Goal: Information Seeking & Learning: Learn about a topic

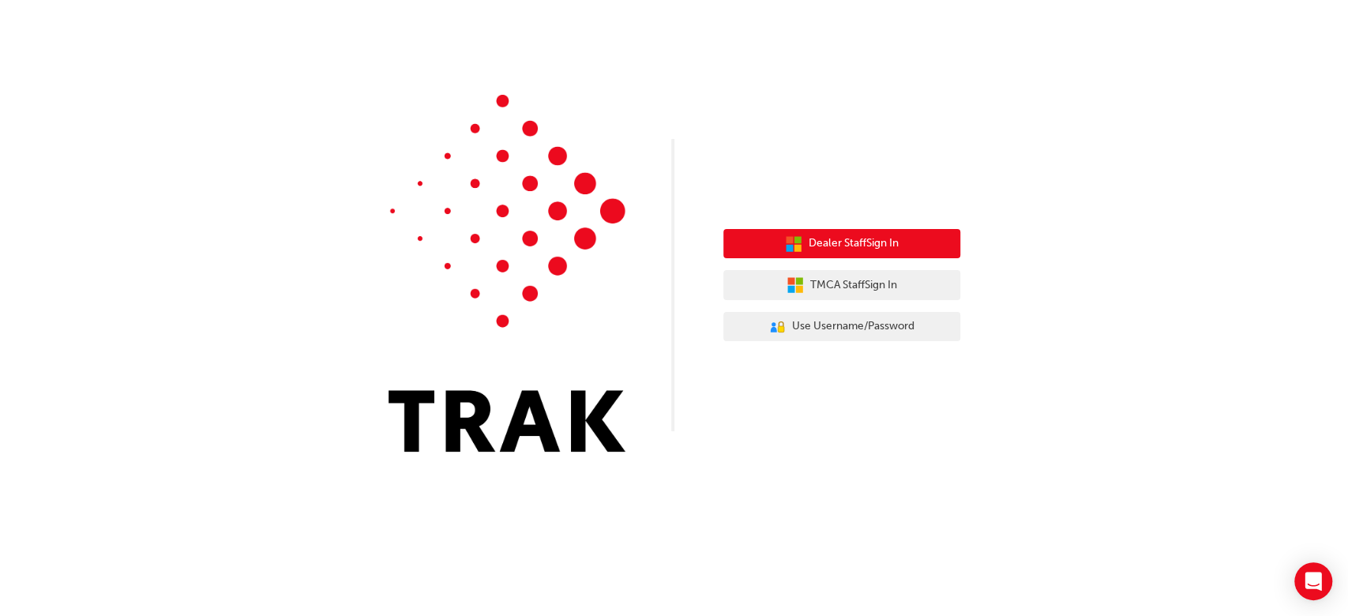
click at [838, 241] on span "Dealer Staff Sign In" at bounding box center [854, 244] width 90 height 18
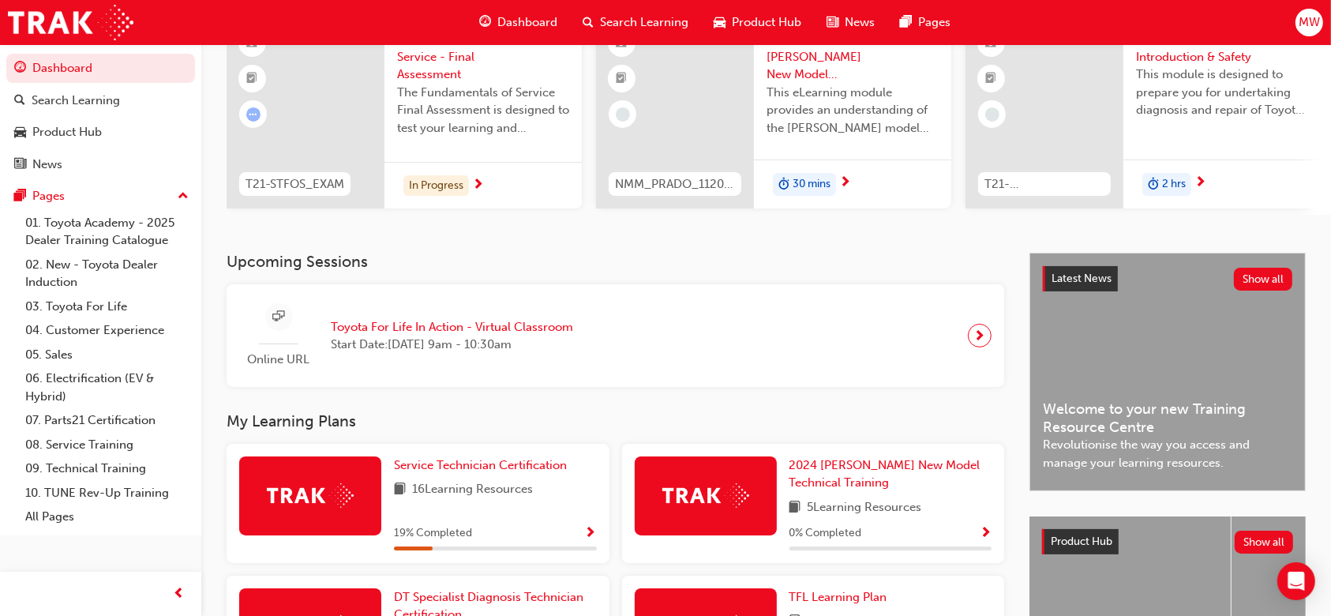
scroll to position [385, 0]
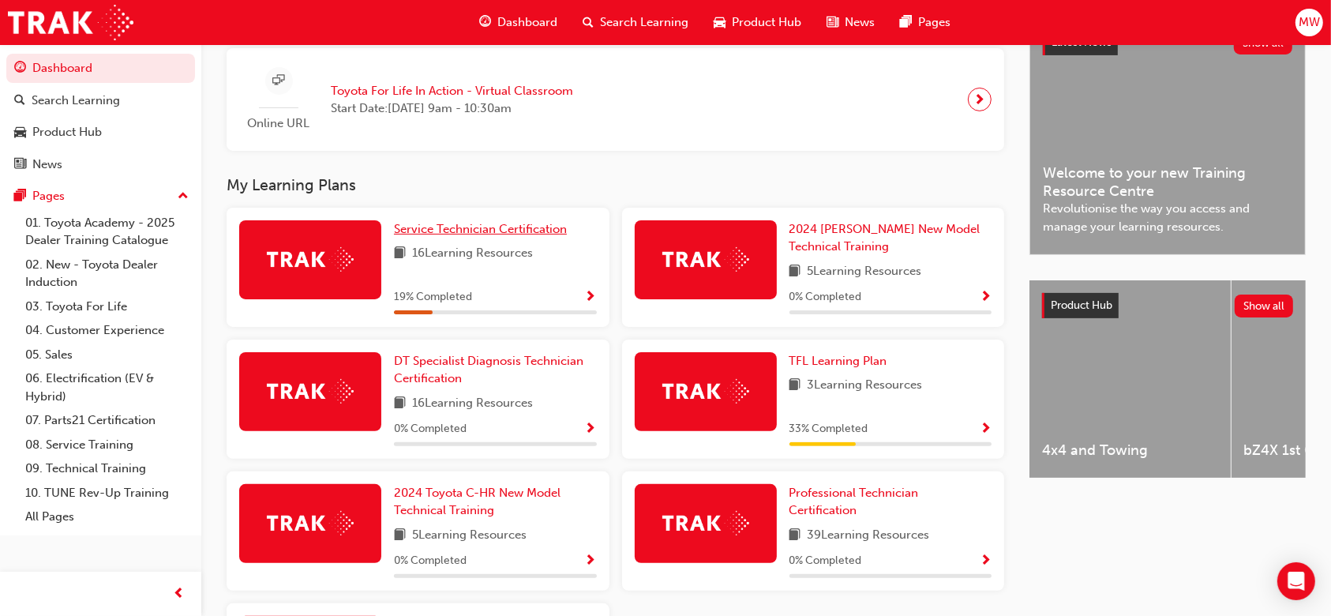
click at [524, 231] on span "Service Technician Certification" at bounding box center [480, 229] width 173 height 14
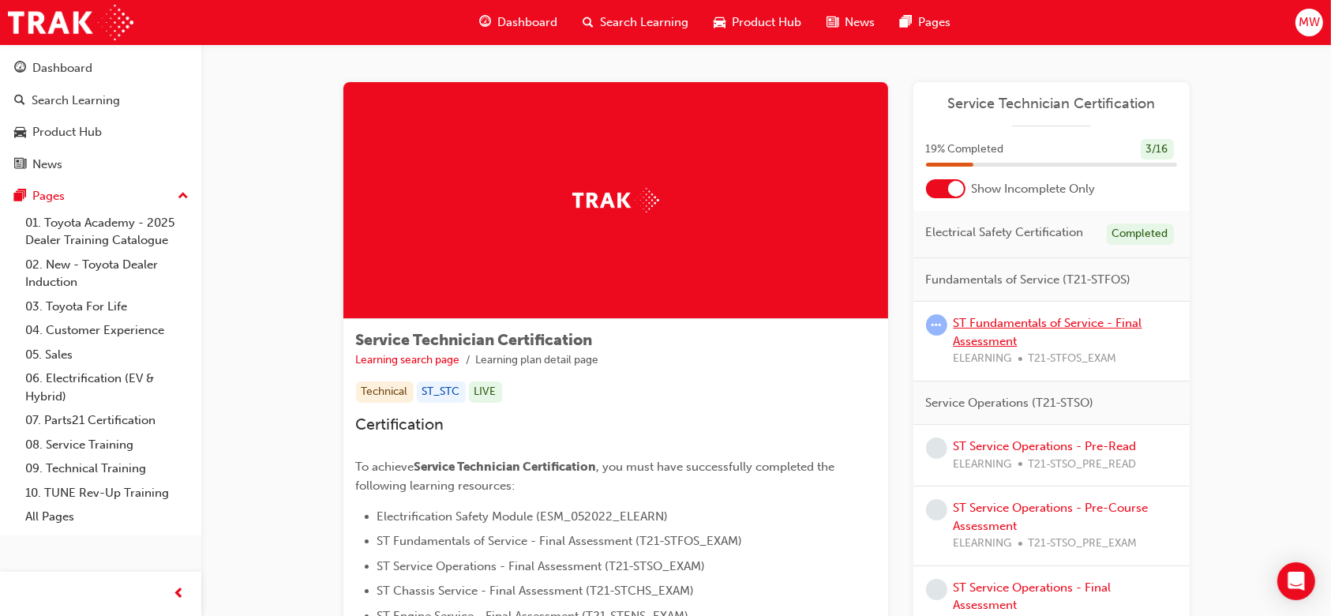
click at [989, 321] on link "ST Fundamentals of Service - Final Assessment" at bounding box center [1048, 332] width 189 height 32
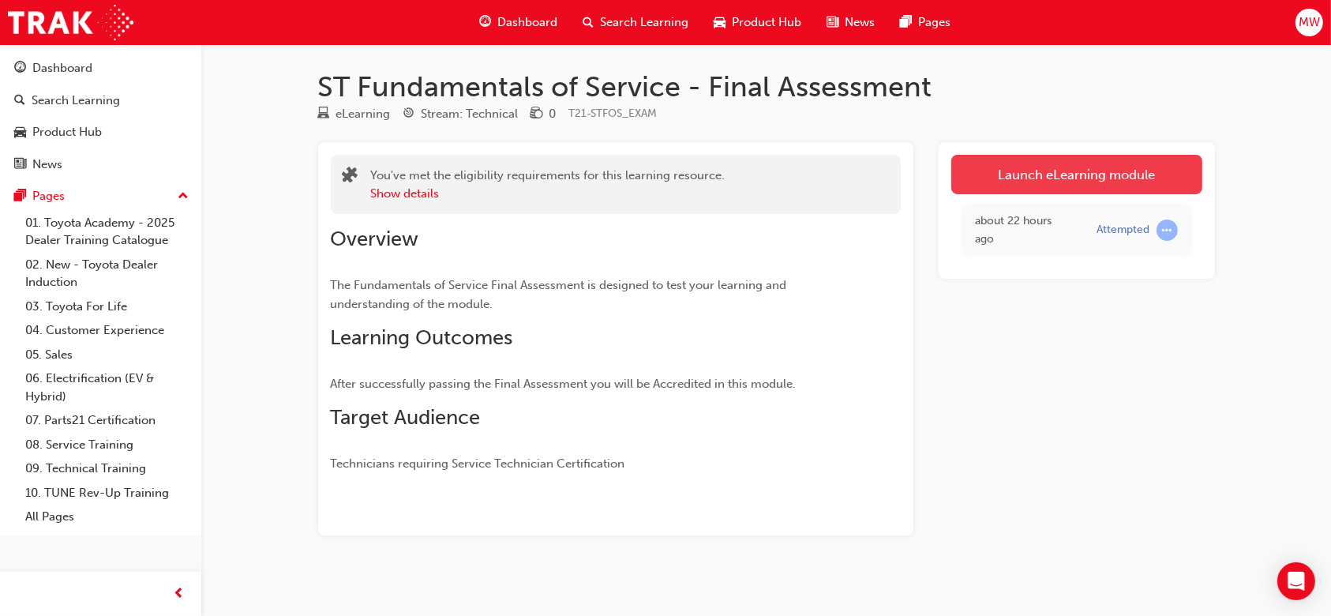
click at [1027, 178] on link "Launch eLearning module" at bounding box center [1077, 174] width 251 height 39
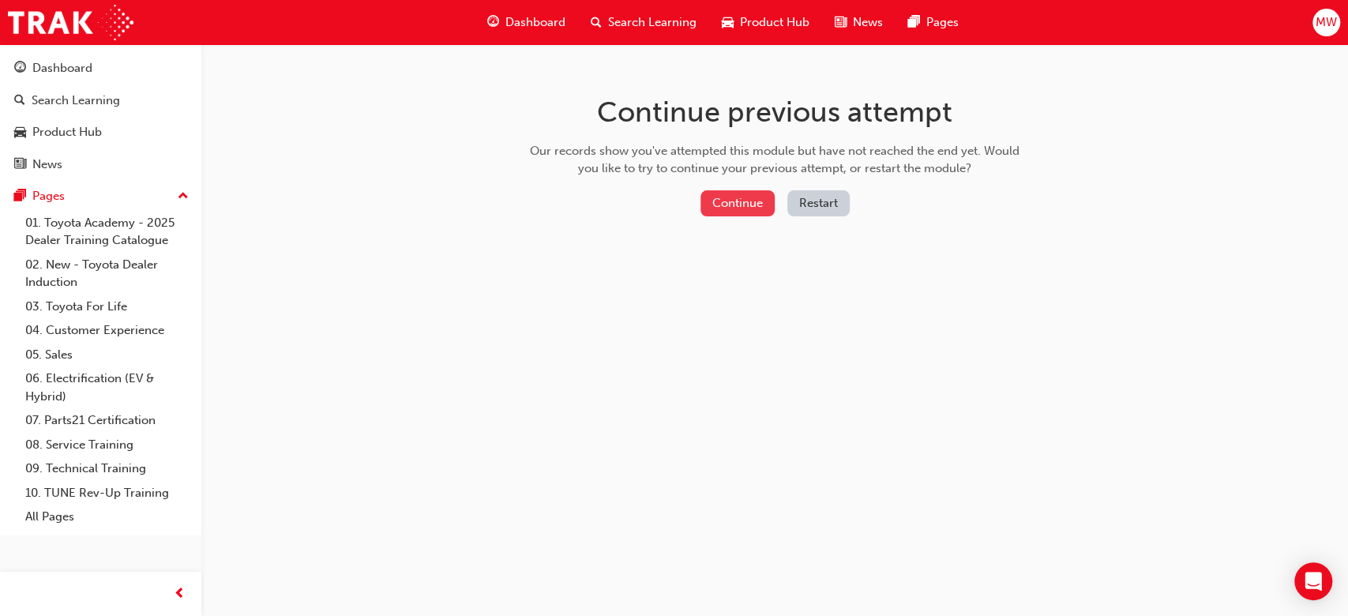
click at [745, 201] on button "Continue" at bounding box center [737, 203] width 74 height 26
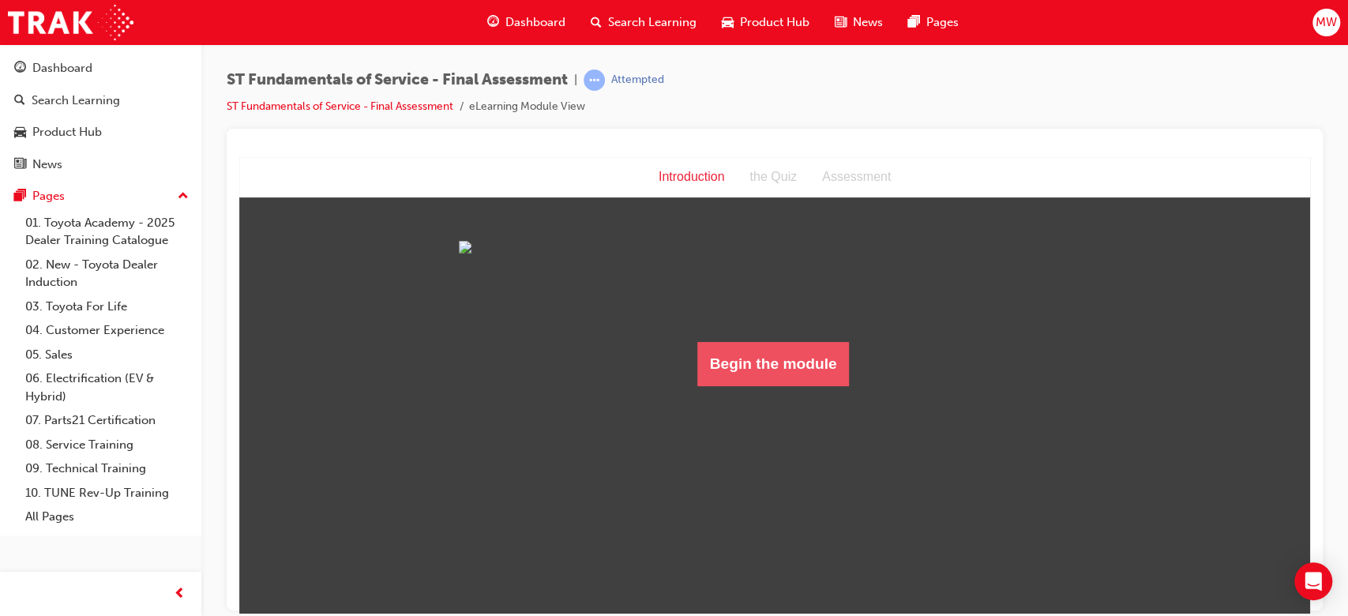
click at [783, 385] on button "Begin the module" at bounding box center [773, 363] width 152 height 44
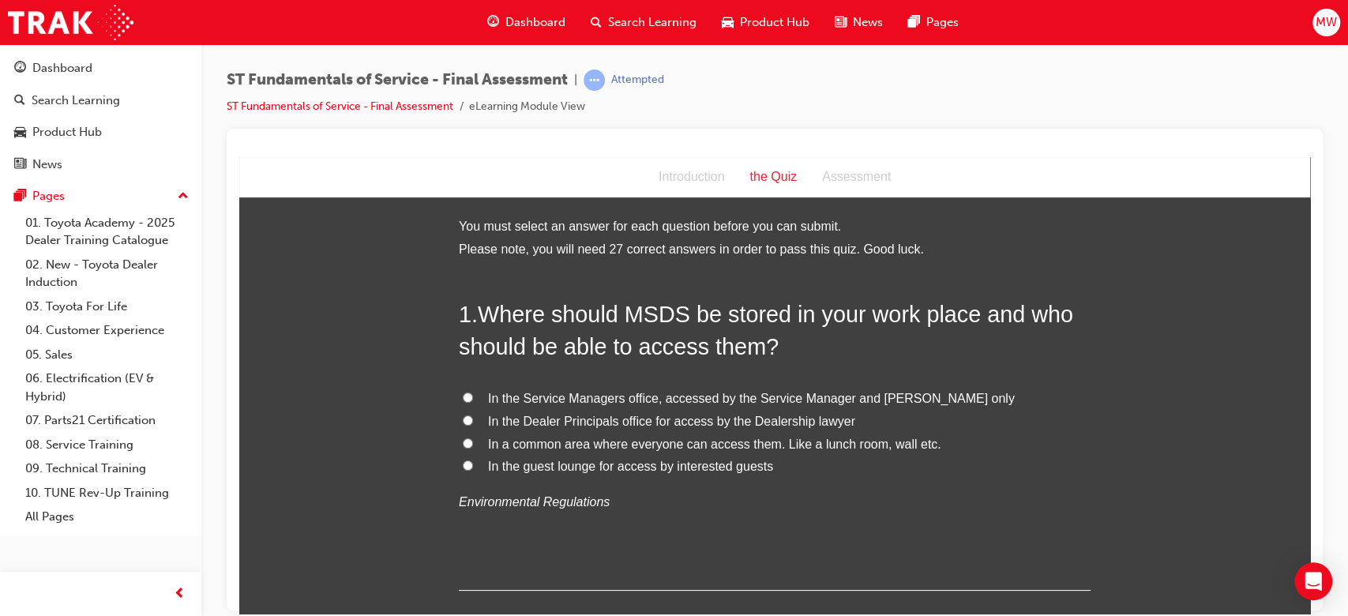
click at [818, 449] on span "In a common area where everyone can access them. Like a lunch room, wall etc." at bounding box center [714, 443] width 453 height 13
click at [473, 448] on input "In a common area where everyone can access them. Like a lunch room, wall etc." at bounding box center [468, 442] width 10 height 10
radio input "true"
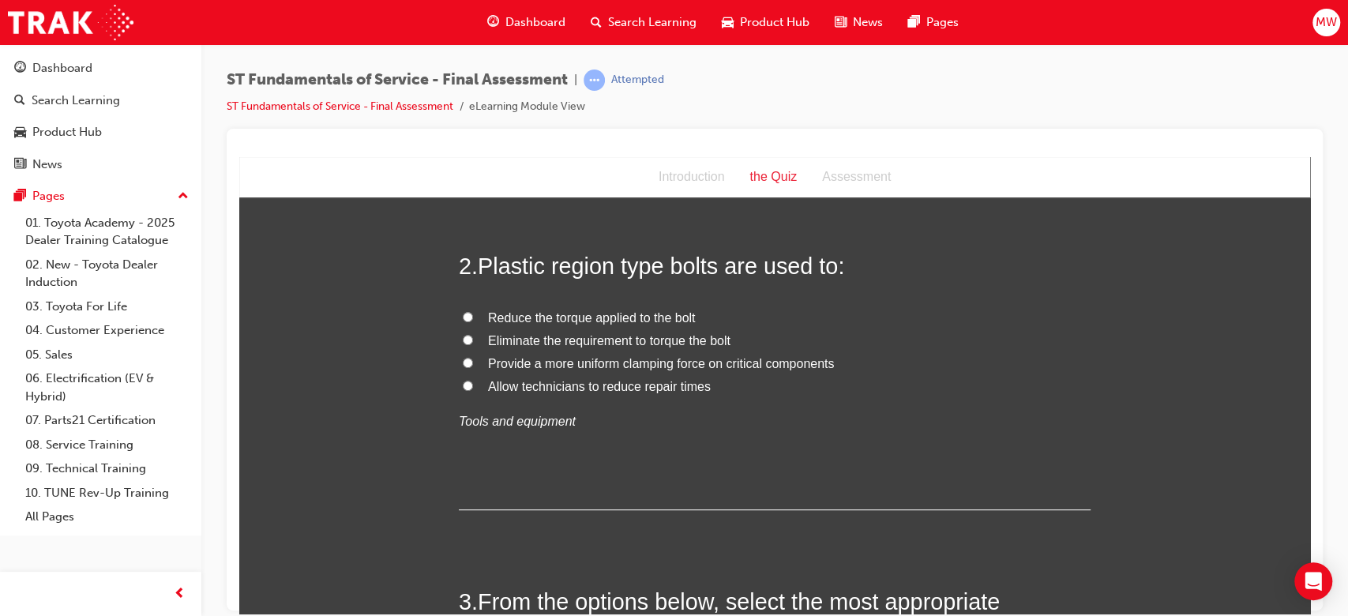
scroll to position [417, 0]
click at [771, 358] on span "Provide a more uniform clamping force on critical components" at bounding box center [661, 361] width 346 height 13
click at [473, 358] on input "Provide a more uniform clamping force on critical components" at bounding box center [468, 361] width 10 height 10
radio input "true"
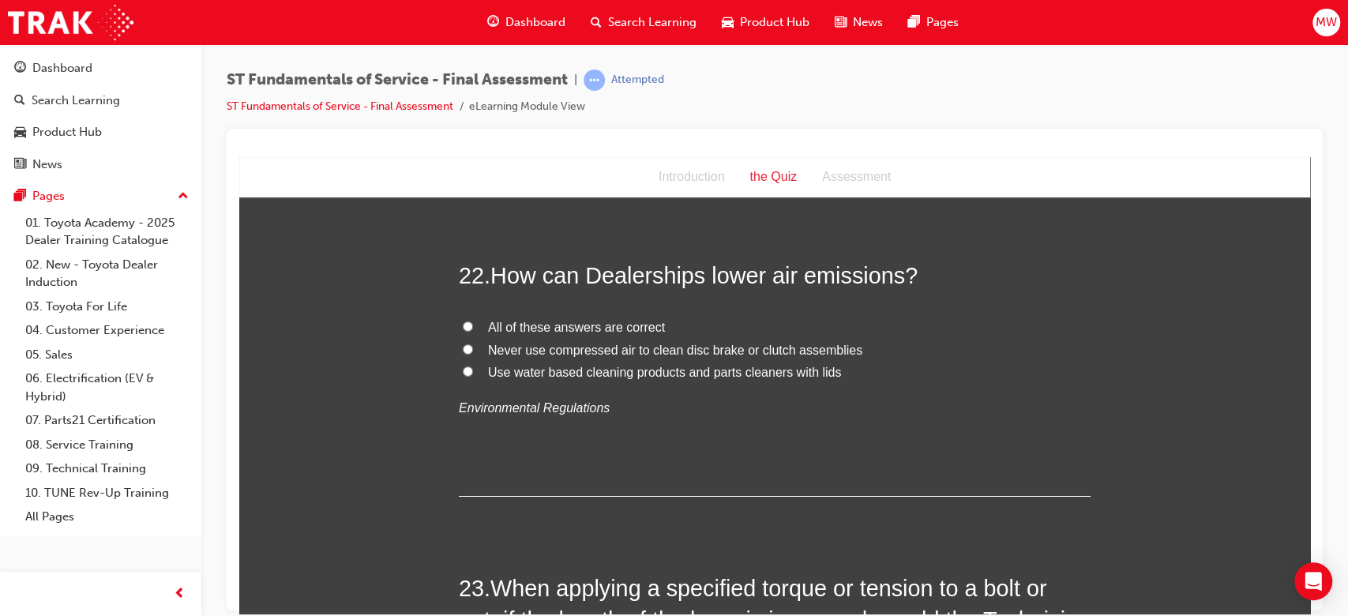
scroll to position [7712, 0]
click at [577, 318] on label "All of these answers are correct" at bounding box center [775, 329] width 632 height 23
click at [473, 323] on input "All of these answers are correct" at bounding box center [468, 328] width 10 height 10
radio input "true"
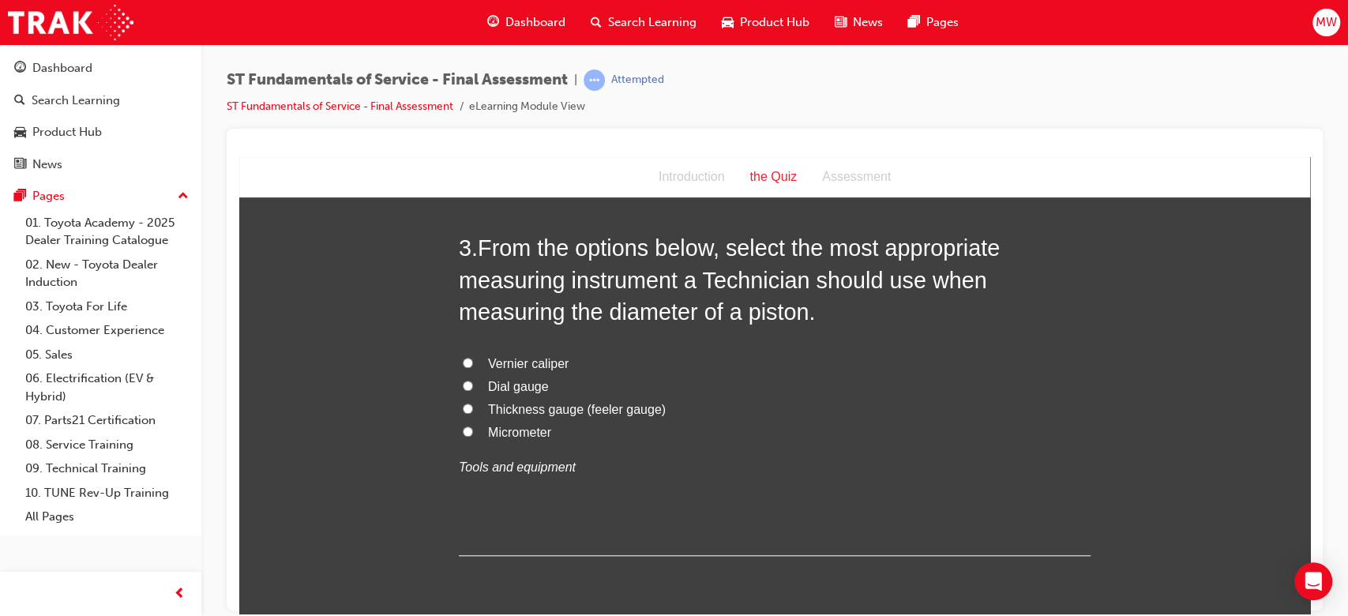
scroll to position [771, 0]
click at [488, 433] on span "Micrometer" at bounding box center [519, 430] width 63 height 13
click at [473, 433] on input "Micrometer" at bounding box center [468, 430] width 10 height 10
radio input "true"
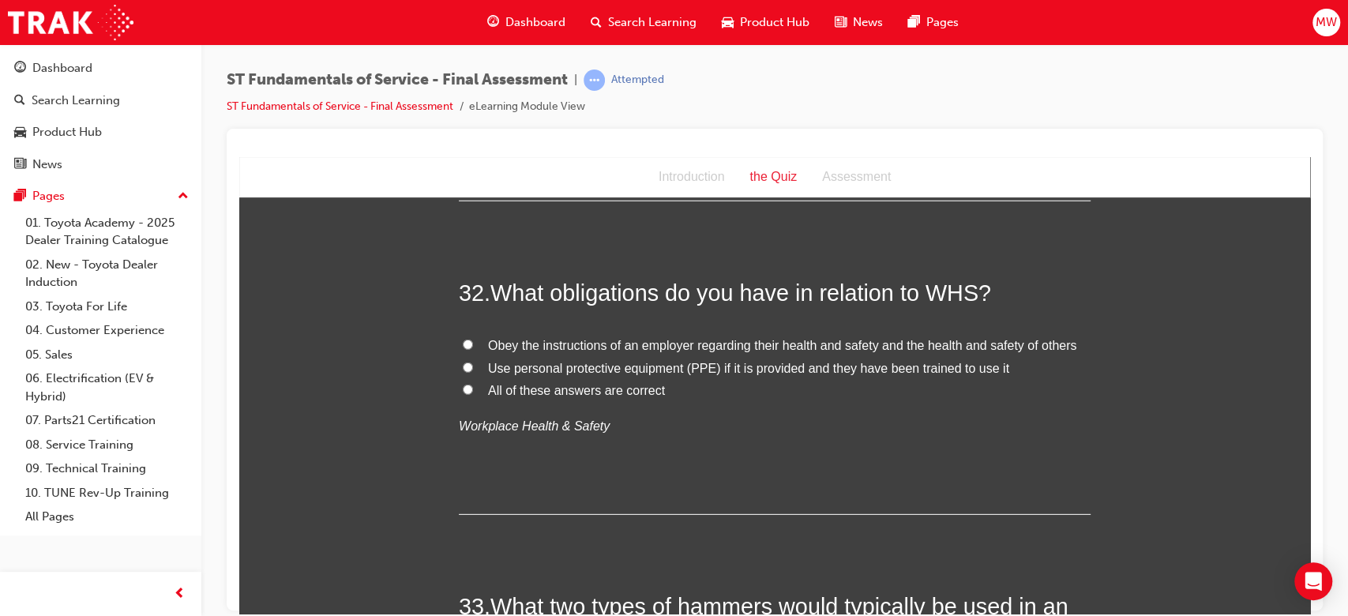
scroll to position [11134, 0]
click at [463, 382] on input "All of these answers are correct" at bounding box center [468, 387] width 10 height 10
radio input "true"
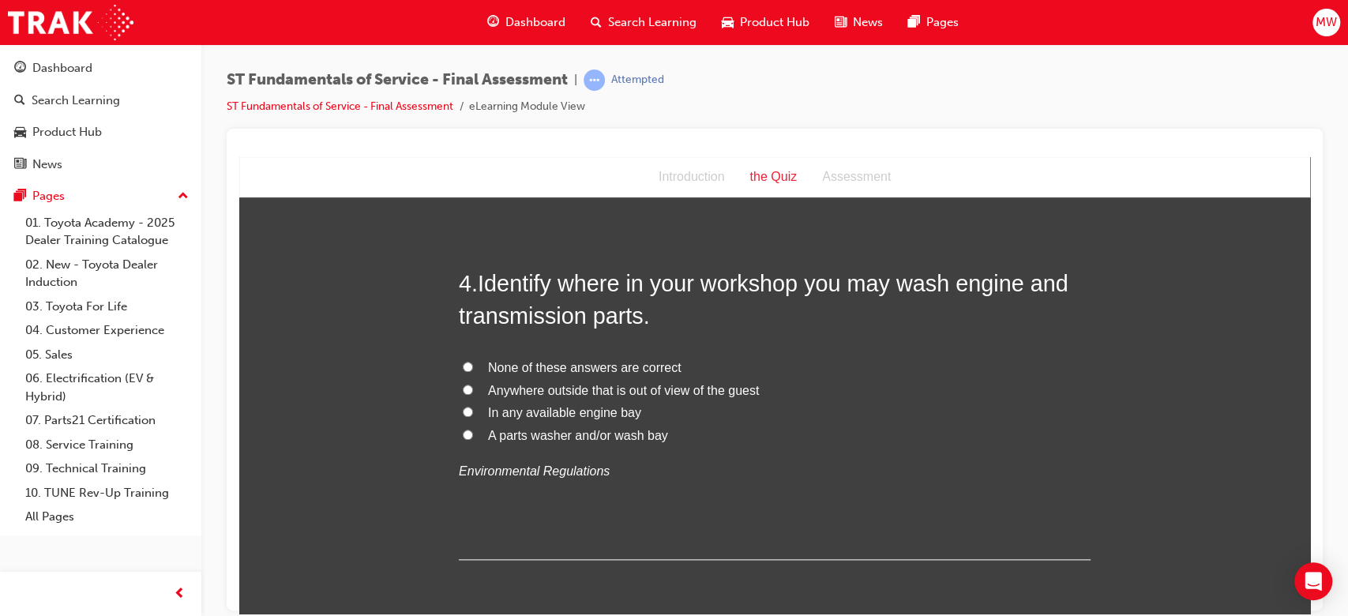
scroll to position [1135, 0]
click at [597, 436] on span "A parts washer and/or wash bay" at bounding box center [578, 433] width 180 height 13
click at [473, 436] on input "A parts washer and/or wash bay" at bounding box center [468, 433] width 10 height 10
radio input "true"
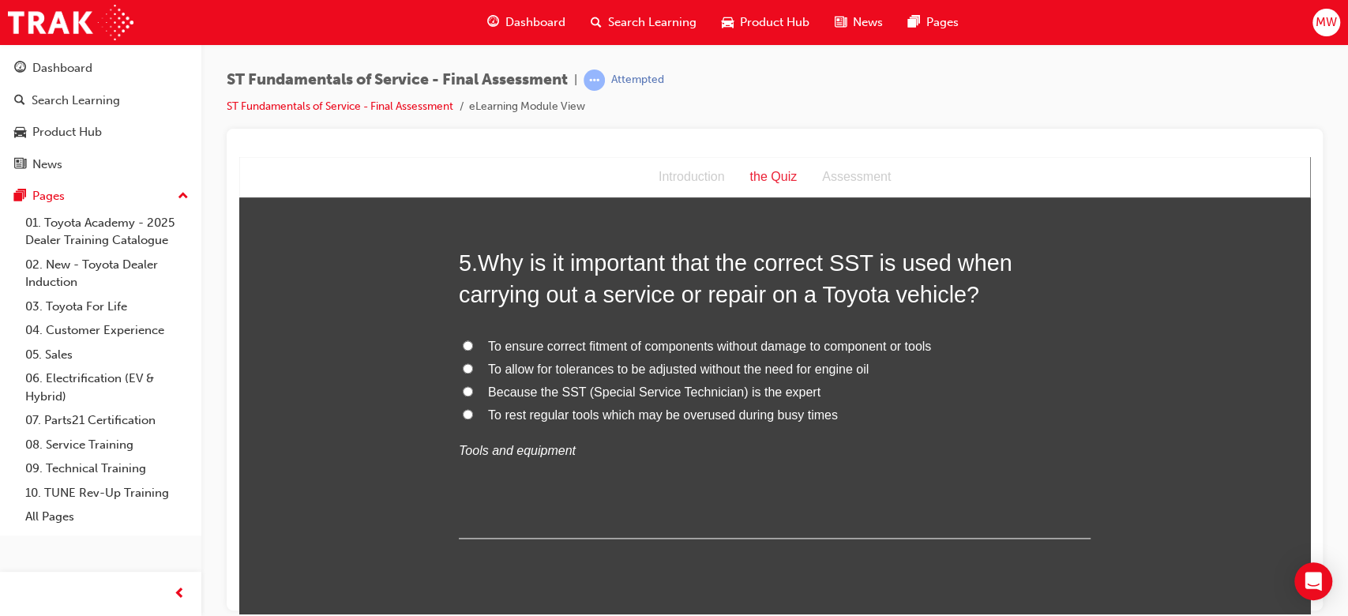
scroll to position [1523, 0]
click at [651, 347] on span "To ensure correct fitment of components without damage to component or tools" at bounding box center [709, 344] width 443 height 13
click at [473, 347] on input "To ensure correct fitment of components without damage to component or tools" at bounding box center [468, 344] width 10 height 10
radio input "true"
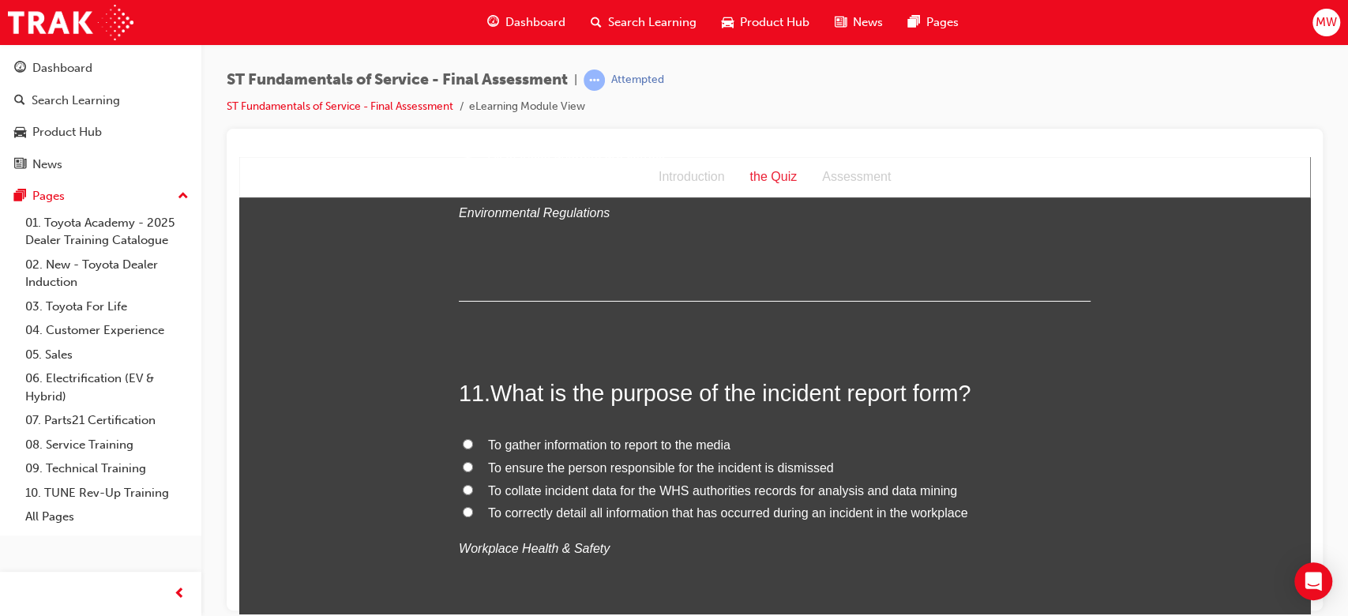
scroll to position [3714, 0]
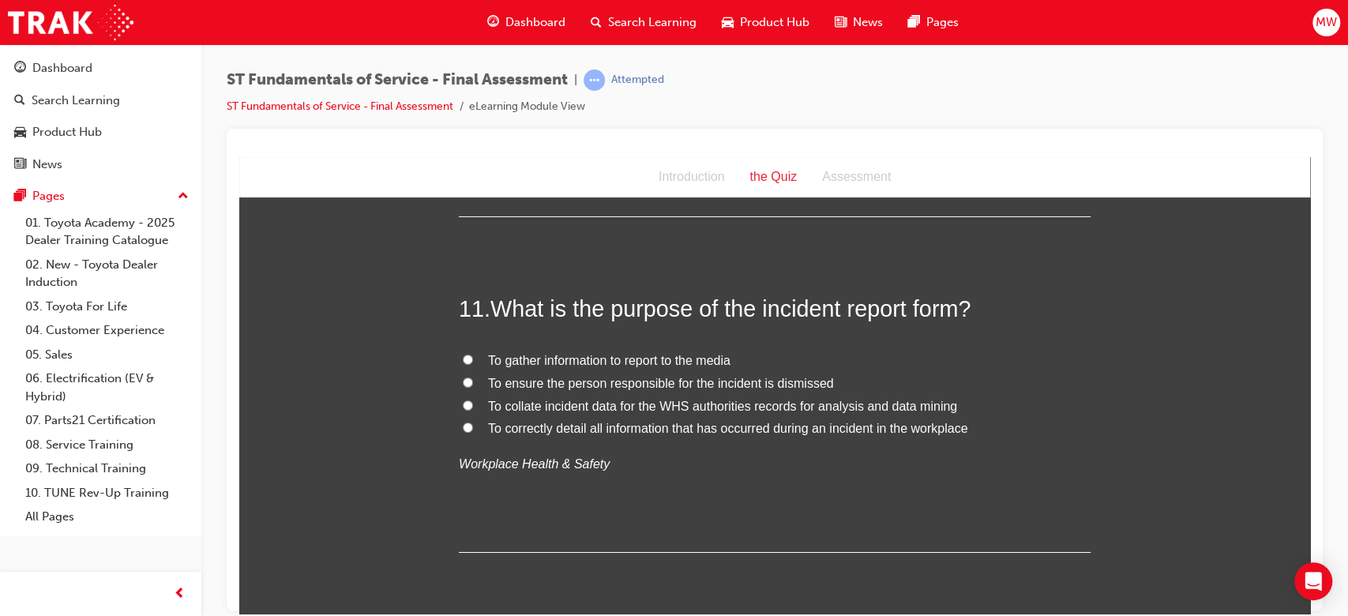
click at [591, 433] on span "To correctly detail all information that has occurred during an incident in the…" at bounding box center [727, 427] width 479 height 13
click at [473, 432] on input "To correctly detail all information that has occurred during an incident in the…" at bounding box center [468, 427] width 10 height 10
radio input "true"
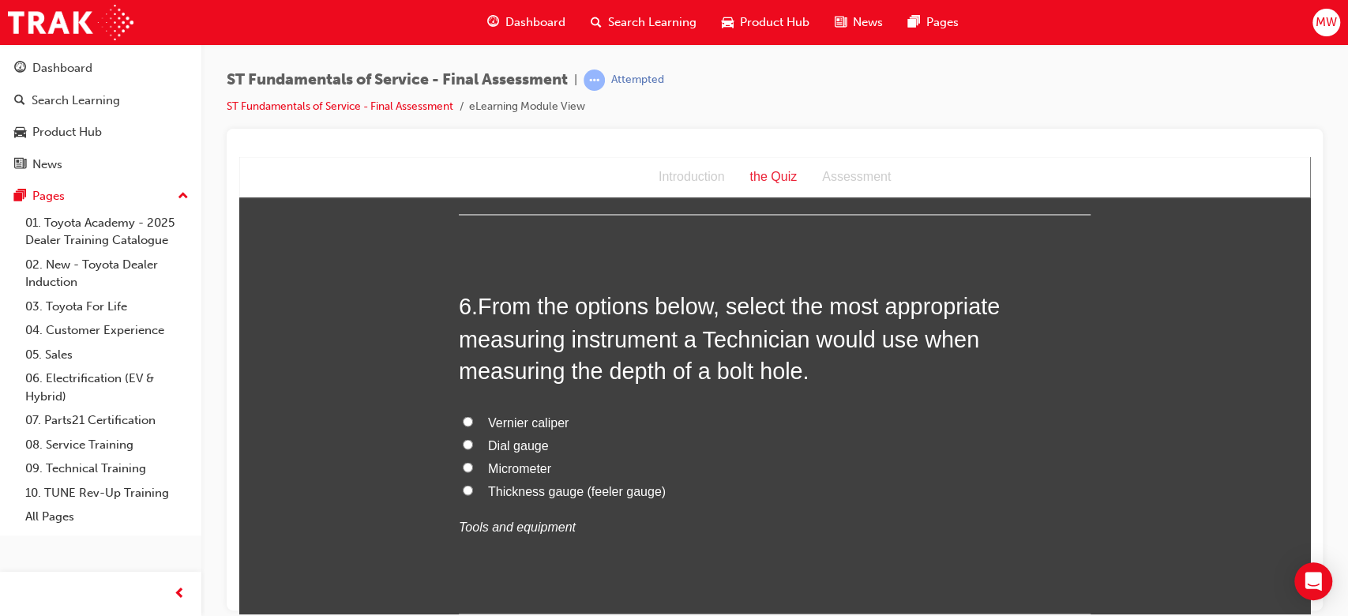
scroll to position [1848, 0]
click at [512, 421] on span "Vernier caliper" at bounding box center [528, 419] width 81 height 13
click at [473, 421] on input "Vernier caliper" at bounding box center [468, 419] width 10 height 10
radio input "true"
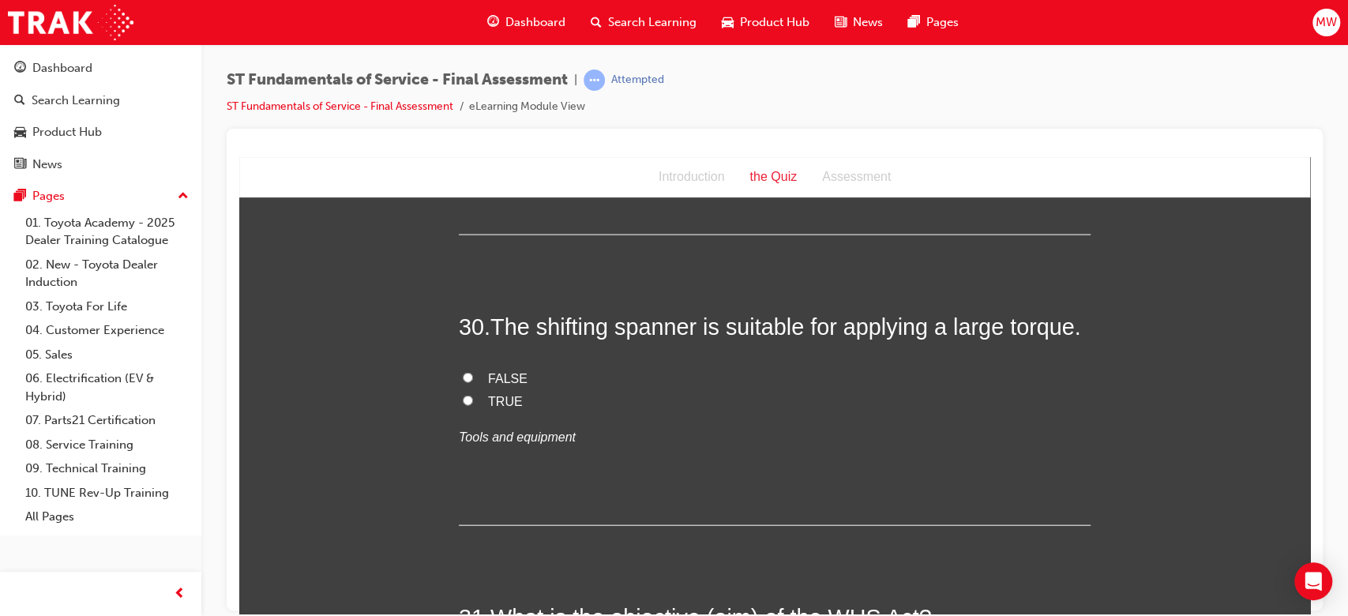
scroll to position [10429, 0]
click at [493, 374] on span "FALSE" at bounding box center [507, 376] width 39 height 13
click at [473, 374] on input "FALSE" at bounding box center [468, 375] width 10 height 10
radio input "true"
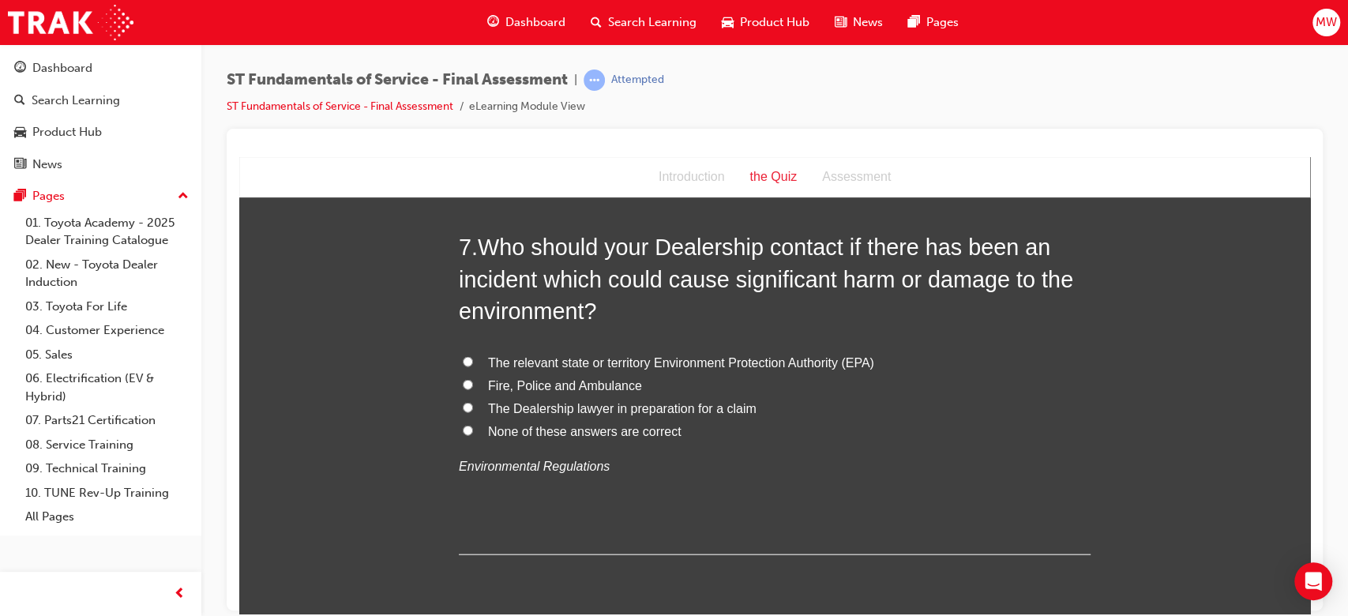
scroll to position [2306, 0]
click at [726, 355] on span "The relevant state or territory Environment Protection Authority (EPA)" at bounding box center [681, 361] width 386 height 13
click at [473, 355] on input "The relevant state or territory Environment Protection Authority (EPA)" at bounding box center [468, 360] width 10 height 10
radio input "true"
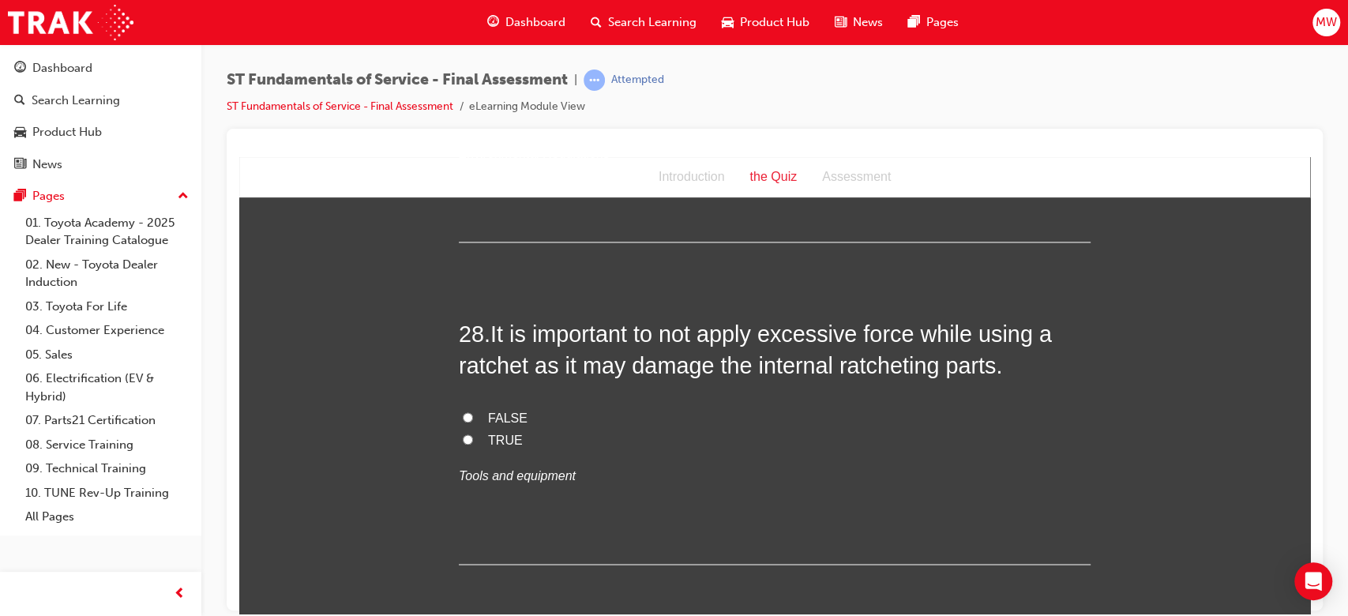
scroll to position [9751, 0]
click at [501, 435] on span "TRUE" at bounding box center [505, 440] width 35 height 13
click at [473, 435] on input "TRUE" at bounding box center [468, 440] width 10 height 10
radio input "true"
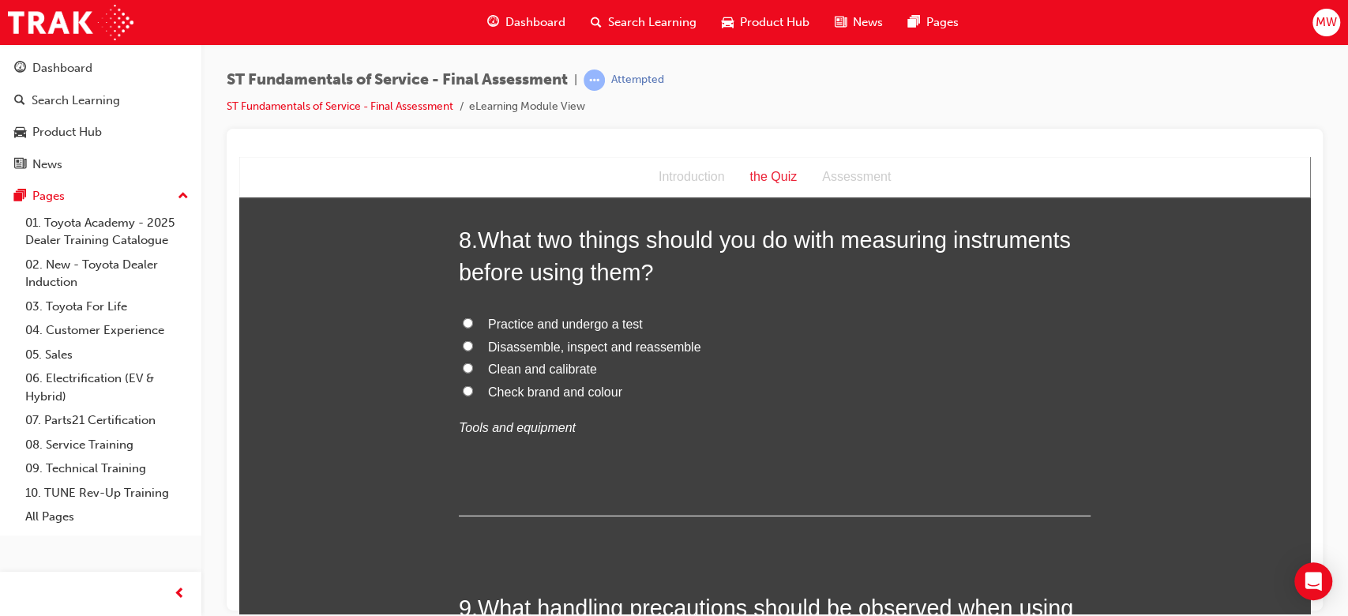
scroll to position [2707, 0]
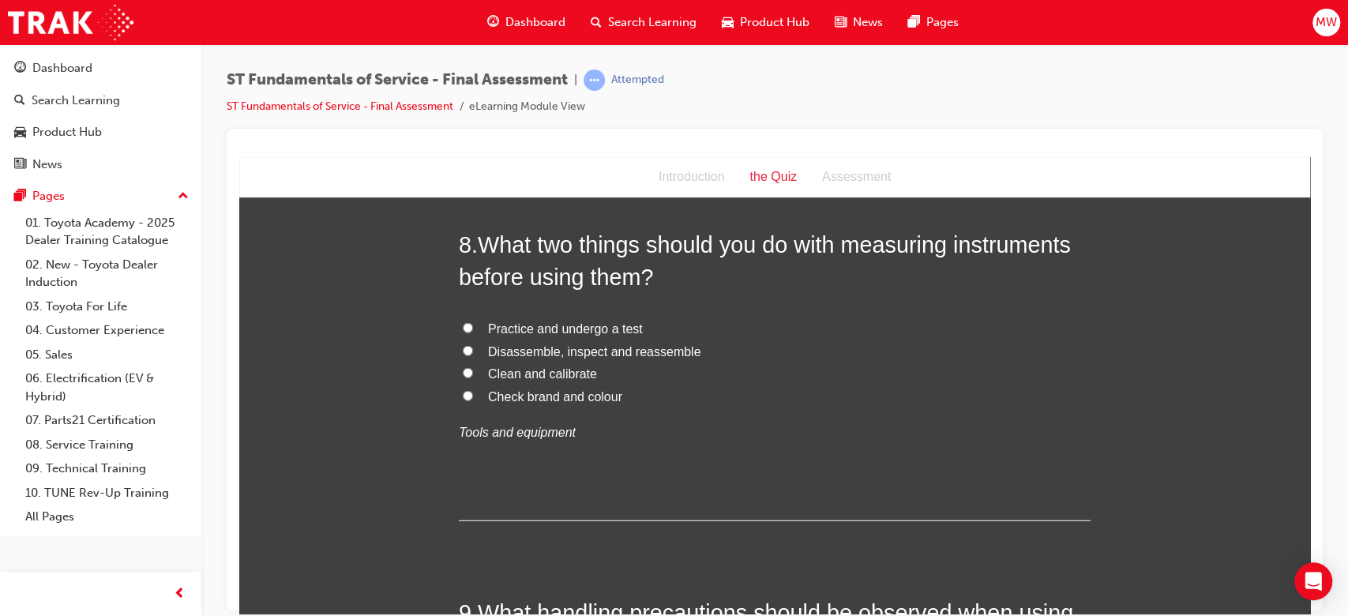
click at [540, 373] on span "Clean and calibrate" at bounding box center [542, 372] width 109 height 13
click at [473, 373] on input "Clean and calibrate" at bounding box center [468, 372] width 10 height 10
radio input "true"
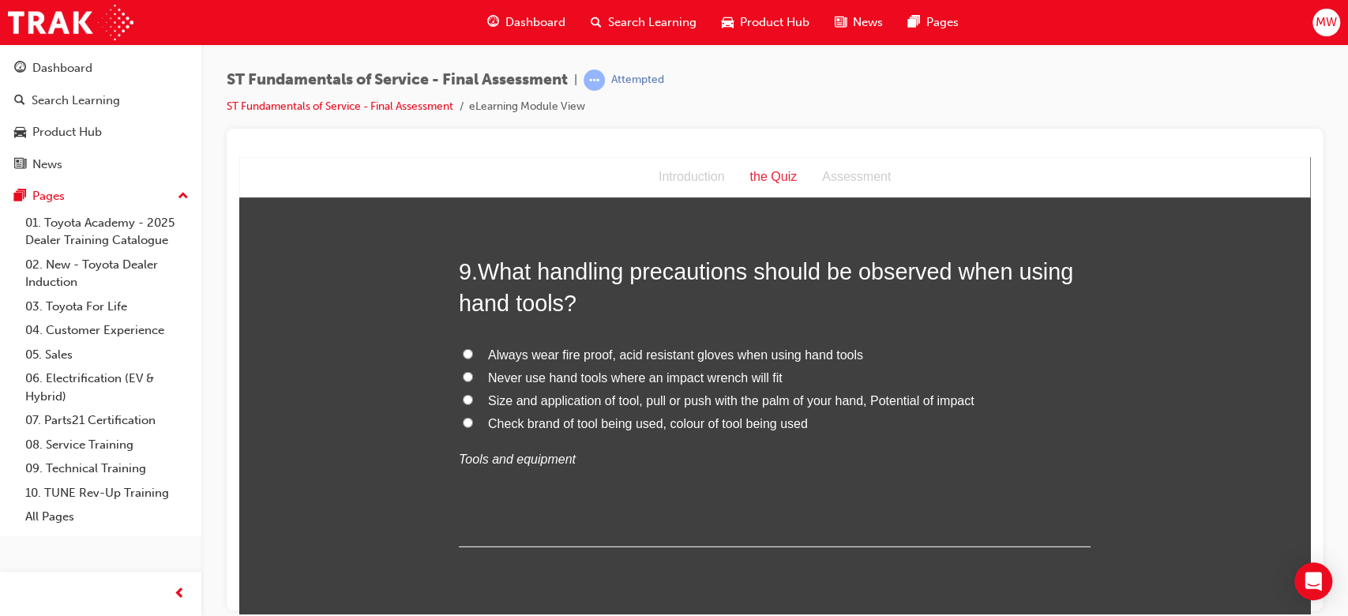
scroll to position [3049, 0]
click at [459, 358] on label "Always wear fire proof, acid resistant gloves when using hand tools" at bounding box center [775, 354] width 632 height 23
click at [463, 358] on input "Always wear fire proof, acid resistant gloves when using hand tools" at bounding box center [468, 352] width 10 height 10
radio input "true"
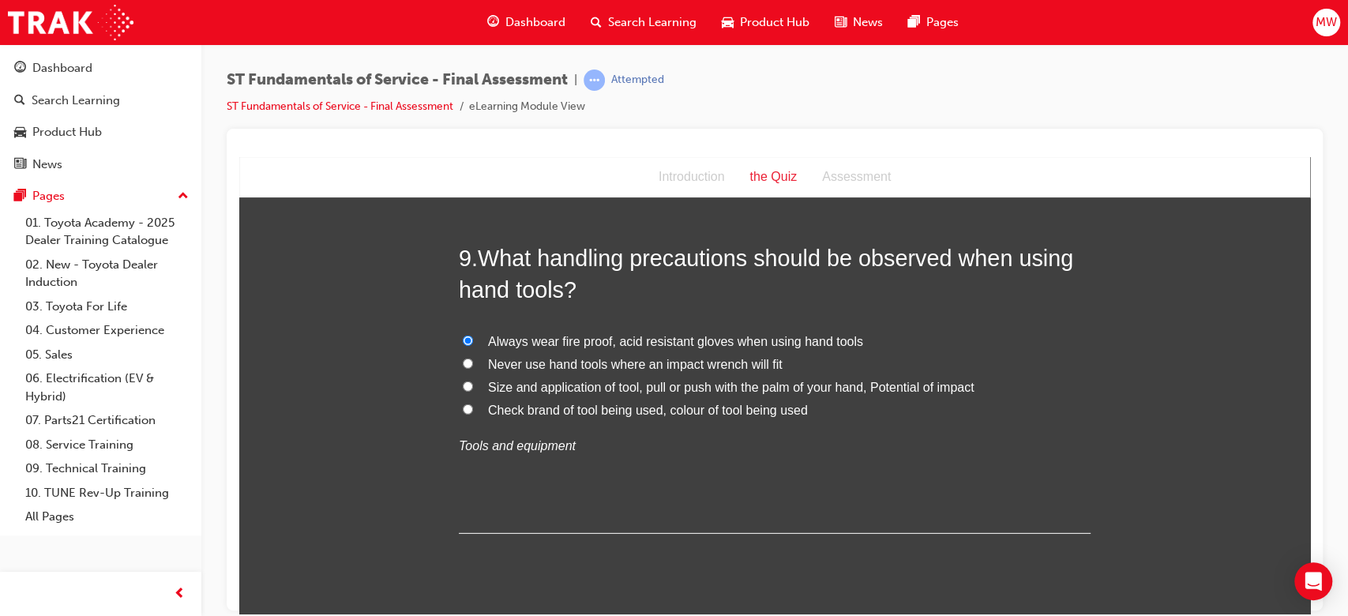
scroll to position [3059, 0]
click at [553, 366] on span "Never use hand tools where an impact wrench will fit" at bounding box center [635, 365] width 295 height 13
click at [473, 366] on input "Never use hand tools where an impact wrench will fit" at bounding box center [468, 365] width 10 height 10
radio input "true"
click at [565, 336] on span "Always wear fire proof, acid resistant gloves when using hand tools" at bounding box center [675, 342] width 375 height 13
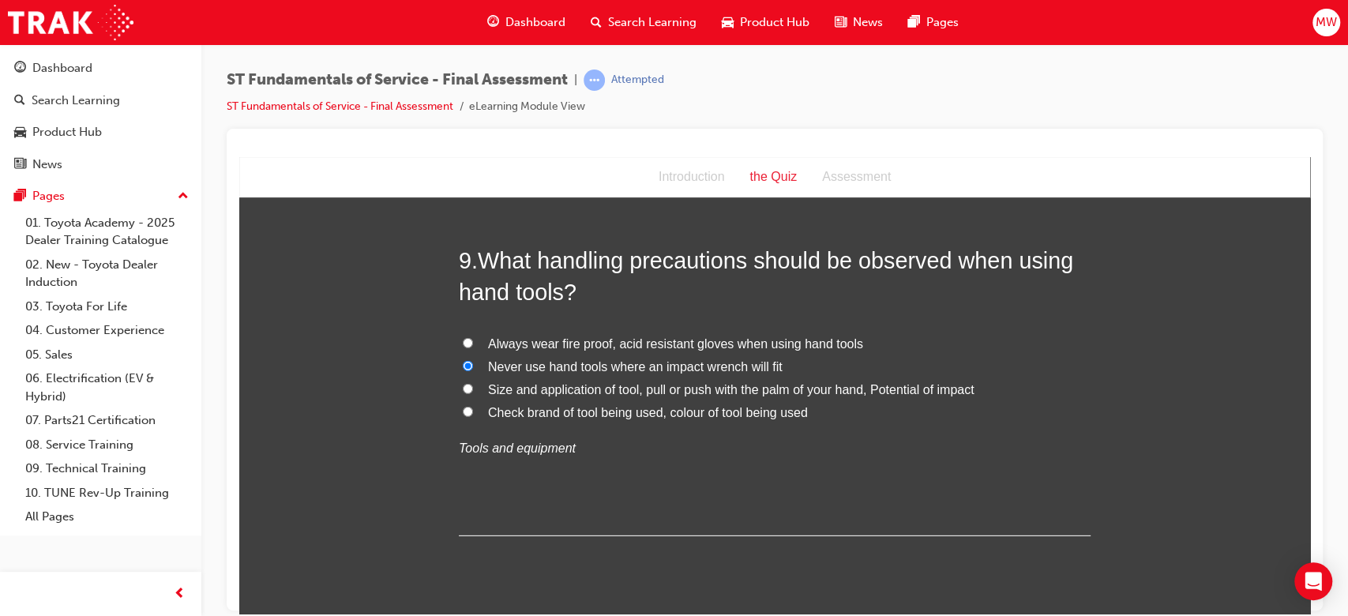
click at [473, 337] on input "Always wear fire proof, acid resistant gloves when using hand tools" at bounding box center [468, 342] width 10 height 10
radio input "true"
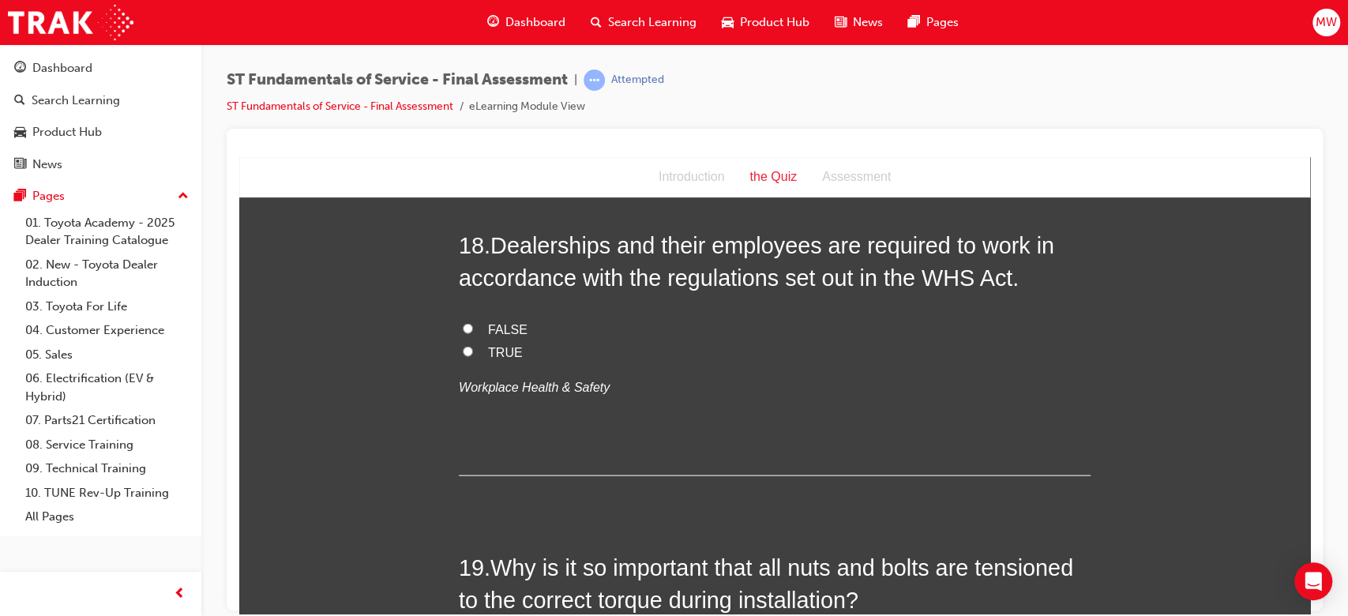
scroll to position [6302, 0]
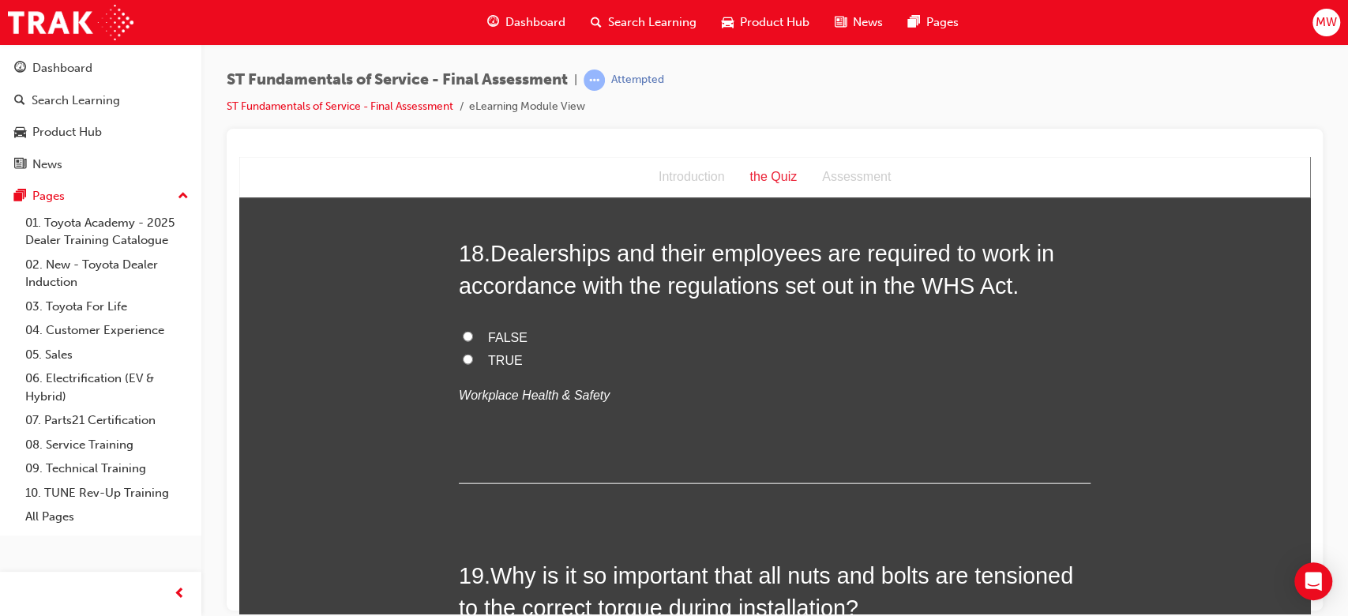
click at [479, 359] on label "TRUE" at bounding box center [775, 360] width 632 height 23
click at [473, 359] on input "TRUE" at bounding box center [468, 359] width 10 height 10
radio input "true"
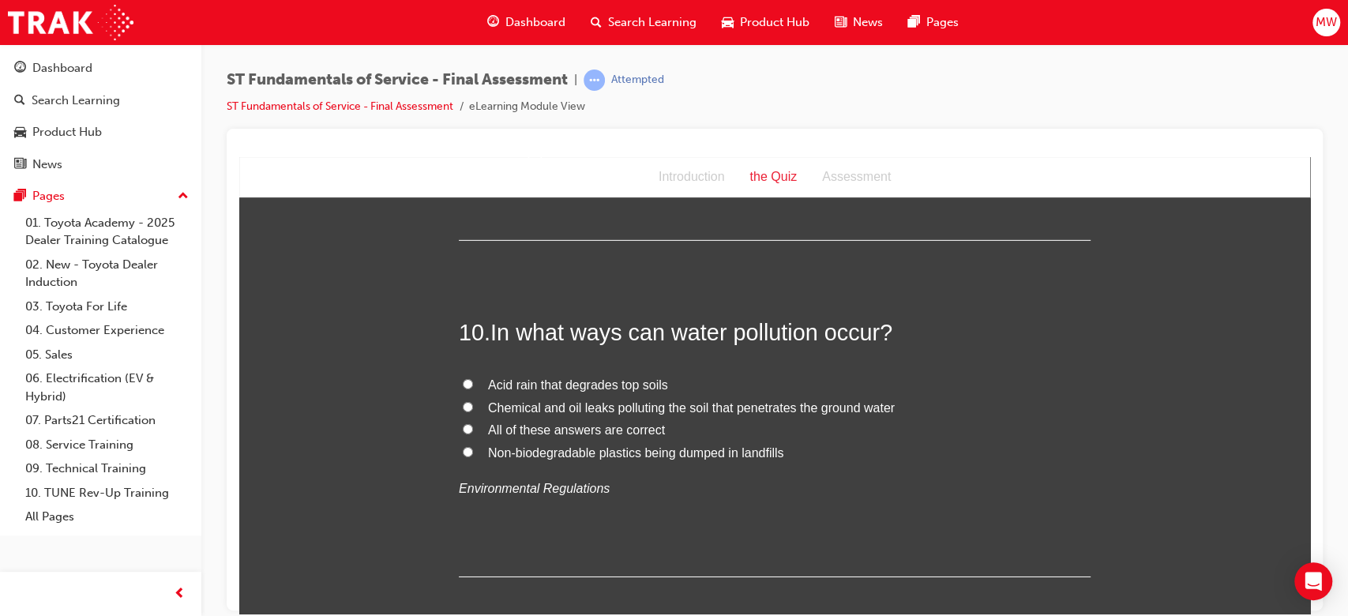
scroll to position [3365, 0]
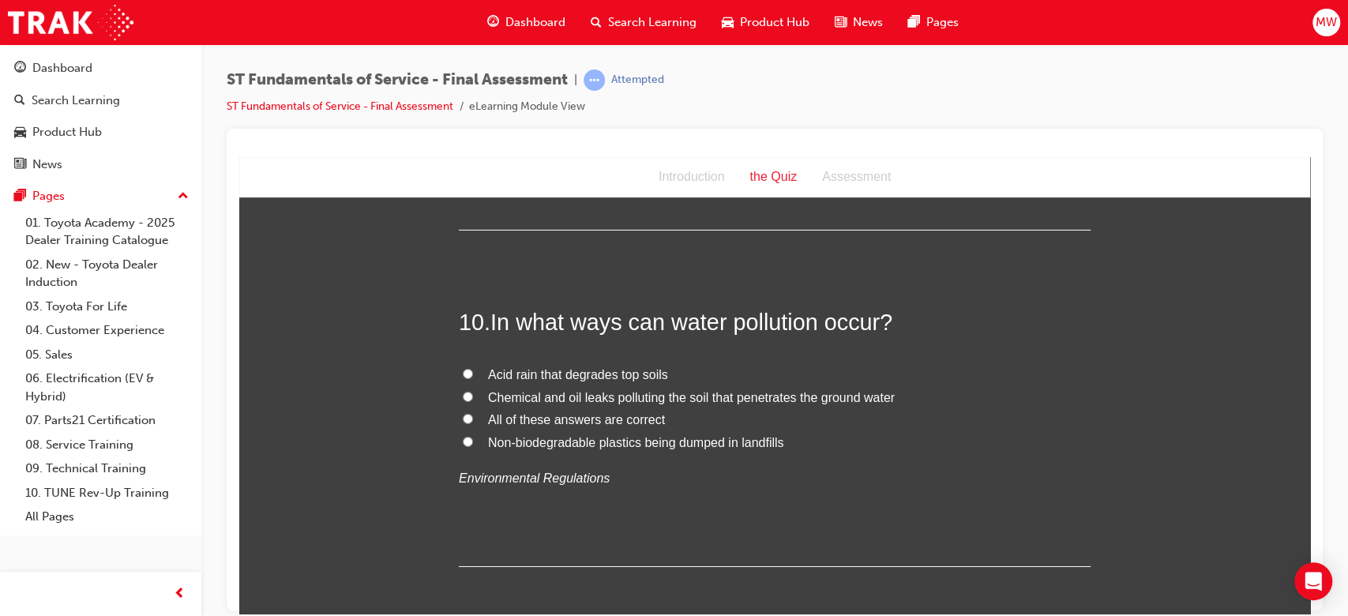
click at [539, 420] on span "All of these answers are correct" at bounding box center [576, 418] width 177 height 13
click at [473, 420] on input "All of these answers are correct" at bounding box center [468, 418] width 10 height 10
radio input "true"
click at [539, 420] on span "All of these answers are correct" at bounding box center [576, 418] width 177 height 13
click at [473, 420] on input "All of these answers are correct" at bounding box center [468, 418] width 10 height 10
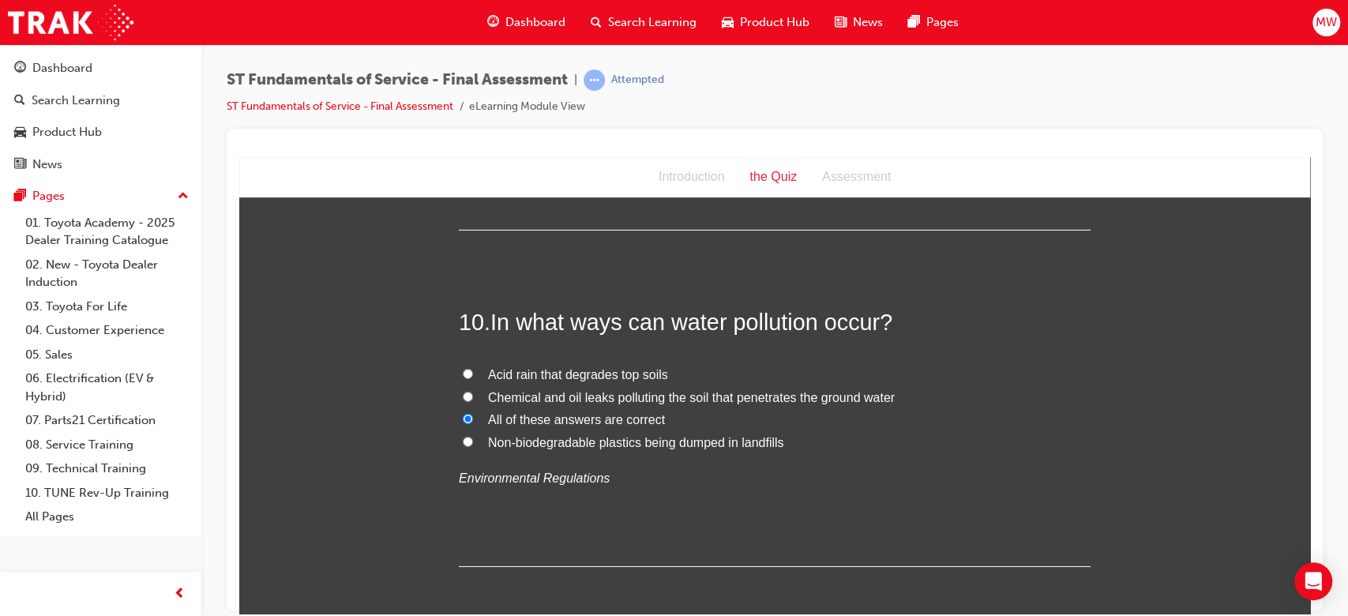
click at [624, 359] on div "10 . In what ways can water pollution occur? Acid rain that degrades top soils …" at bounding box center [775, 436] width 632 height 260
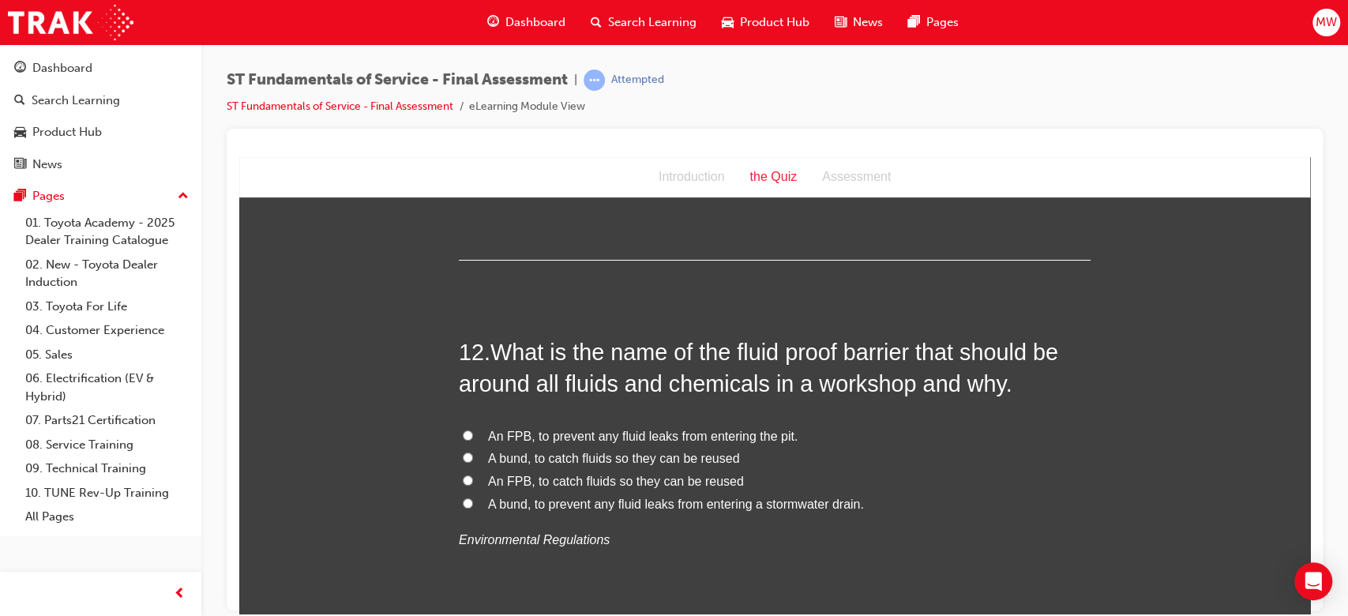
scroll to position [4008, 0]
click at [636, 455] on span "A bund, to catch fluids so they can be reused" at bounding box center [613, 455] width 251 height 13
click at [473, 455] on input "A bund, to catch fluids so they can be reused" at bounding box center [468, 455] width 10 height 10
radio input "true"
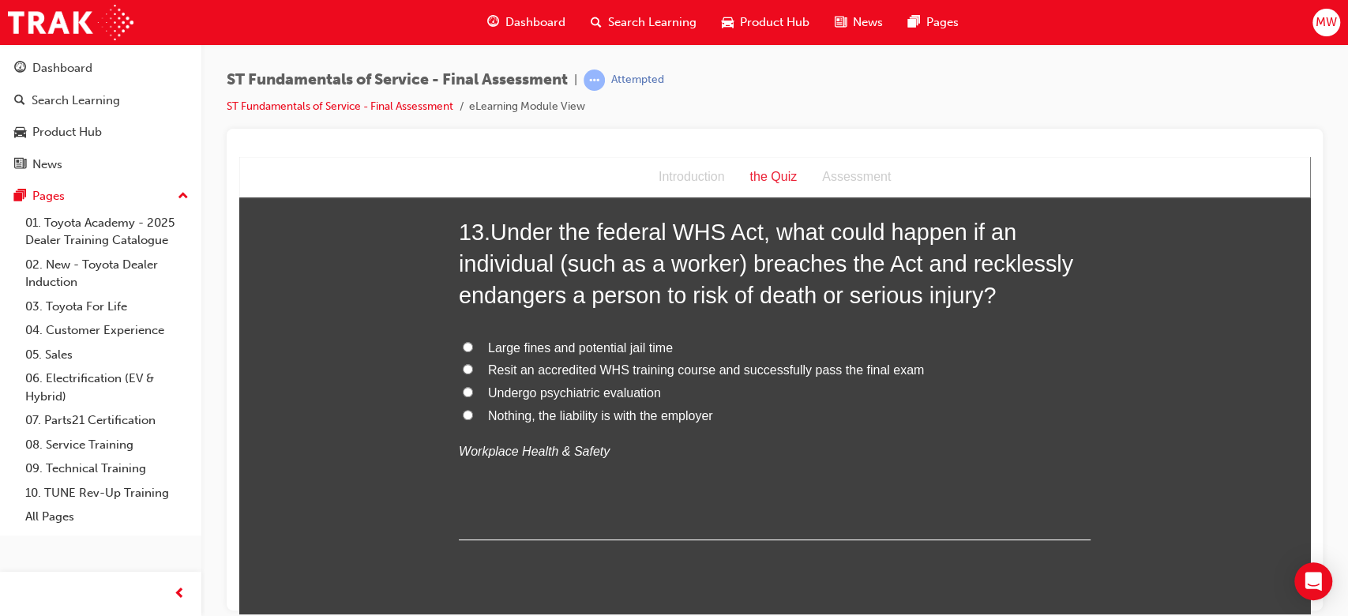
scroll to position [4495, 0]
click at [647, 341] on span "Large fines and potential jail time" at bounding box center [580, 346] width 185 height 13
click at [473, 341] on input "Large fines and potential jail time" at bounding box center [468, 345] width 10 height 10
radio input "true"
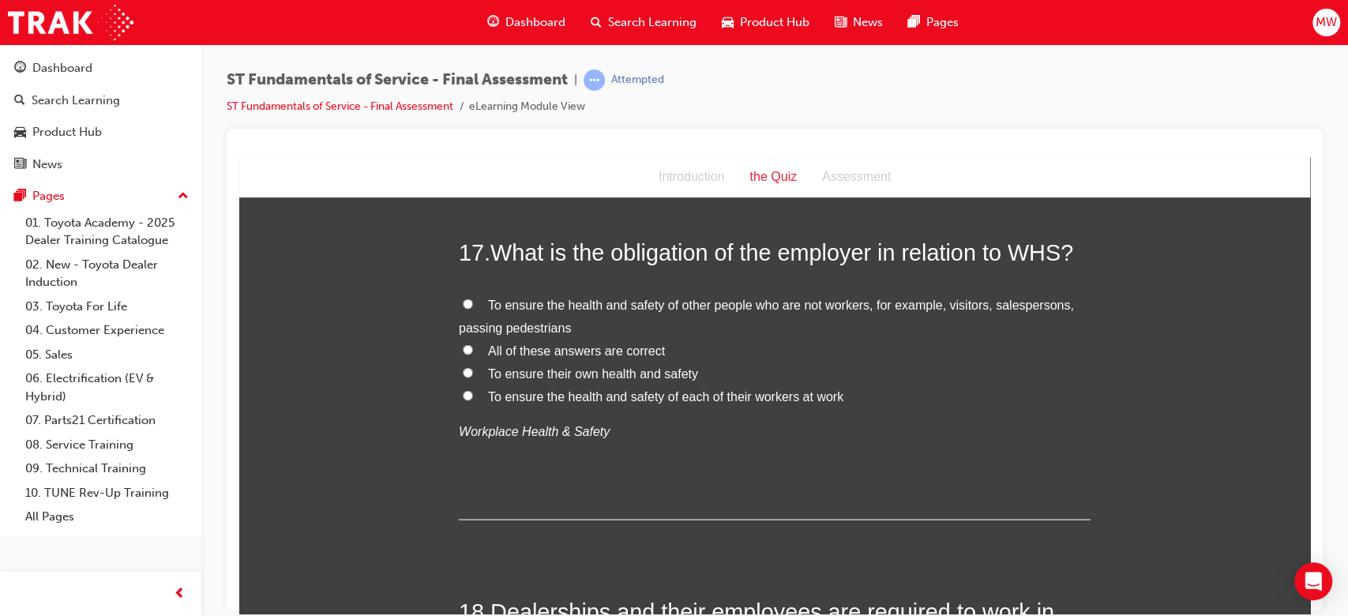
scroll to position [5942, 0]
click at [614, 351] on span "All of these answers are correct" at bounding box center [576, 351] width 177 height 13
click at [473, 351] on input "All of these answers are correct" at bounding box center [468, 351] width 10 height 10
radio input "true"
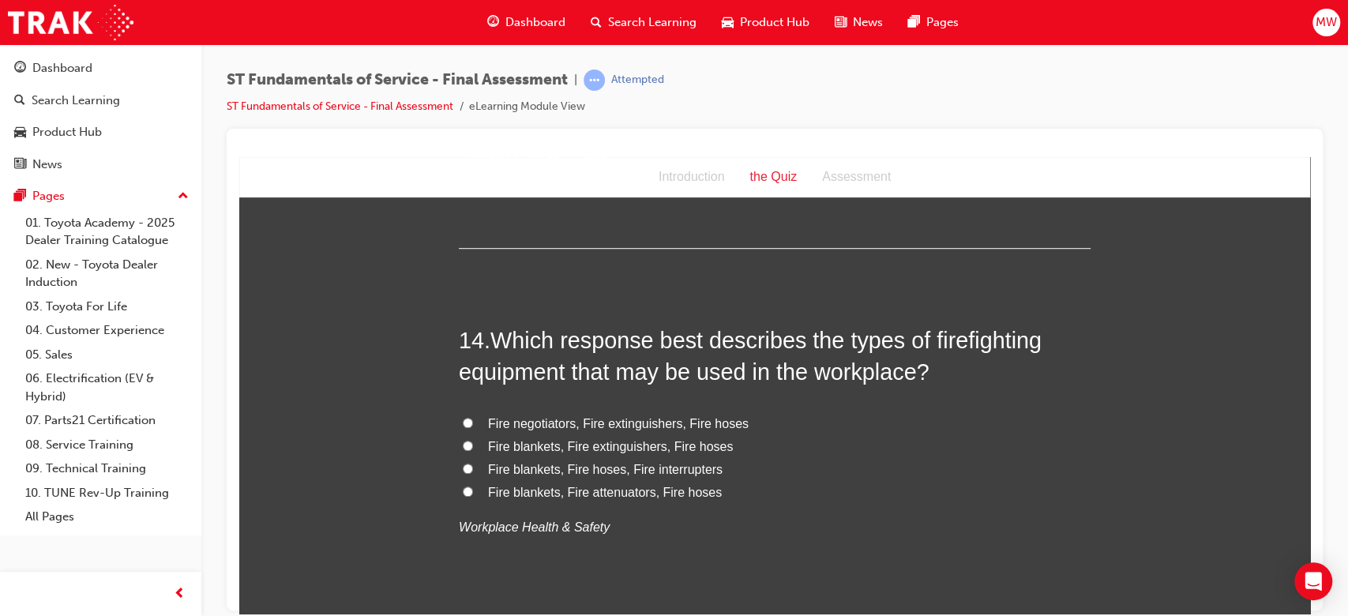
scroll to position [4784, 0]
click at [709, 326] on h2 "14 . Which response best describes the types of firefighting equipment that may…" at bounding box center [775, 358] width 632 height 64
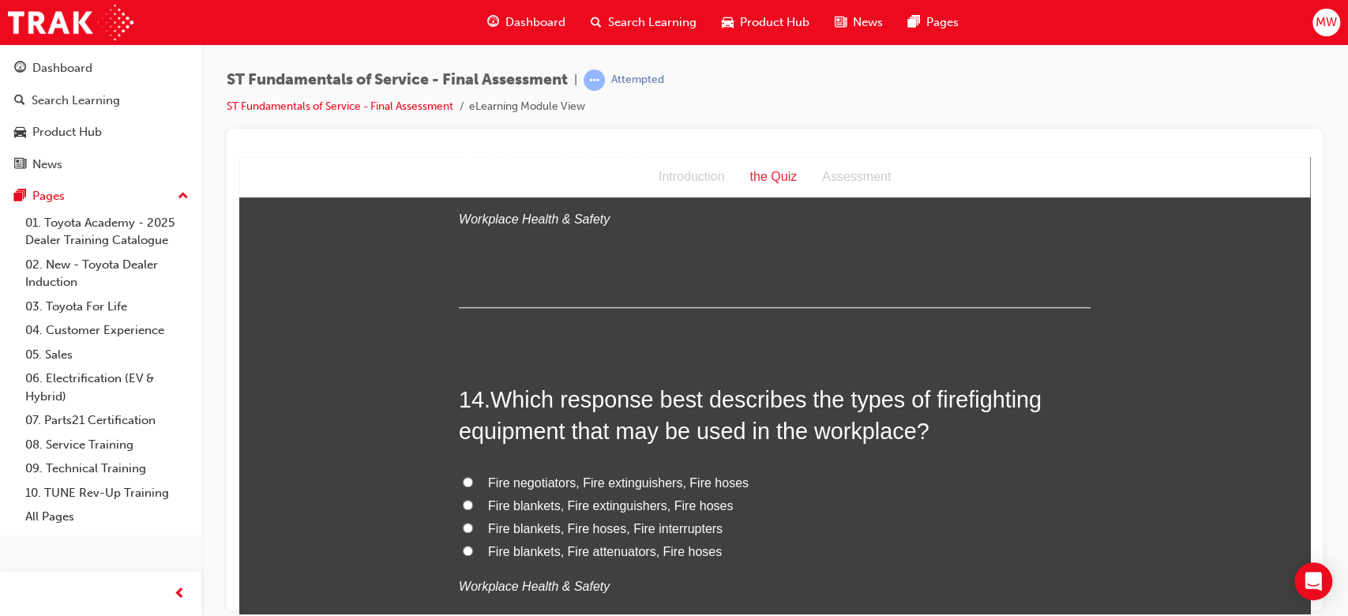
scroll to position [4735, 0]
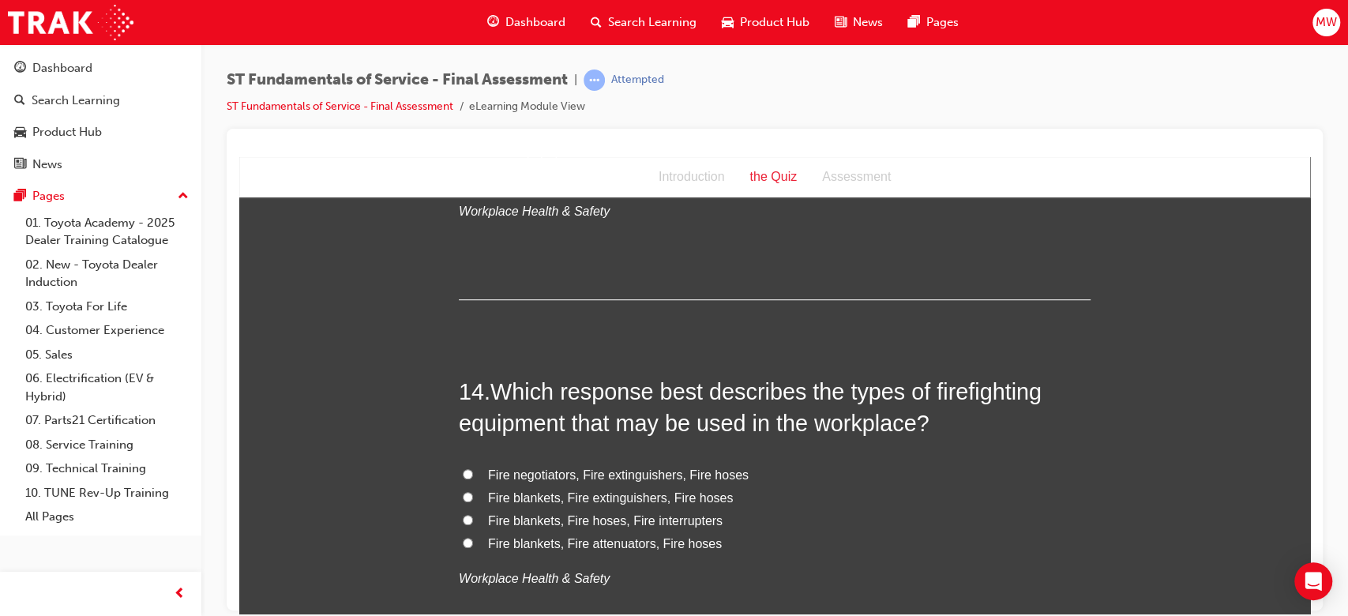
drag, startPoint x: 720, startPoint y: 336, endPoint x: 657, endPoint y: 337, distance: 63.2
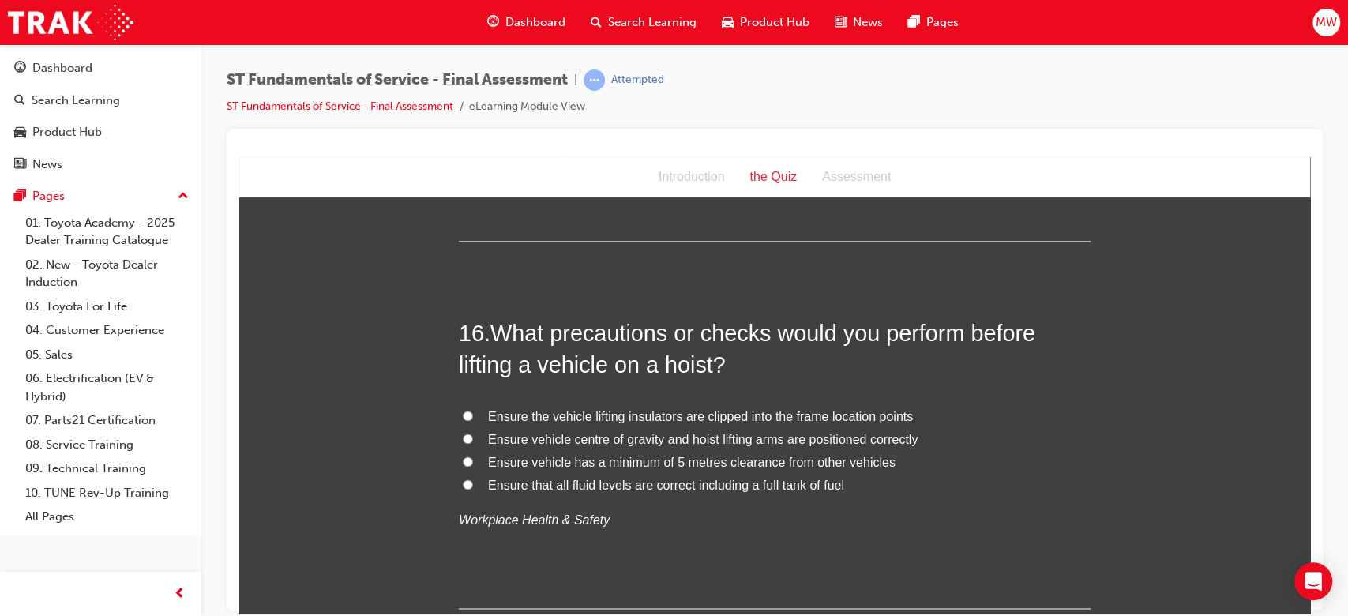
scroll to position [5497, 0]
click at [651, 437] on span "Ensure vehicle centre of gravity and hoist lifting arms are positioned correctly" at bounding box center [703, 437] width 430 height 13
click at [473, 437] on input "Ensure vehicle centre of gravity and hoist lifting arms are positioned correctly" at bounding box center [468, 437] width 10 height 10
radio input "true"
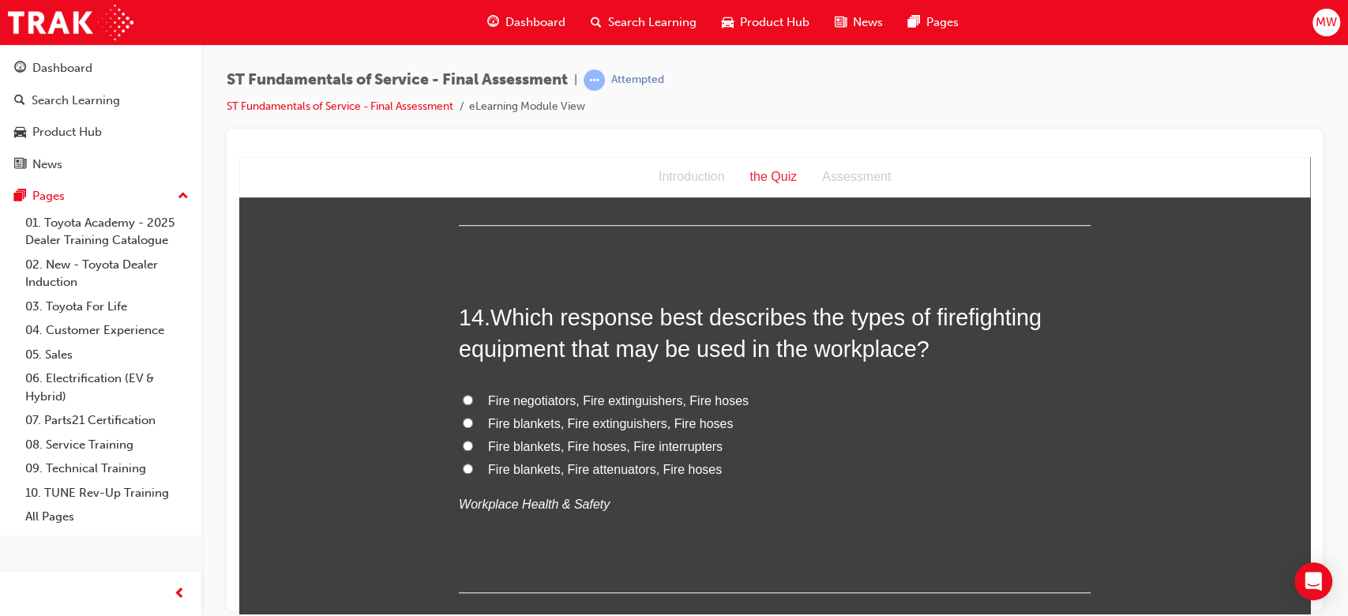
scroll to position [4807, 0]
click at [641, 421] on span "Fire blankets, Fire extinguishers, Fire hoses" at bounding box center [610, 424] width 245 height 13
click at [473, 421] on input "Fire blankets, Fire extinguishers, Fire hoses" at bounding box center [468, 424] width 10 height 10
radio input "true"
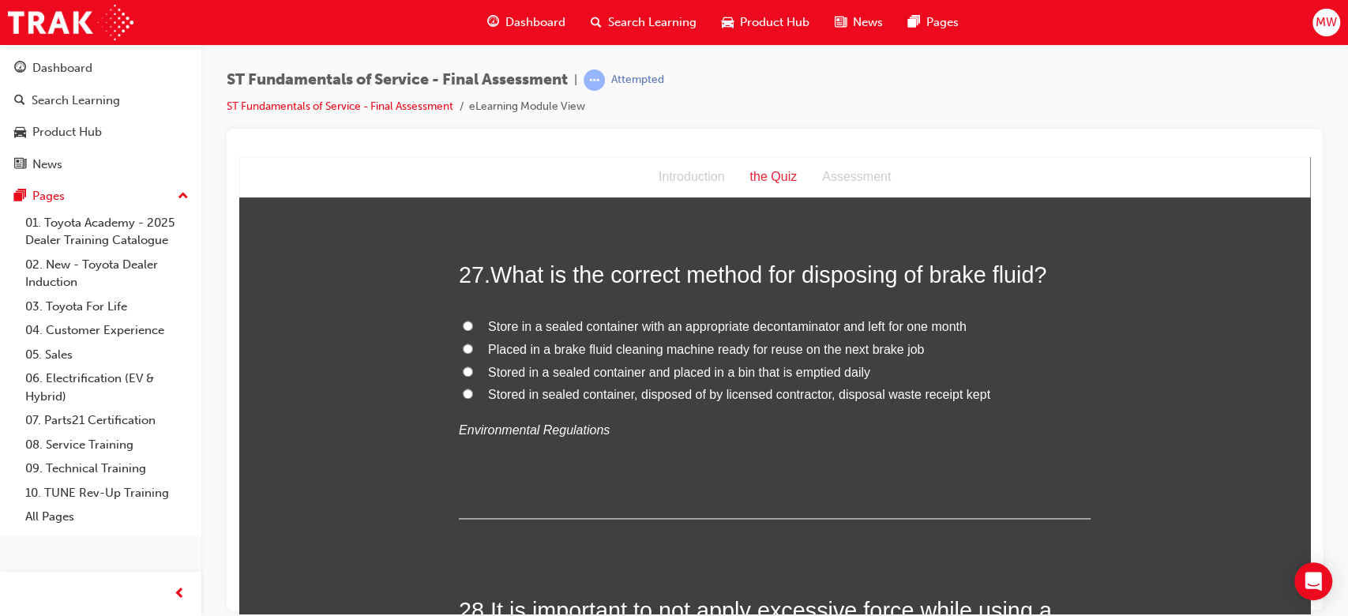
scroll to position [9476, 0]
click at [716, 399] on span "Stored in sealed container, disposed of by licensed contractor, disposal waste …" at bounding box center [739, 394] width 502 height 13
click at [473, 399] on input "Stored in sealed container, disposed of by licensed contractor, disposal waste …" at bounding box center [468, 394] width 10 height 10
radio input "true"
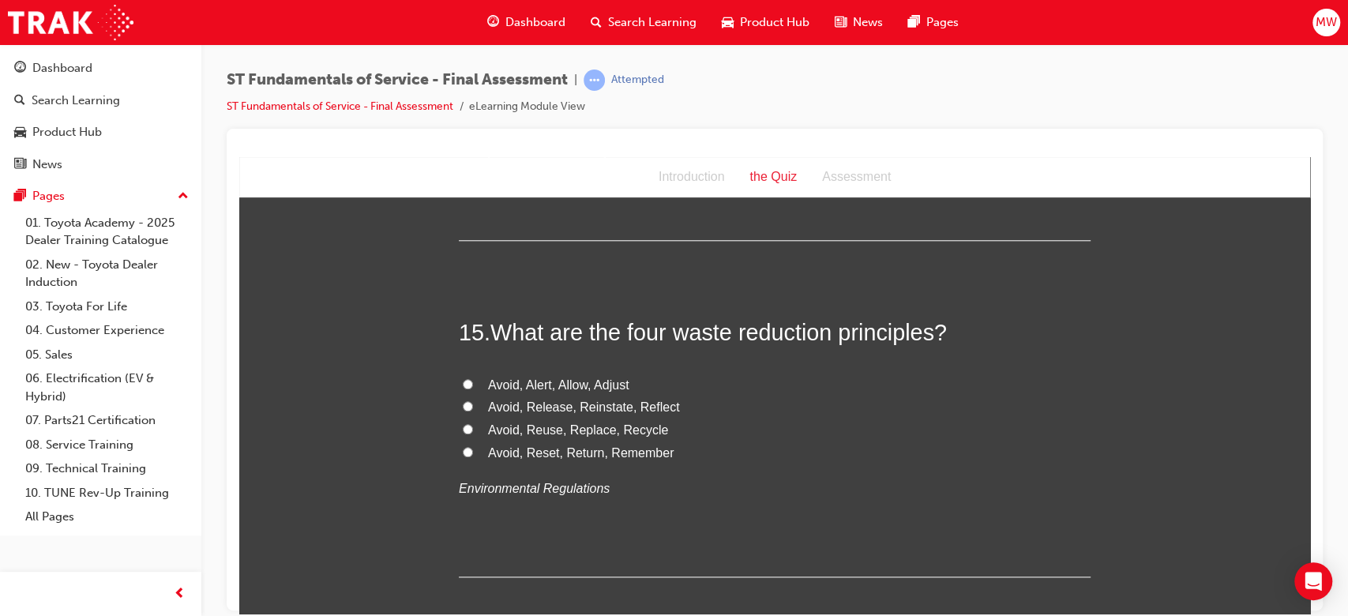
scroll to position [5163, 0]
click at [629, 422] on span "Avoid, Reuse, Replace, Recycle" at bounding box center [578, 427] width 180 height 13
click at [473, 422] on input "Avoid, Reuse, Replace, Recycle" at bounding box center [468, 427] width 10 height 10
radio input "true"
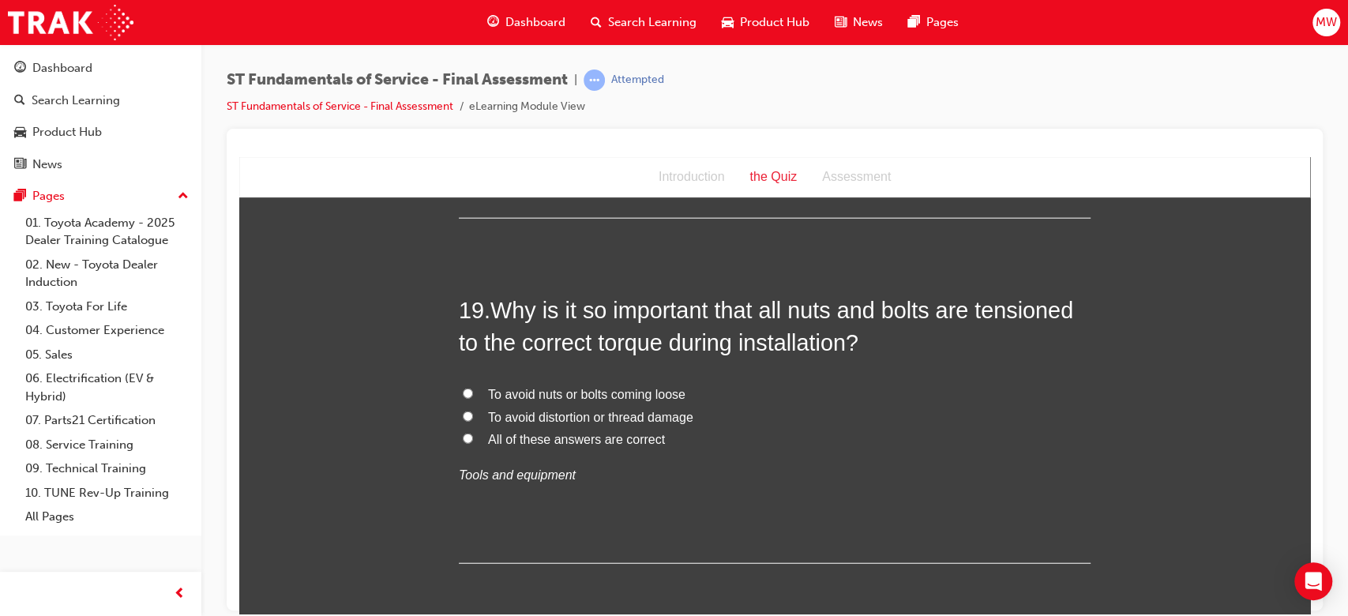
scroll to position [6569, 0]
click at [614, 434] on span "All of these answers are correct" at bounding box center [576, 436] width 177 height 13
click at [473, 434] on input "All of these answers are correct" at bounding box center [468, 436] width 10 height 10
radio input "true"
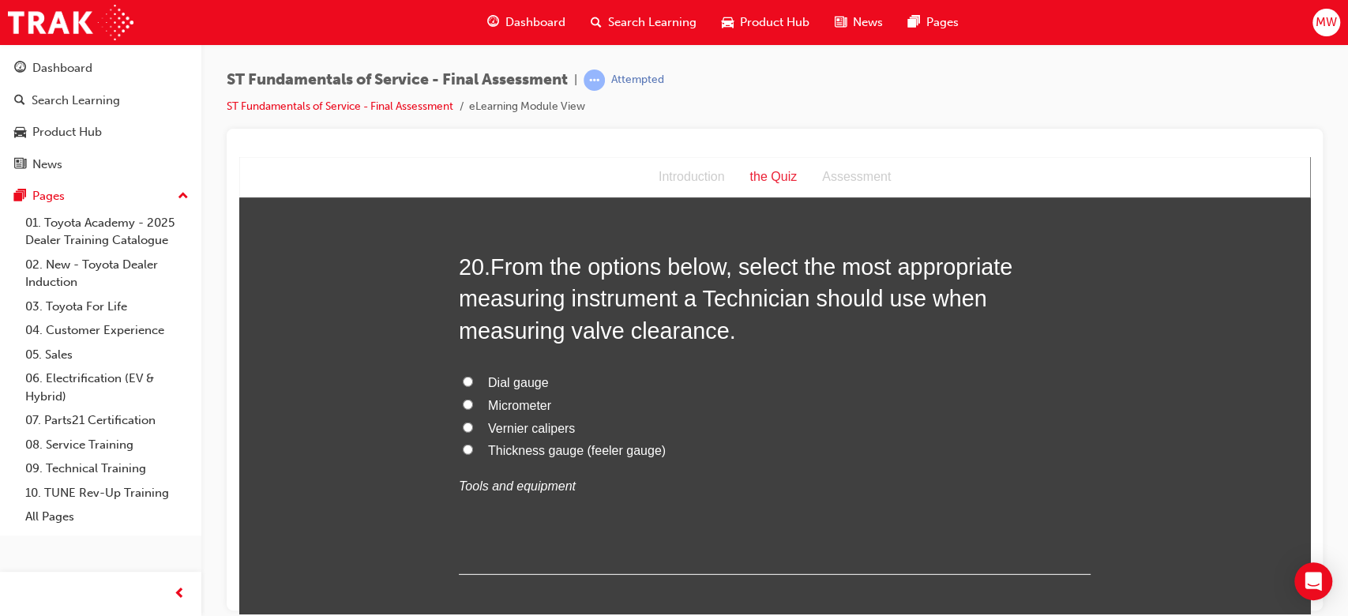
scroll to position [6952, 0]
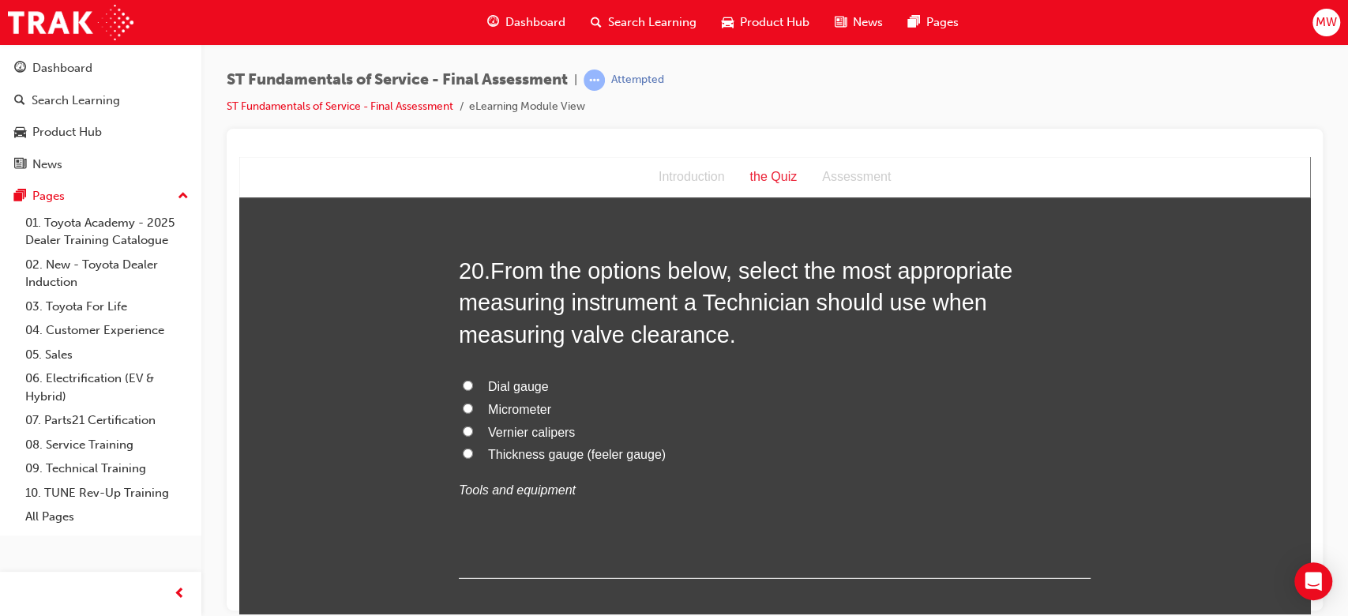
click at [627, 452] on span "Thickness gauge (feeler gauge)" at bounding box center [577, 453] width 178 height 13
click at [473, 452] on input "Thickness gauge (feeler gauge)" at bounding box center [468, 453] width 10 height 10
radio input "true"
click at [859, 443] on label "Thickness gauge (feeler gauge)" at bounding box center [775, 454] width 632 height 23
click at [473, 448] on input "Thickness gauge (feeler gauge)" at bounding box center [468, 453] width 10 height 10
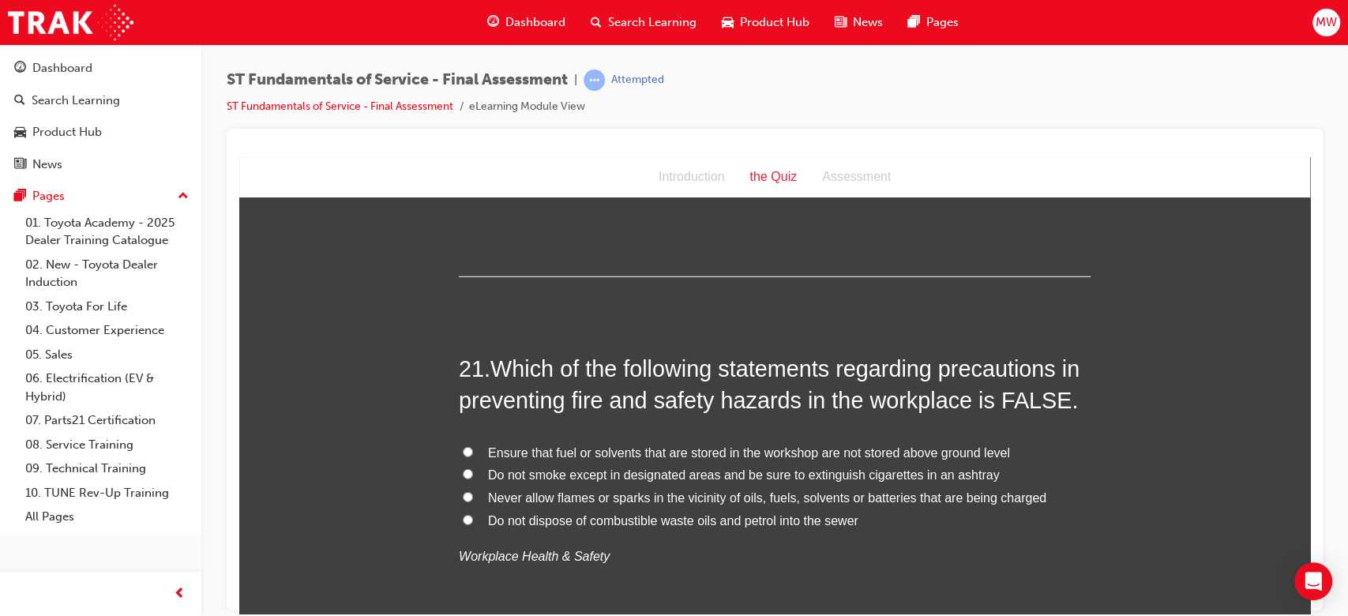
scroll to position [7255, 0]
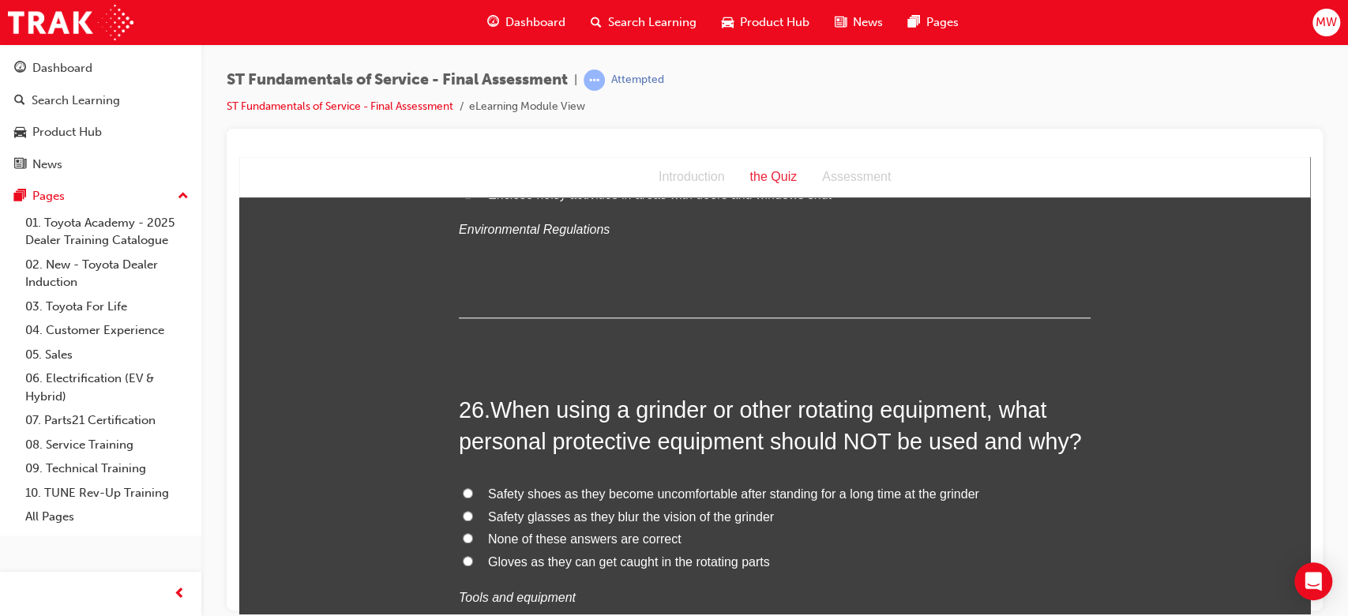
scroll to position [8974, 0]
click at [629, 555] on span "Gloves as they can get caught in the rotating parts" at bounding box center [629, 560] width 282 height 13
click at [473, 555] on input "Gloves as they can get caught in the rotating parts" at bounding box center [468, 559] width 10 height 10
radio input "true"
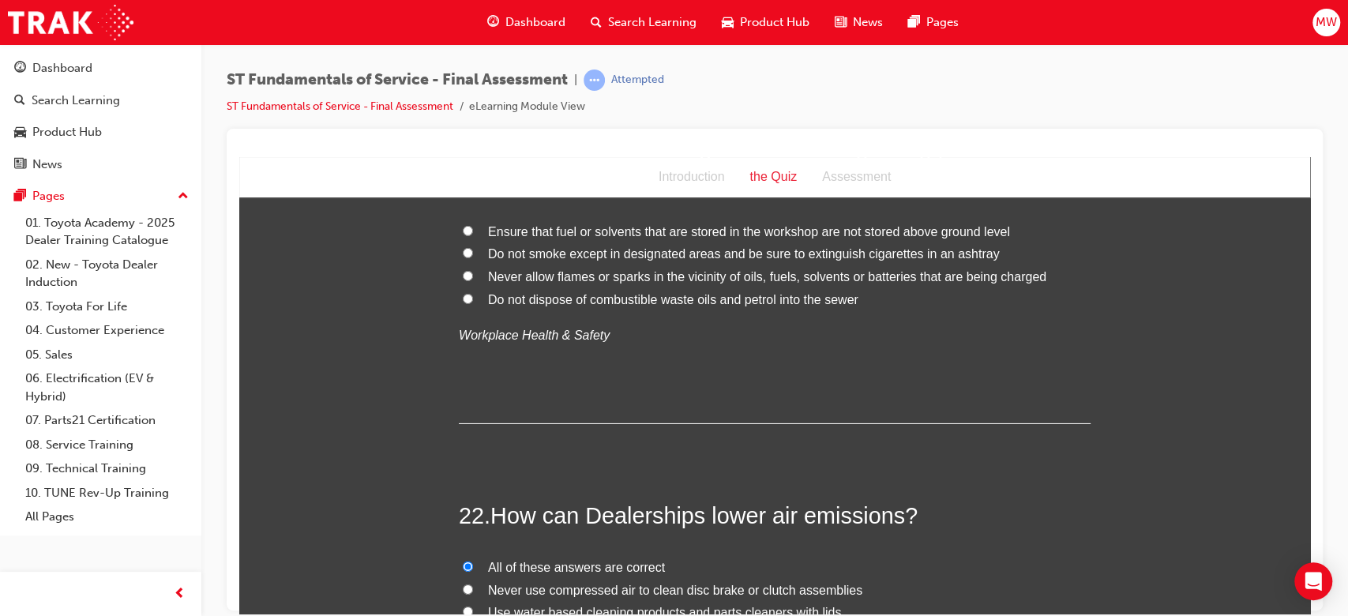
scroll to position [7342, 0]
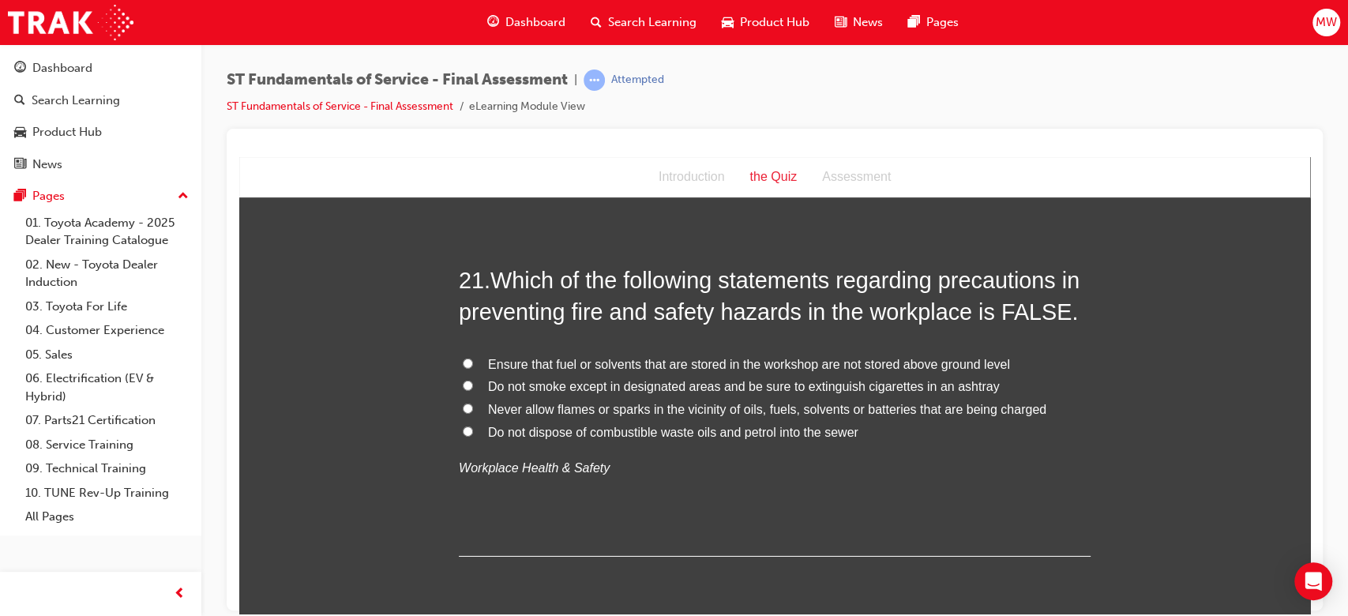
click at [623, 359] on span "Ensure that fuel or solvents that are stored in the workshop are not stored abo…" at bounding box center [749, 363] width 522 height 13
click at [473, 359] on input "Ensure that fuel or solvents that are stored in the workshop are not stored abo…" at bounding box center [468, 363] width 10 height 10
radio input "true"
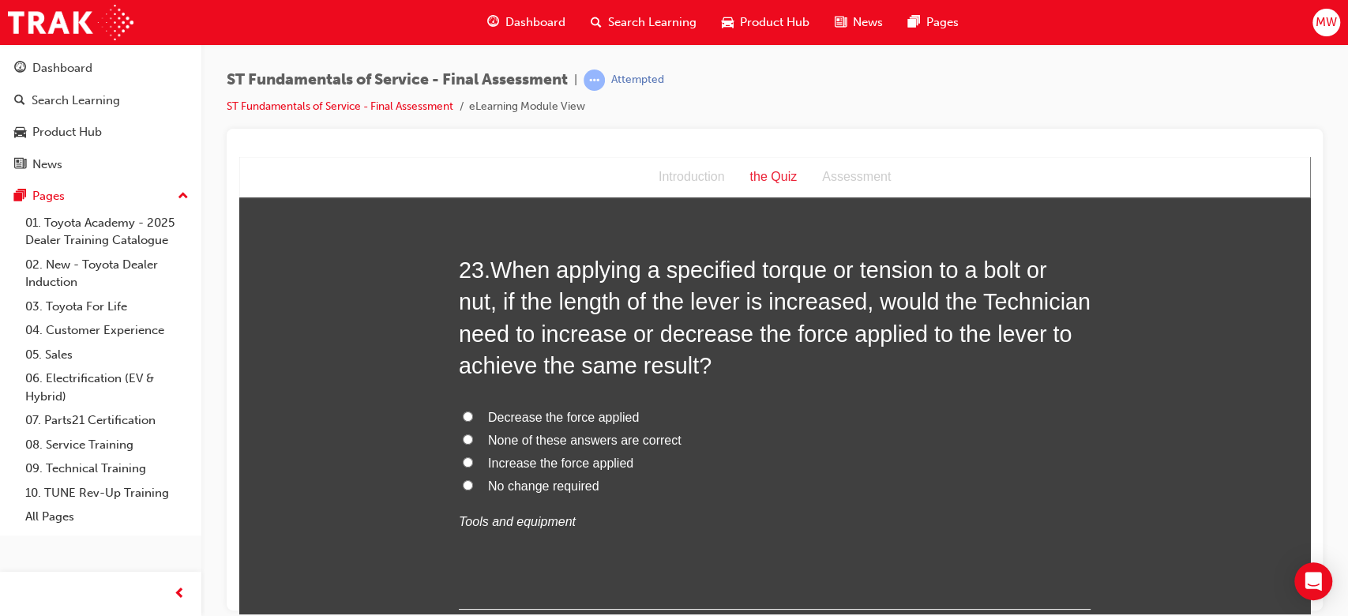
scroll to position [8032, 0]
click at [567, 419] on span "Decrease the force applied" at bounding box center [563, 417] width 151 height 13
click at [473, 419] on input "Decrease the force applied" at bounding box center [468, 416] width 10 height 10
radio input "true"
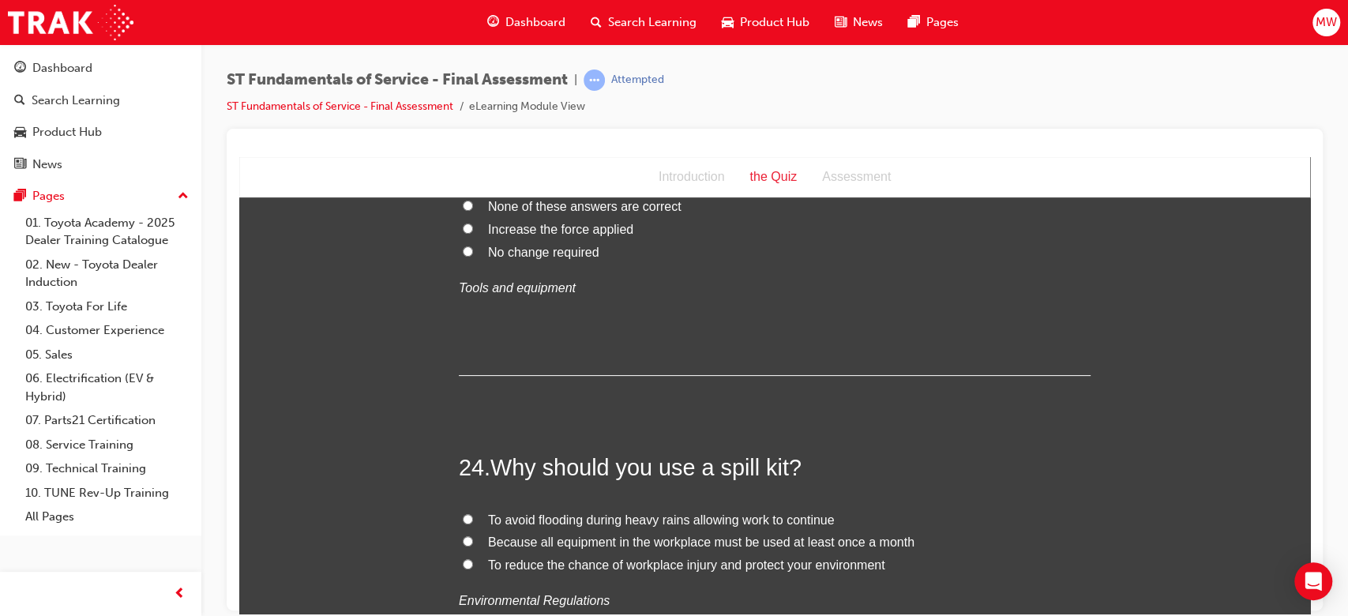
scroll to position [8331, 0]
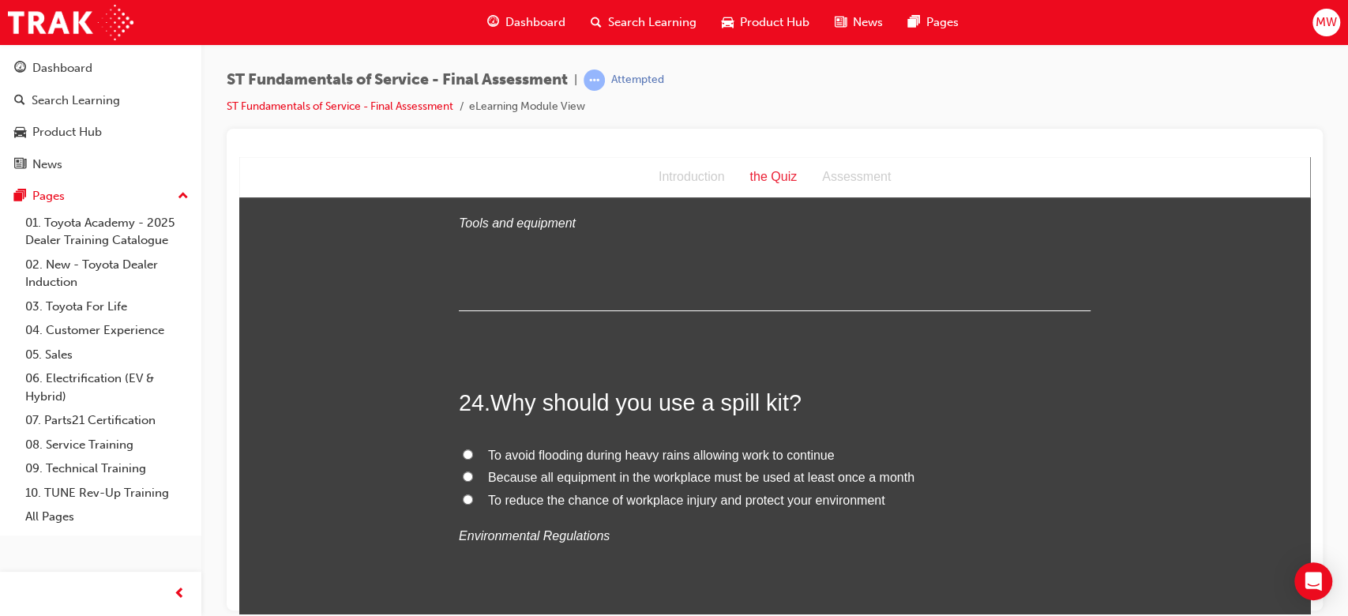
click at [620, 493] on span "To reduce the chance of workplace injury and protect your environment" at bounding box center [686, 499] width 397 height 13
click at [473, 494] on input "To reduce the chance of workplace injury and protect your environment" at bounding box center [468, 499] width 10 height 10
radio input "true"
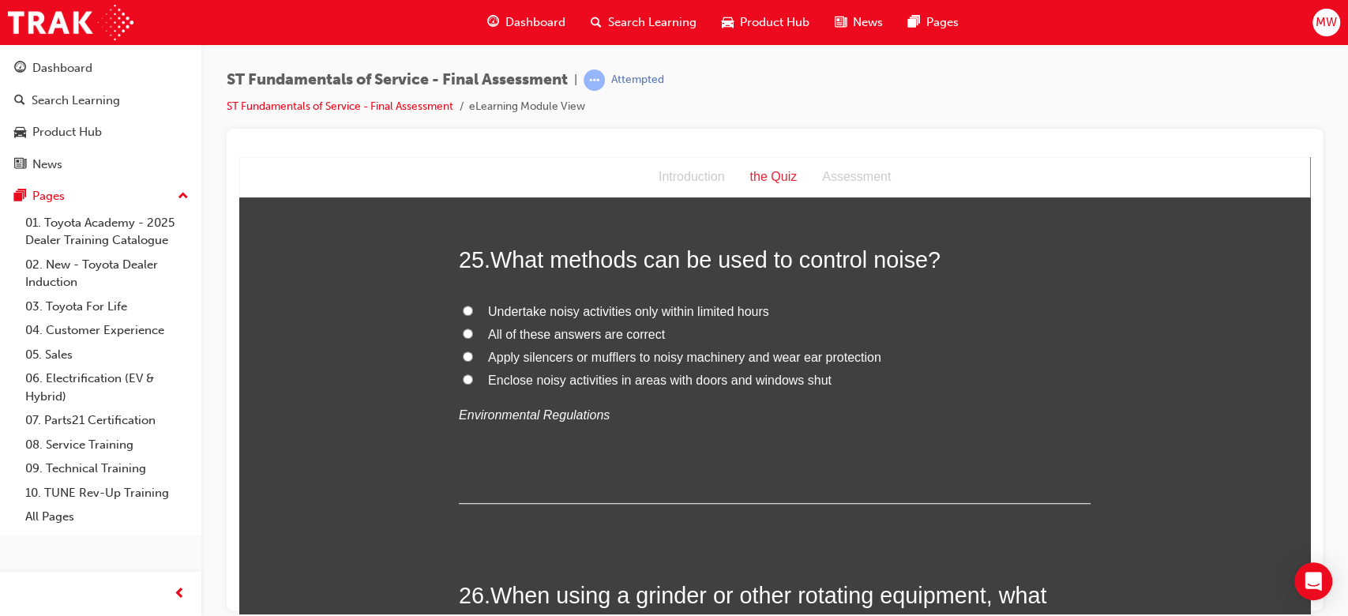
scroll to position [8789, 0]
click at [563, 328] on span "All of these answers are correct" at bounding box center [576, 332] width 177 height 13
click at [473, 328] on input "All of these answers are correct" at bounding box center [468, 332] width 10 height 10
radio input "true"
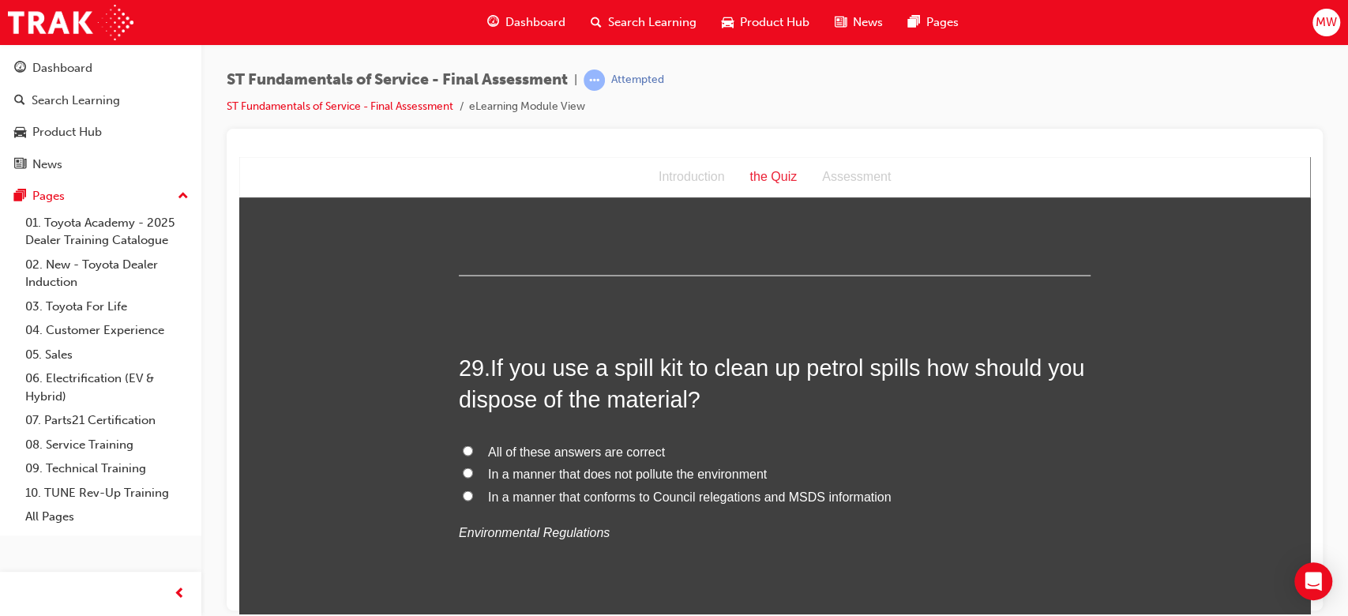
scroll to position [10181, 0]
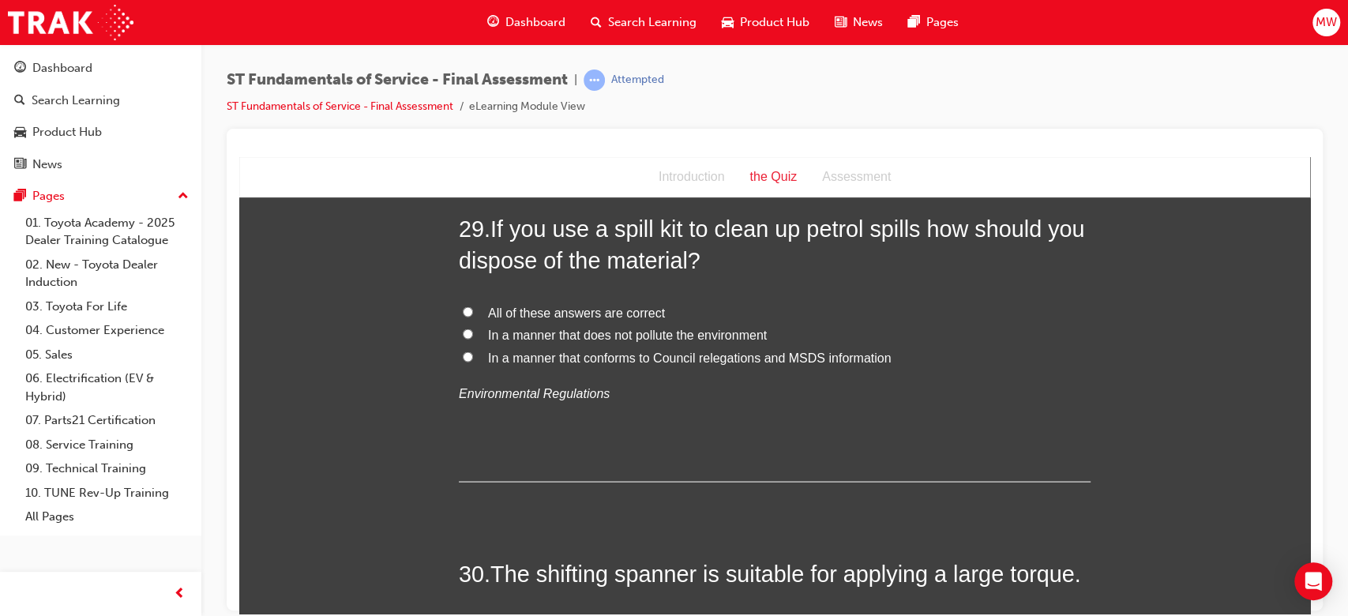
click at [572, 309] on span "All of these answers are correct" at bounding box center [576, 311] width 177 height 13
click at [473, 309] on input "All of these answers are correct" at bounding box center [468, 311] width 10 height 10
radio input "true"
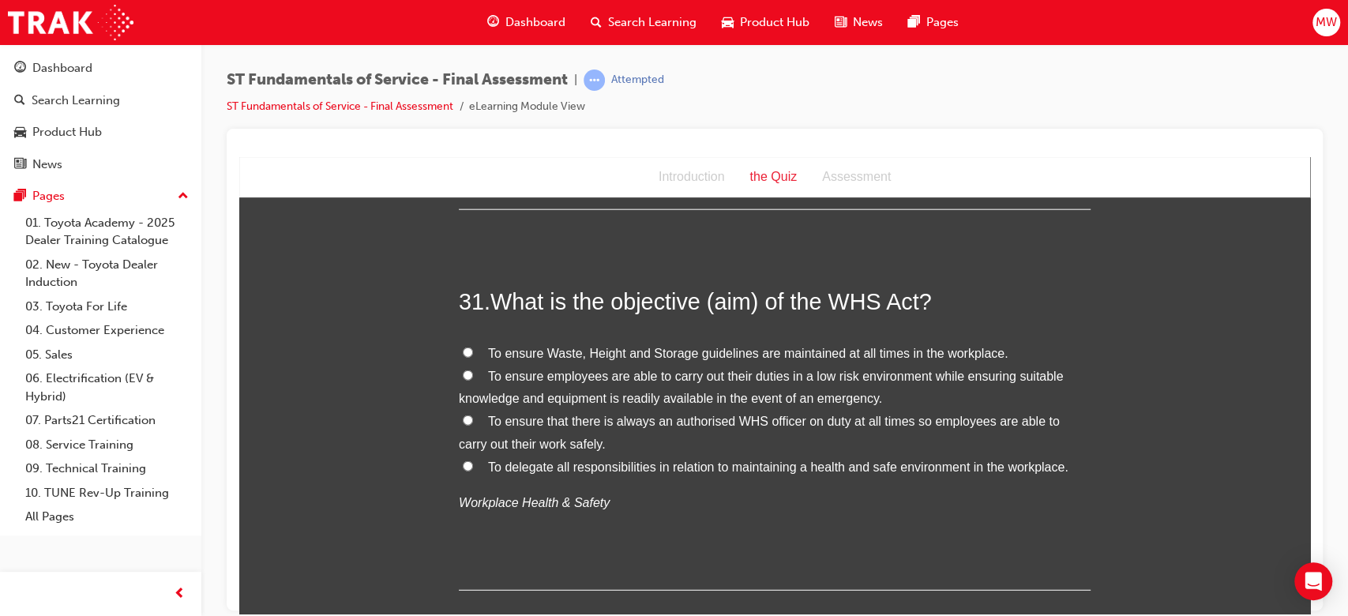
scroll to position [10745, 0]
click at [614, 373] on span "To ensure employees are able to carry out their duties in a low risk environmen…" at bounding box center [761, 385] width 604 height 36
click at [473, 373] on input "To ensure employees are able to carry out their duties in a low risk environmen…" at bounding box center [468, 373] width 10 height 10
radio input "true"
drag, startPoint x: 777, startPoint y: 542, endPoint x: 706, endPoint y: 486, distance: 90.5
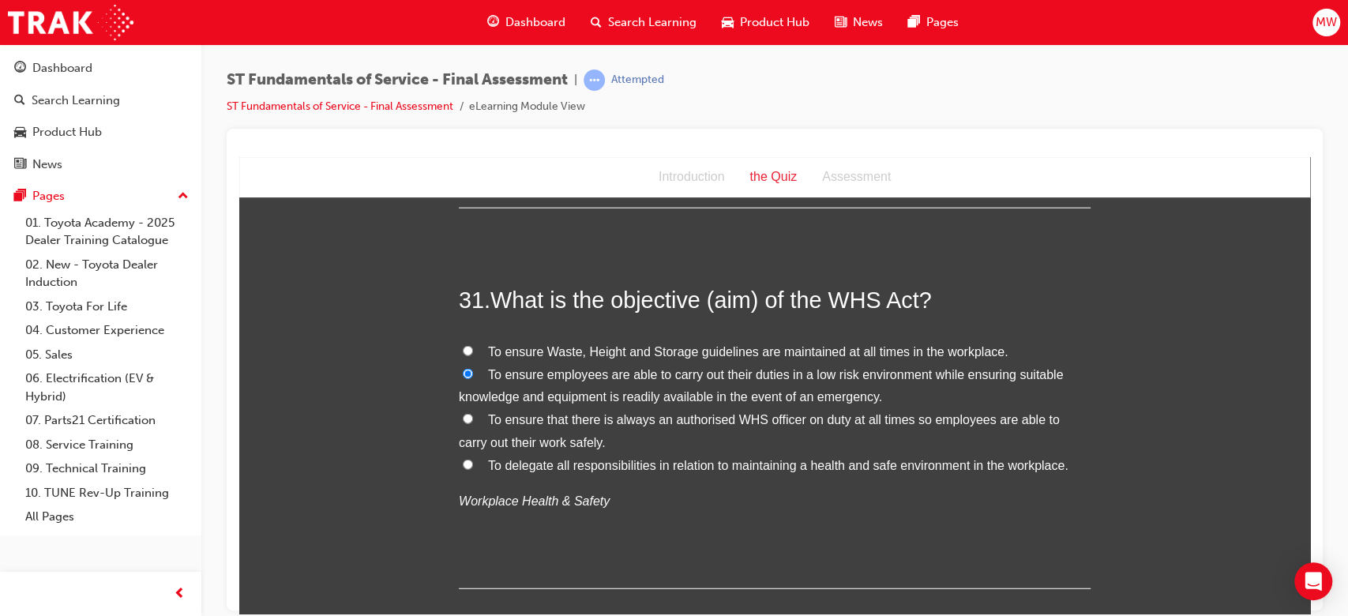
click at [706, 486] on div "To ensure Waste, Height and Storage guidelines are maintained at all times in t…" at bounding box center [775, 426] width 632 height 172
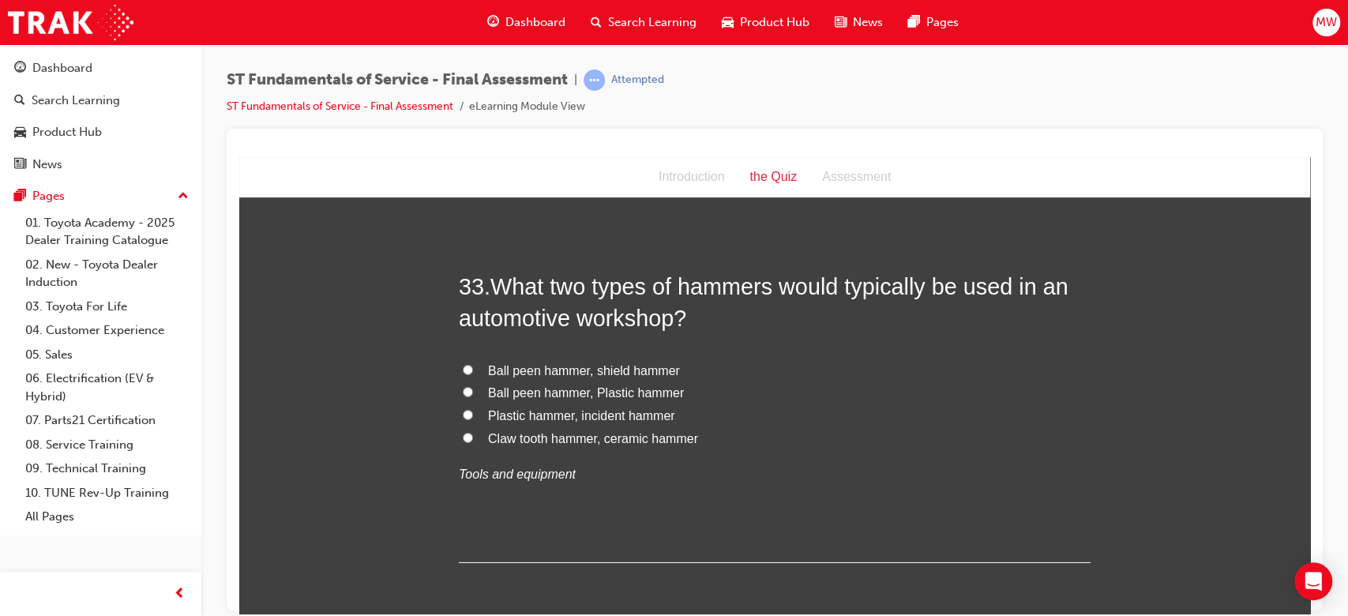
scroll to position [11504, 0]
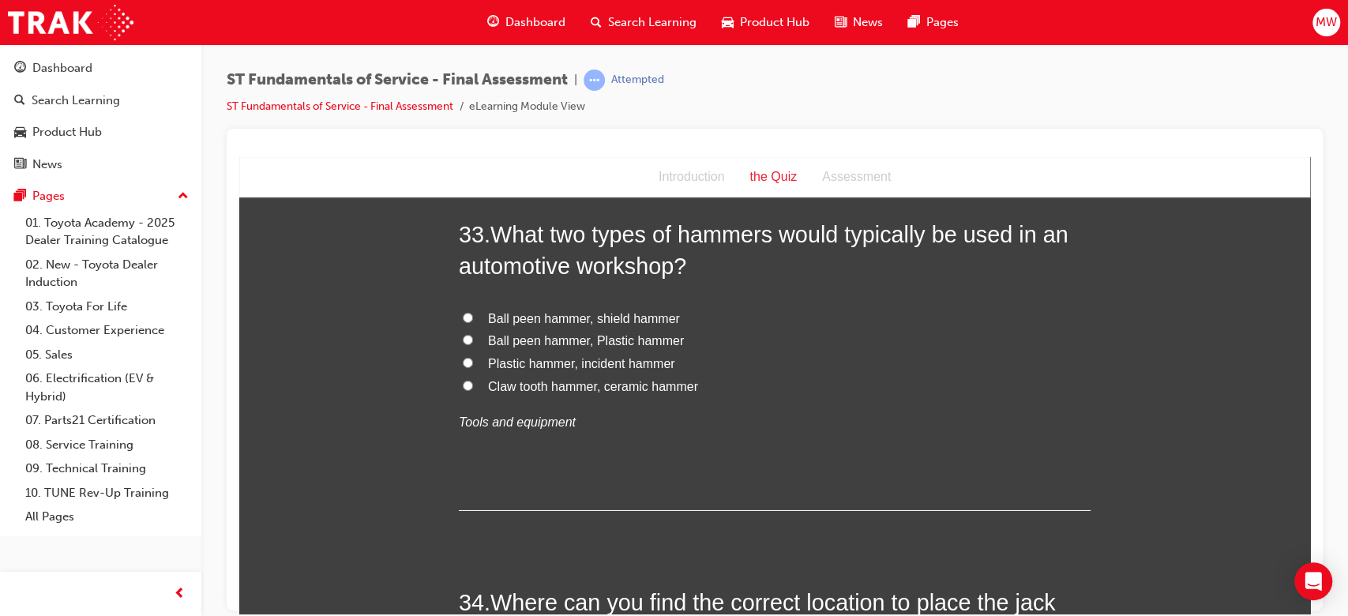
click at [613, 335] on span "Ball peen hammer, Plastic hammer" at bounding box center [586, 339] width 196 height 13
click at [473, 335] on input "Ball peen hammer, Plastic hammer" at bounding box center [468, 339] width 10 height 10
radio input "true"
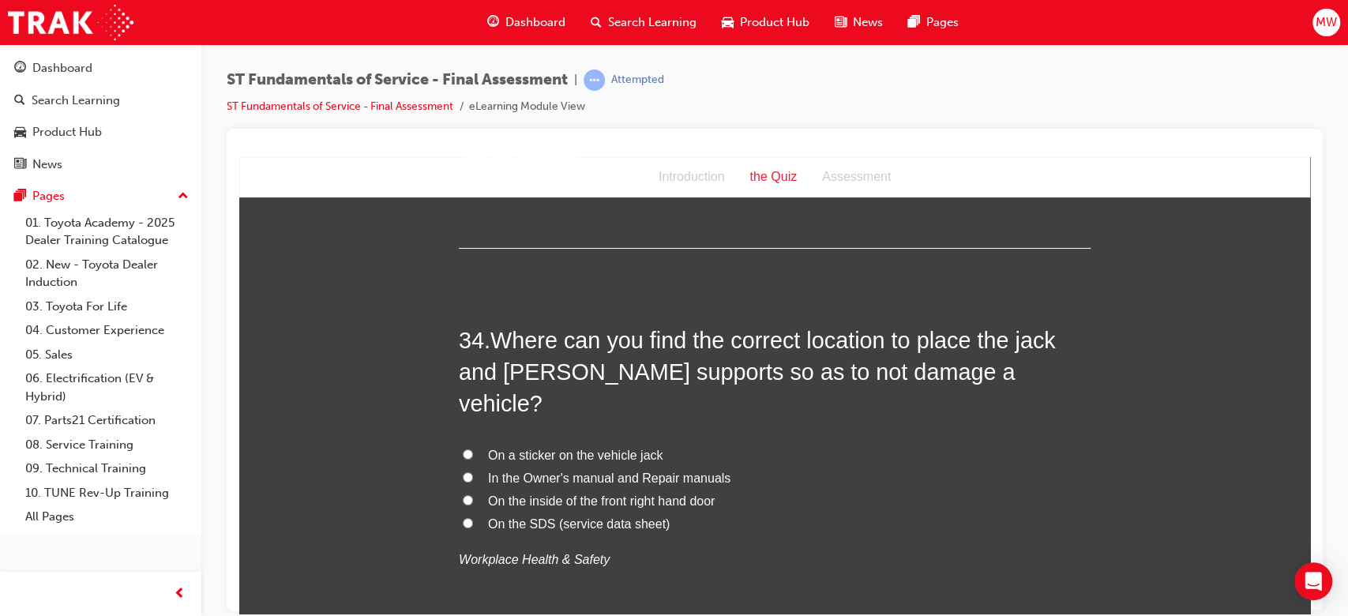
scroll to position [11768, 0]
click at [661, 469] on span "In the Owner's manual and Repair manuals" at bounding box center [609, 475] width 242 height 13
click at [473, 470] on input "In the Owner's manual and Repair manuals" at bounding box center [468, 475] width 10 height 10
radio input "true"
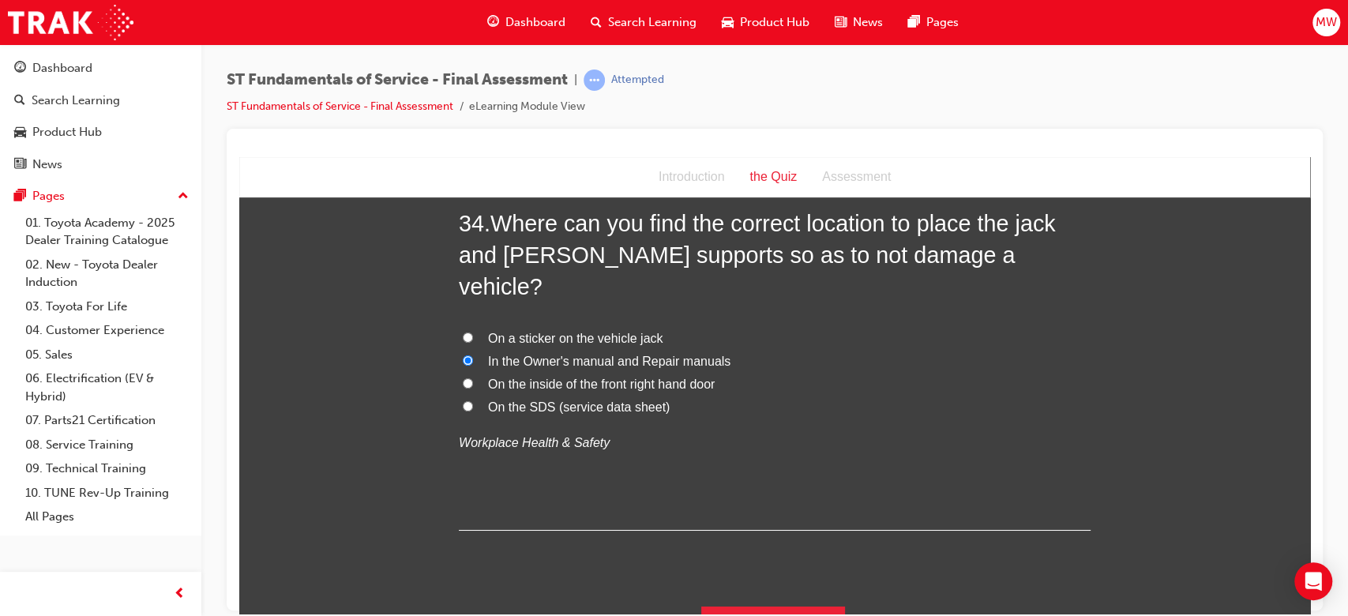
scroll to position [11886, 0]
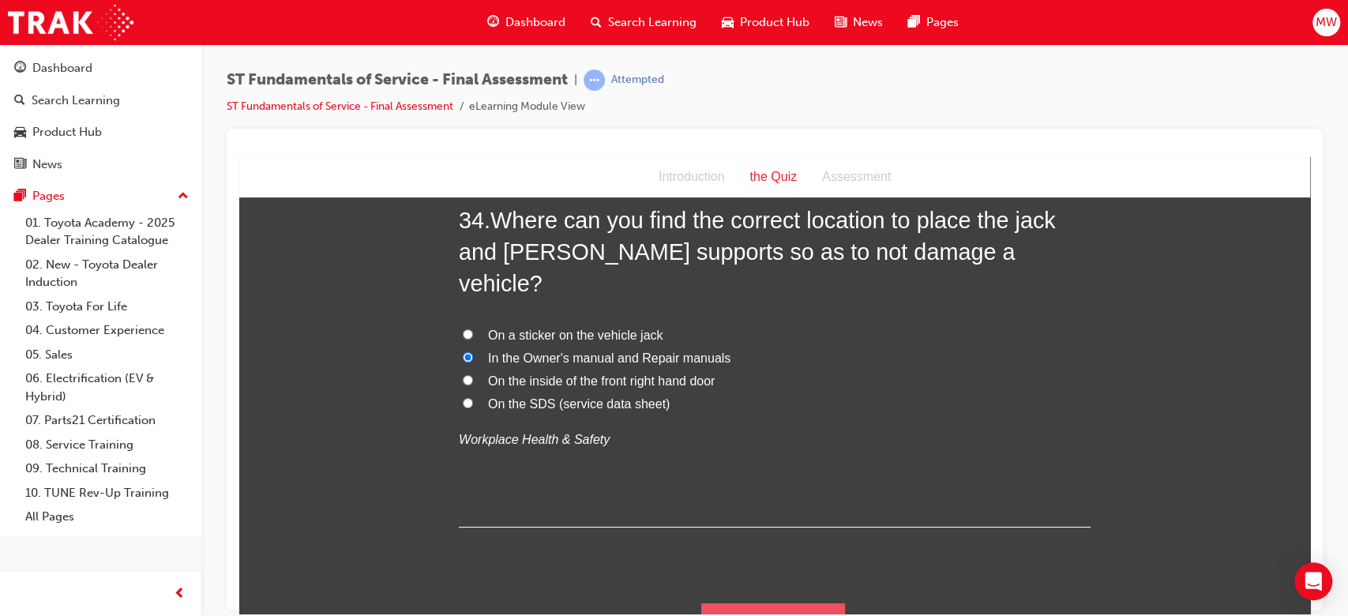
click at [812, 602] on button "Submit Answers" at bounding box center [773, 624] width 144 height 44
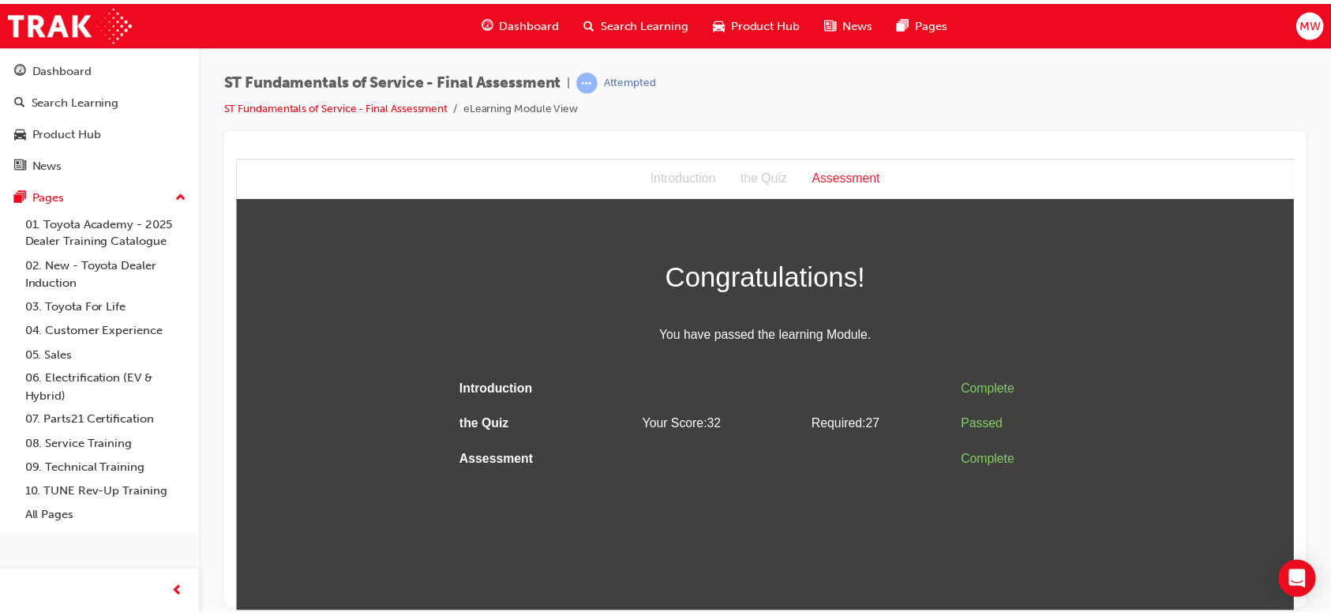
scroll to position [0, 0]
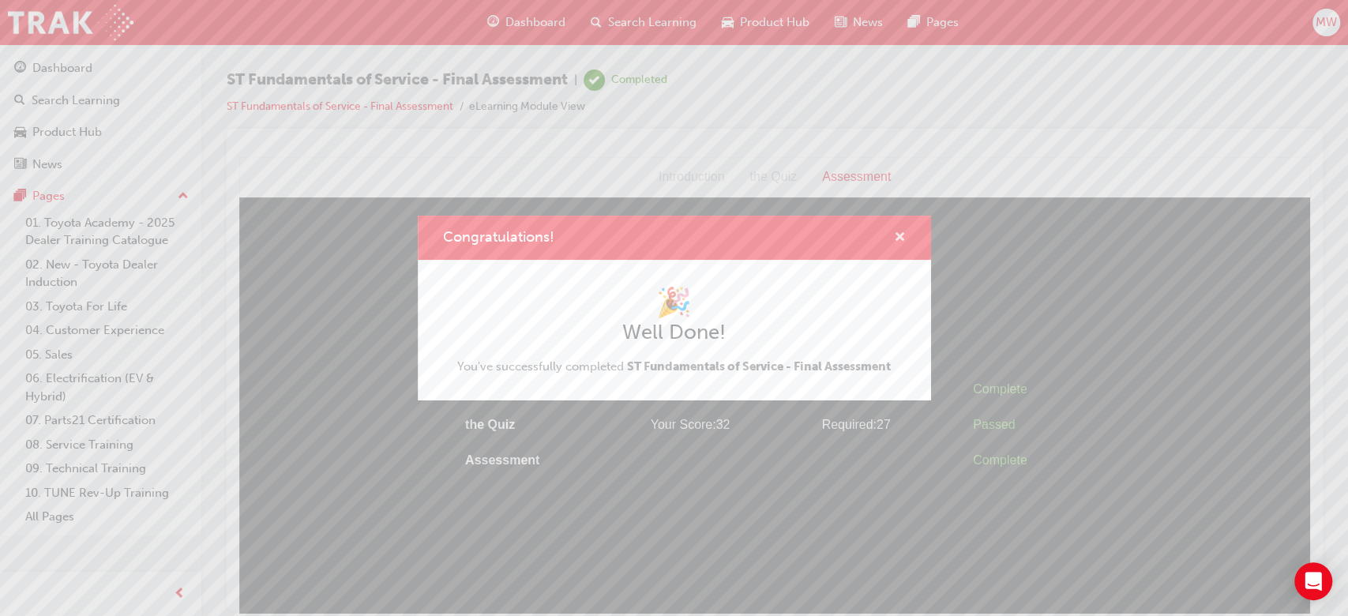
click at [897, 235] on span "cross-icon" at bounding box center [900, 238] width 12 height 14
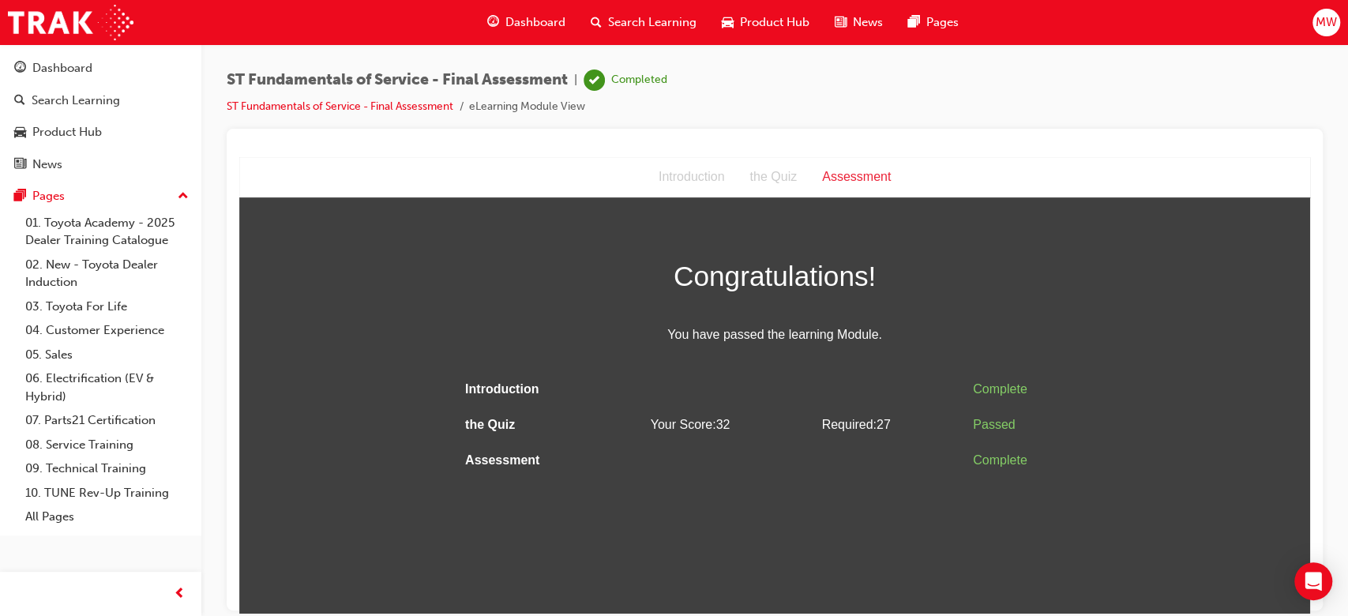
click at [531, 24] on span "Dashboard" at bounding box center [535, 22] width 60 height 18
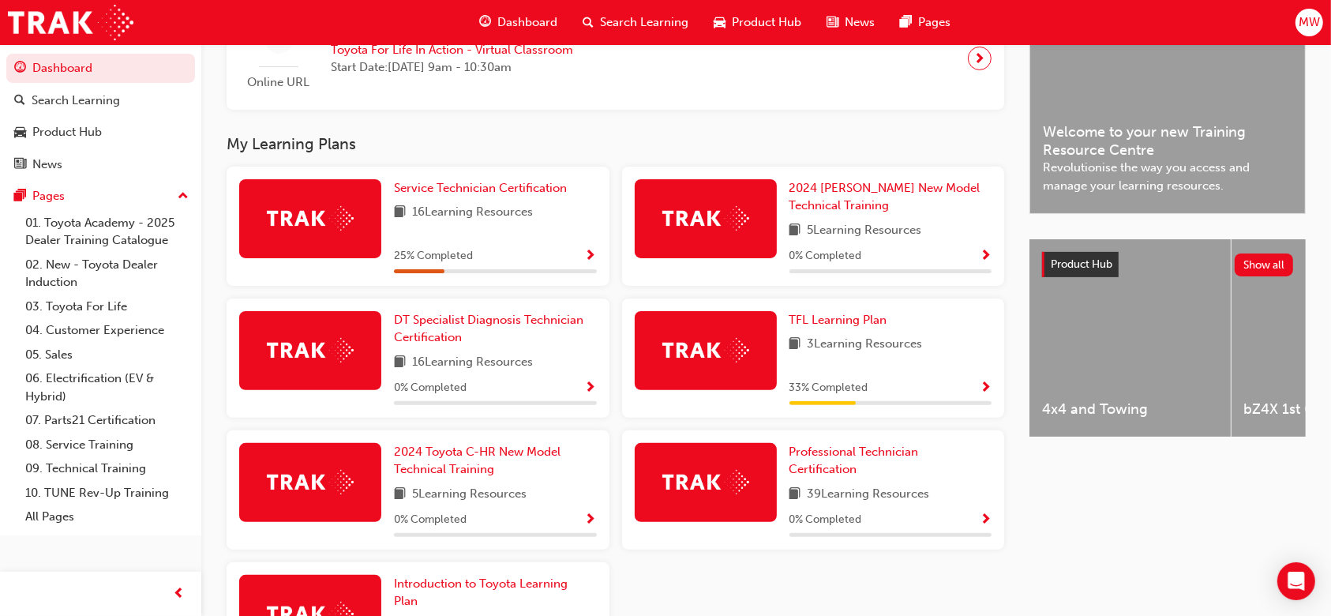
scroll to position [427, 0]
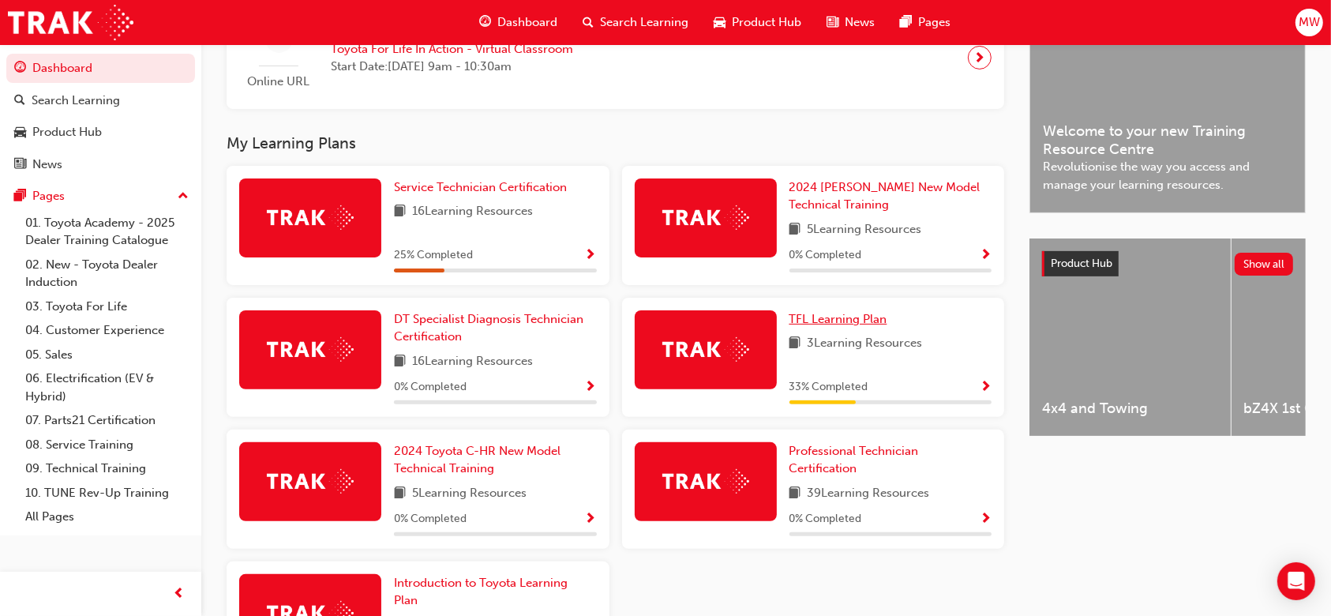
click at [849, 326] on span "TFL Learning Plan" at bounding box center [839, 319] width 98 height 14
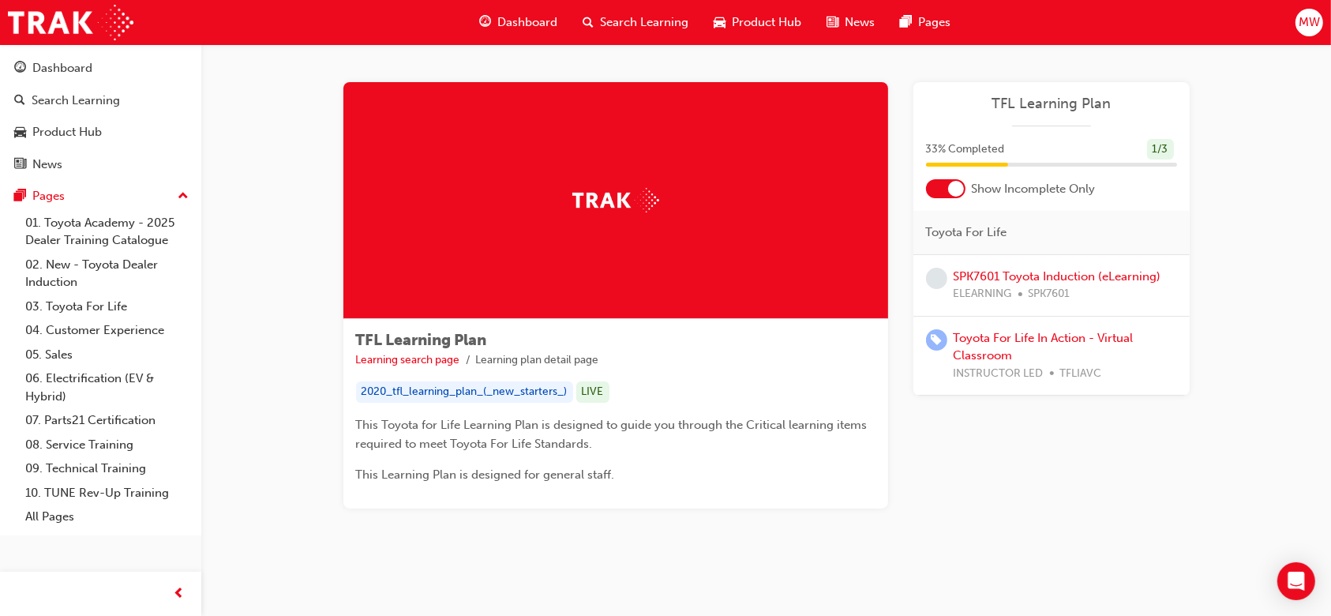
scroll to position [7, 0]
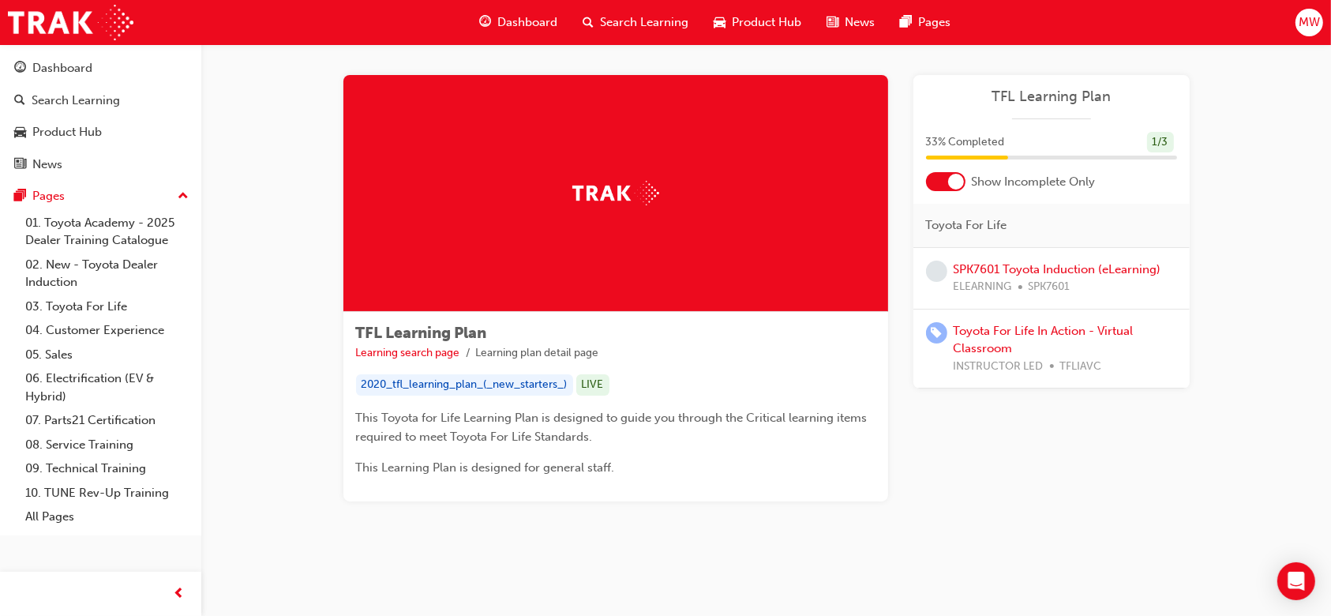
click at [478, 9] on div "Dashboard" at bounding box center [518, 22] width 103 height 32
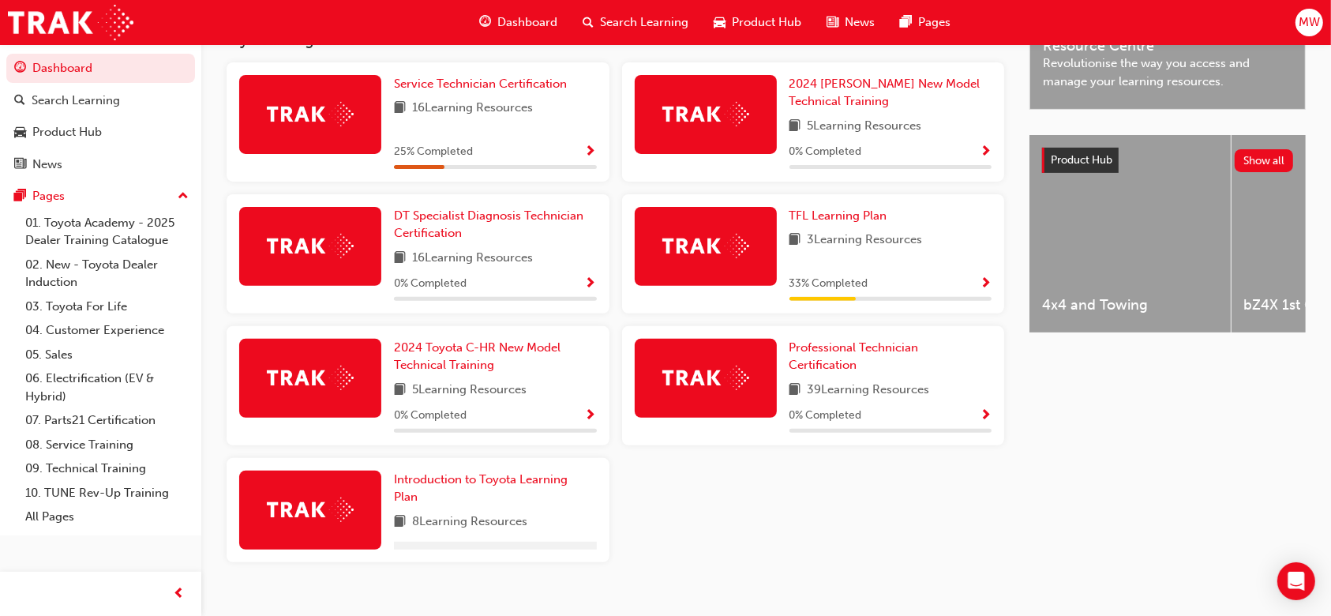
scroll to position [465, 0]
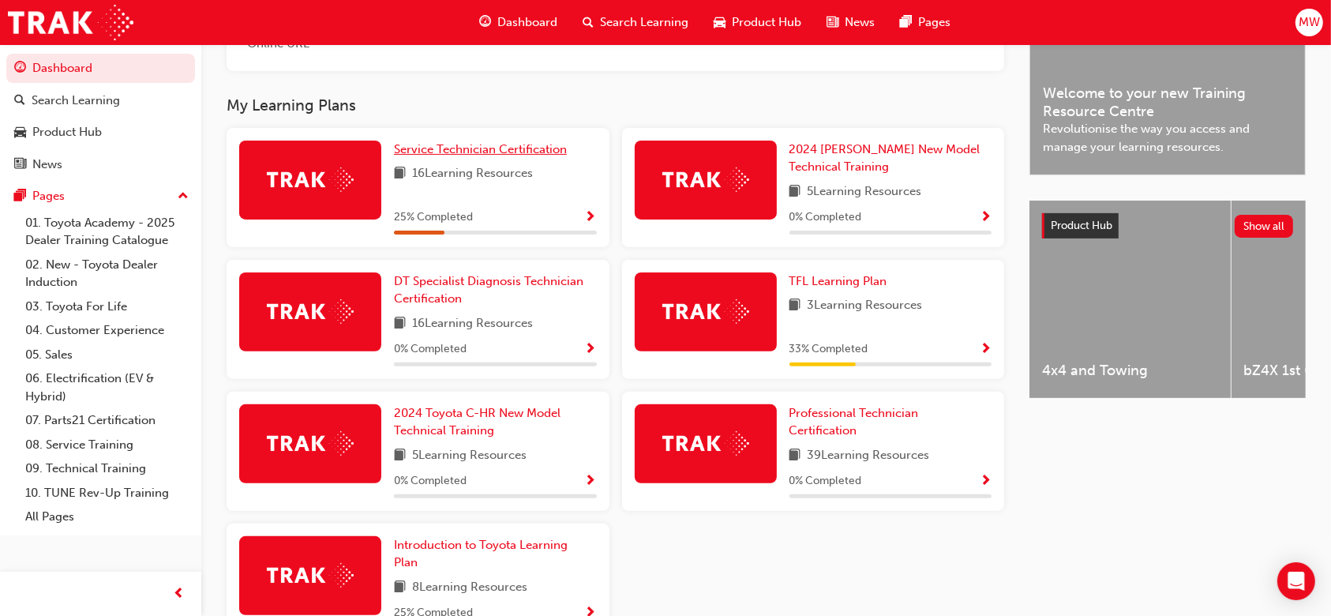
click at [467, 156] on span "Service Technician Certification" at bounding box center [480, 149] width 173 height 14
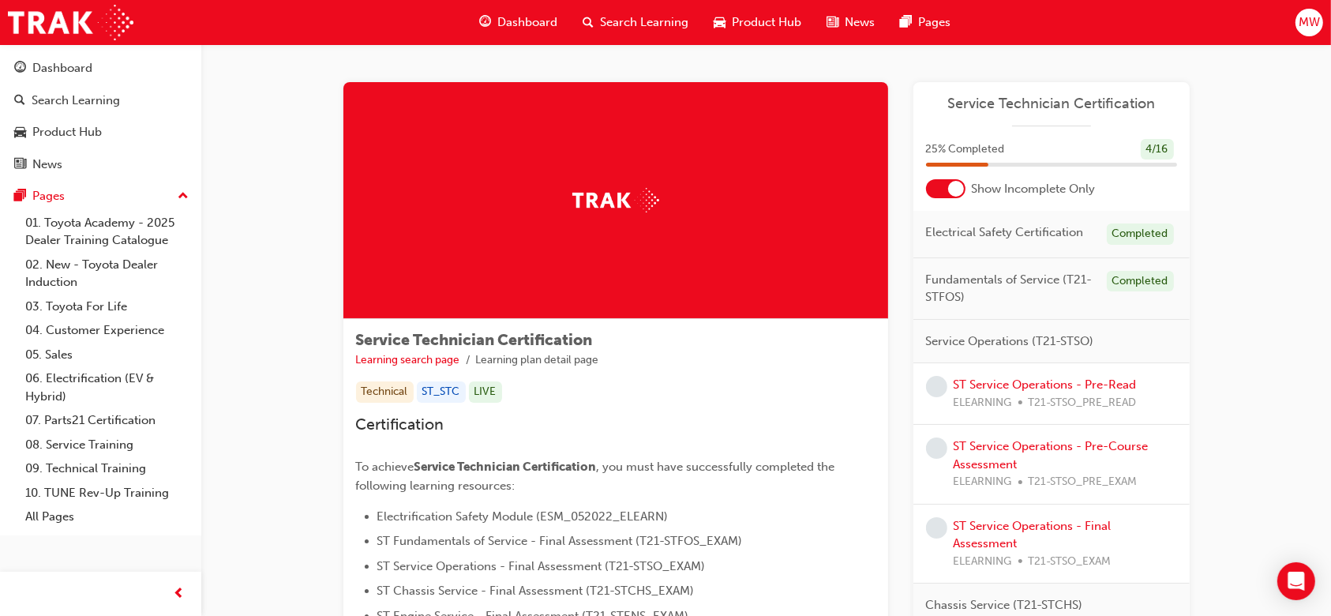
click at [769, 373] on div "Service Technician Certification Learning search page Learning plan detail page…" at bounding box center [615, 531] width 545 height 424
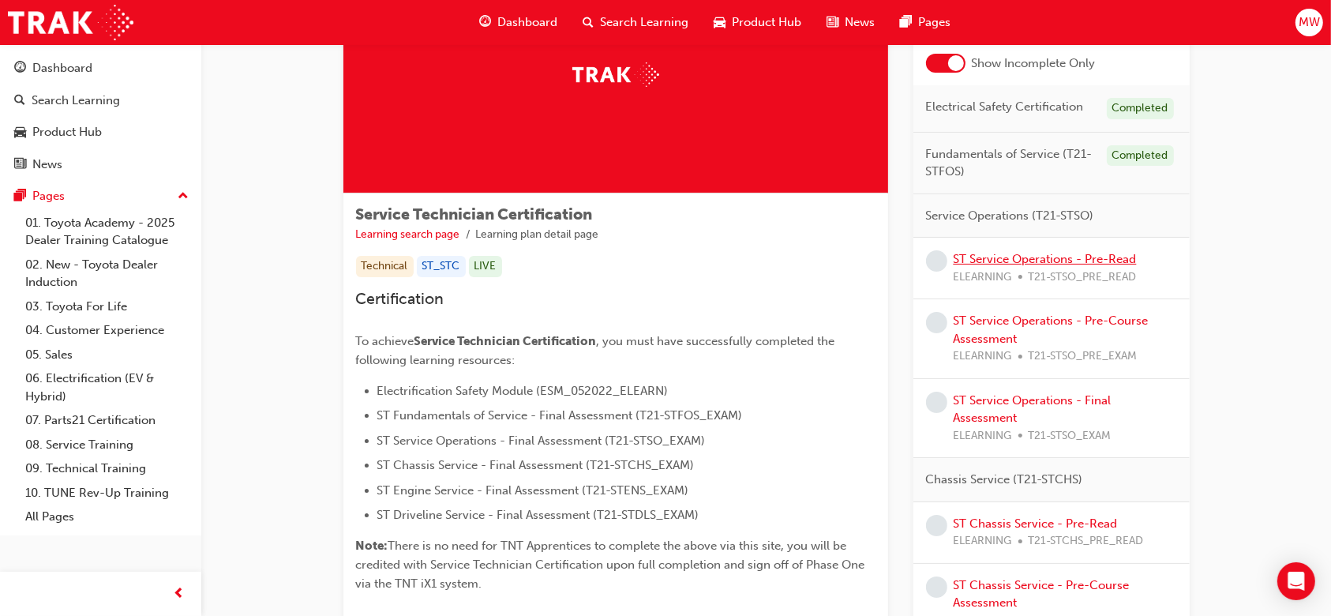
click at [1096, 260] on link "ST Service Operations - Pre-Read" at bounding box center [1045, 259] width 183 height 14
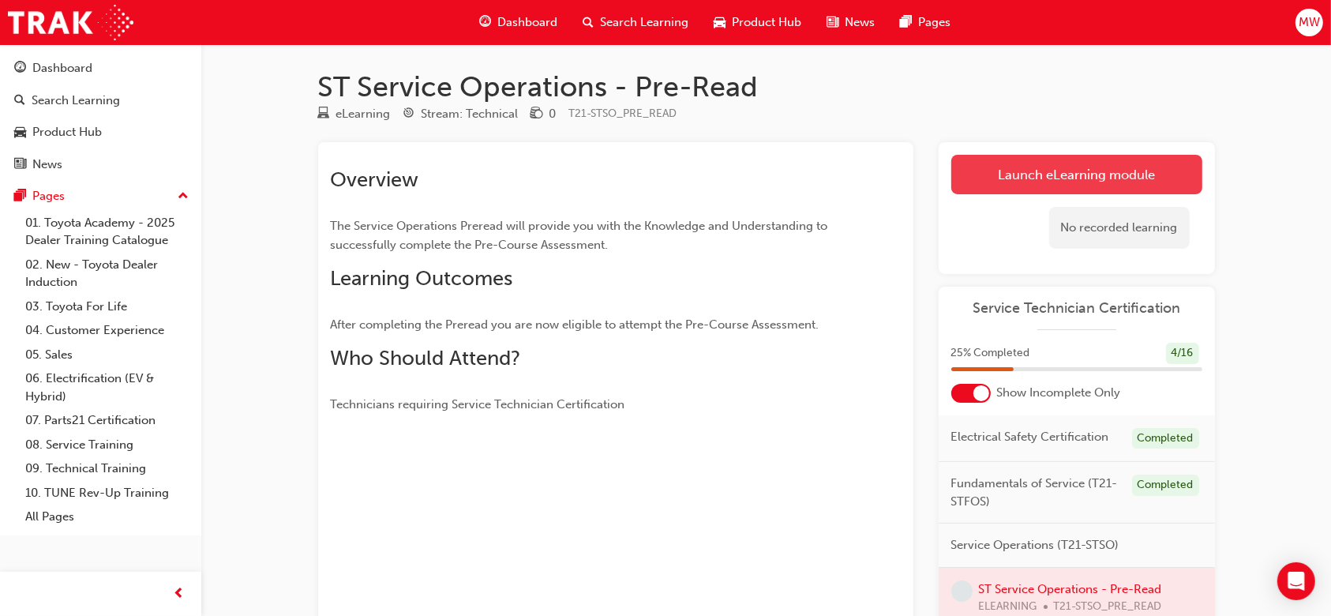
click at [970, 163] on link "Launch eLearning module" at bounding box center [1077, 174] width 251 height 39
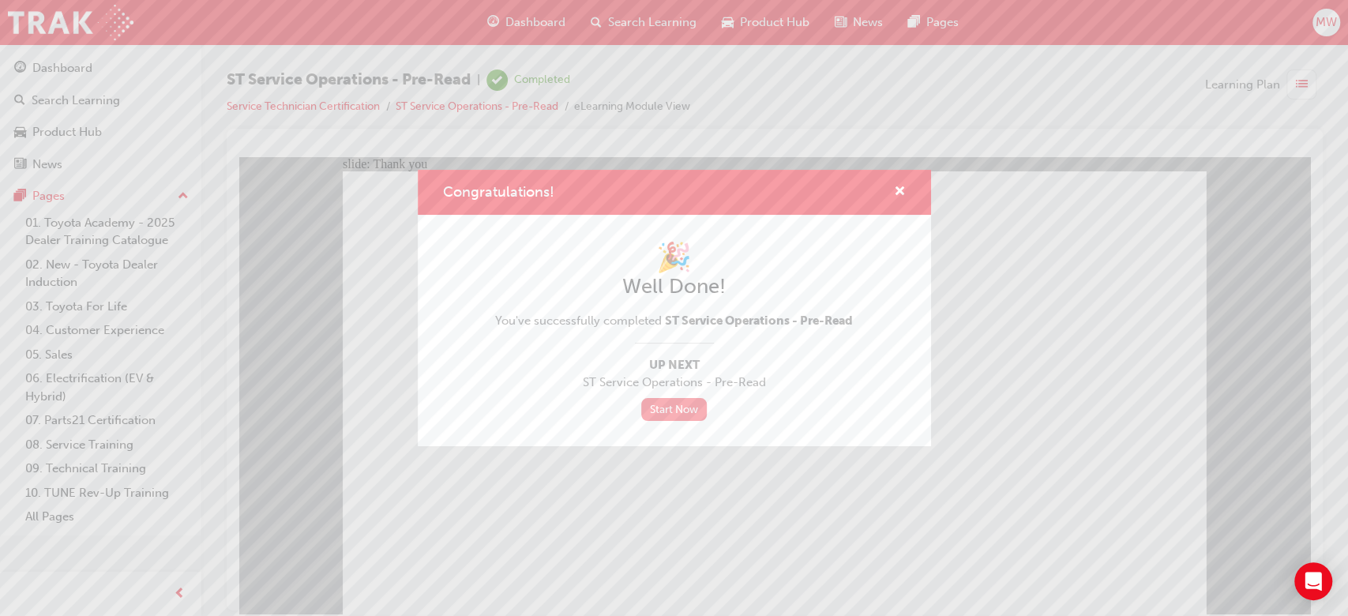
click at [685, 414] on link "Start Now" at bounding box center [674, 409] width 66 height 23
click at [898, 193] on span "cross-icon" at bounding box center [900, 193] width 12 height 14
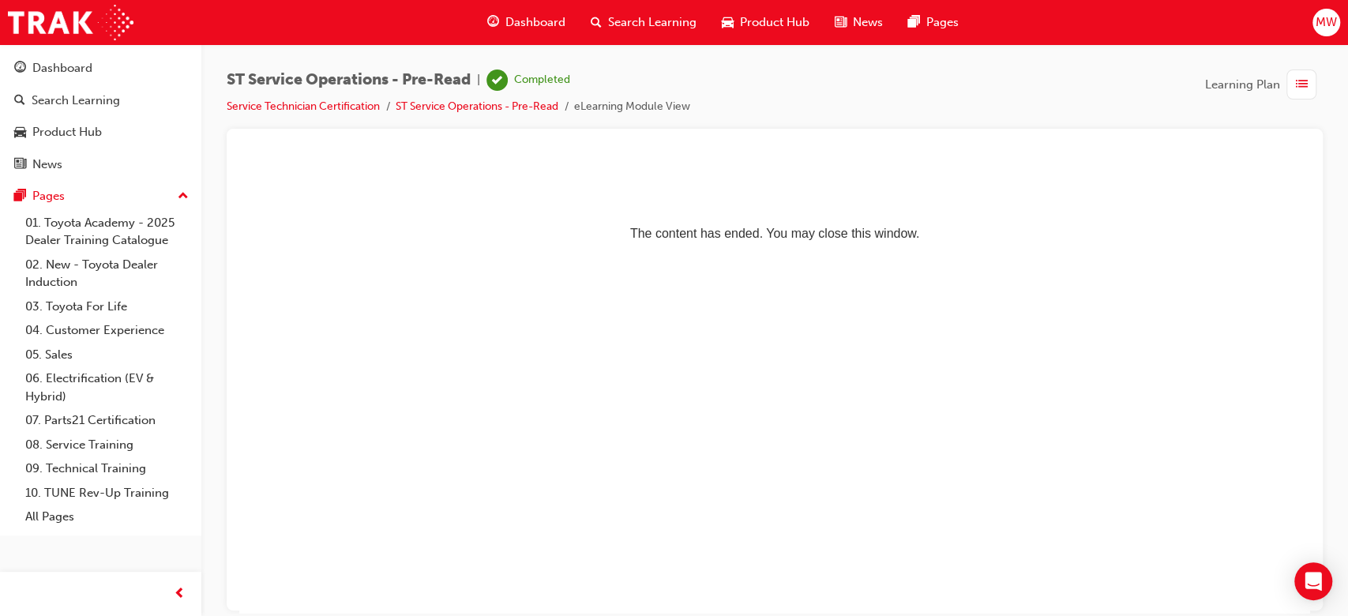
click at [524, 28] on span "Dashboard" at bounding box center [535, 22] width 60 height 18
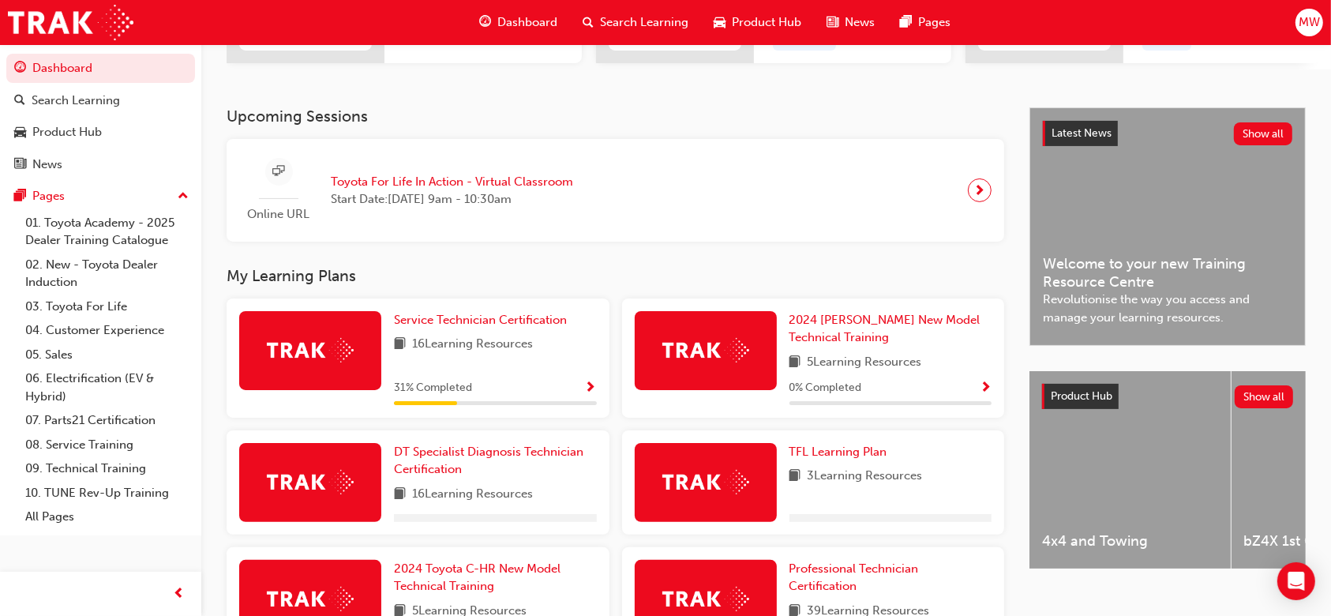
scroll to position [292, 0]
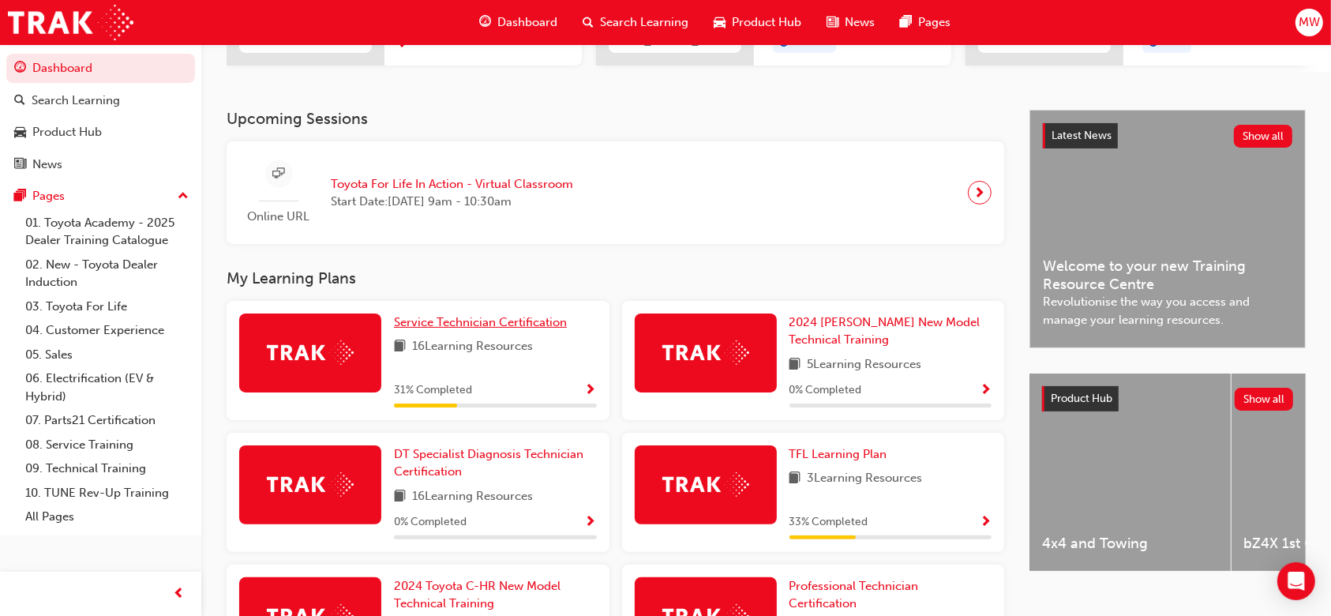
click at [534, 329] on span "Service Technician Certification" at bounding box center [480, 322] width 173 height 14
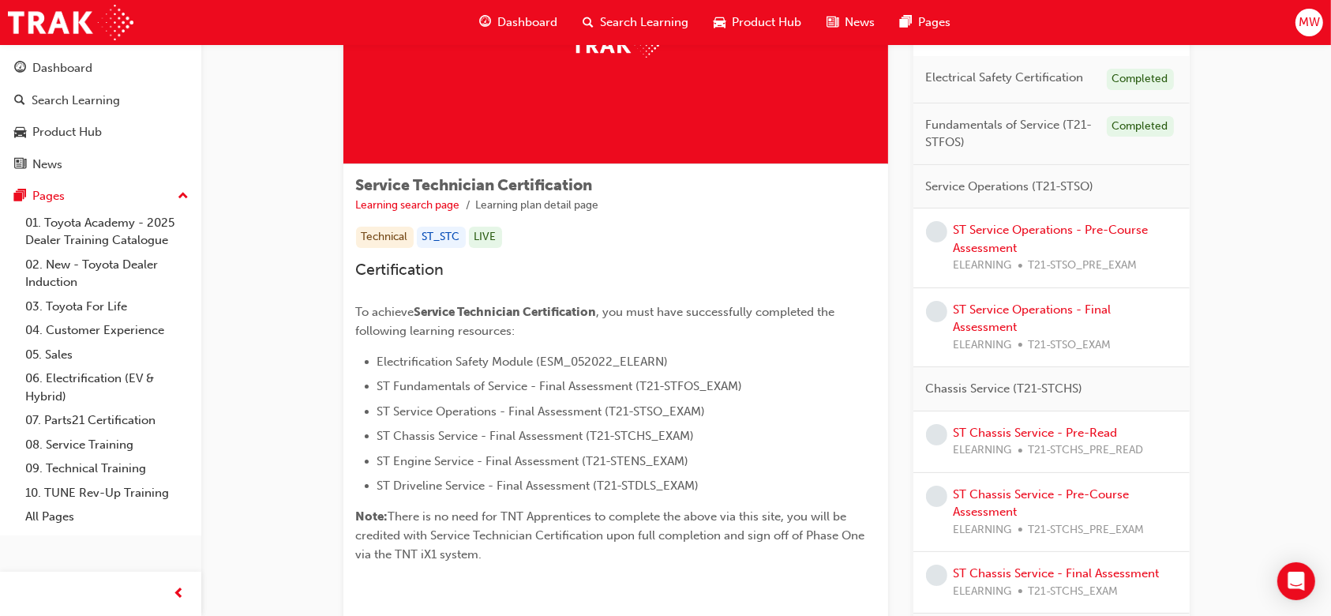
scroll to position [122, 0]
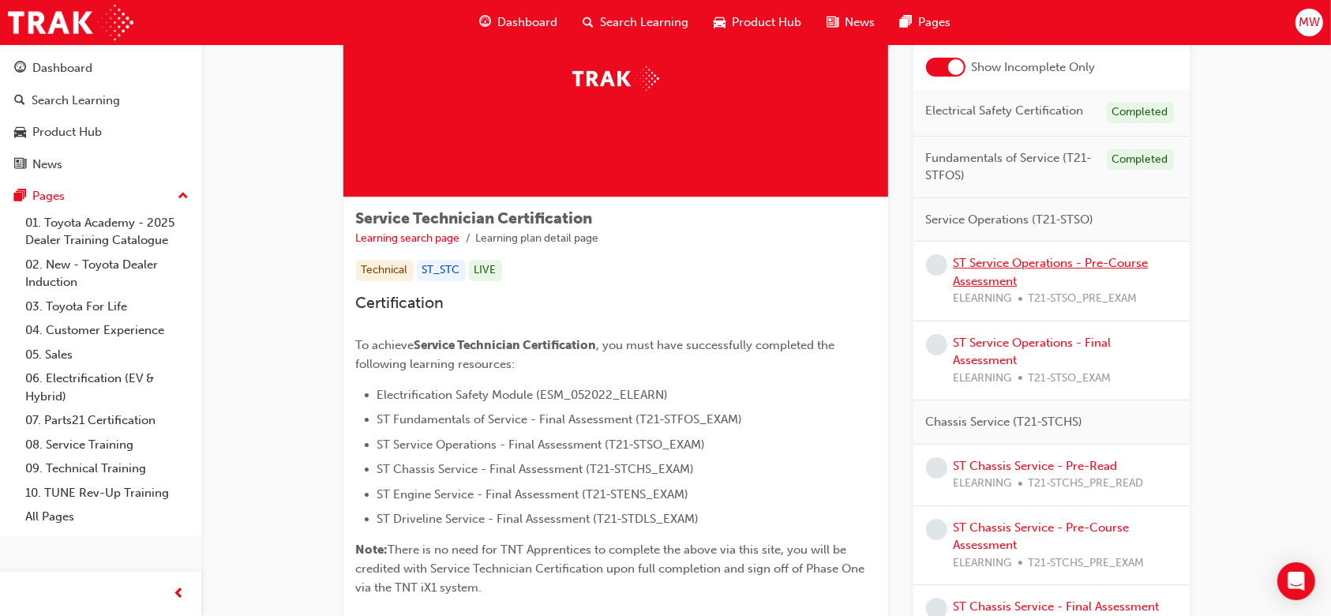
click at [974, 272] on link "ST Service Operations - Pre-Course Assessment" at bounding box center [1051, 272] width 195 height 32
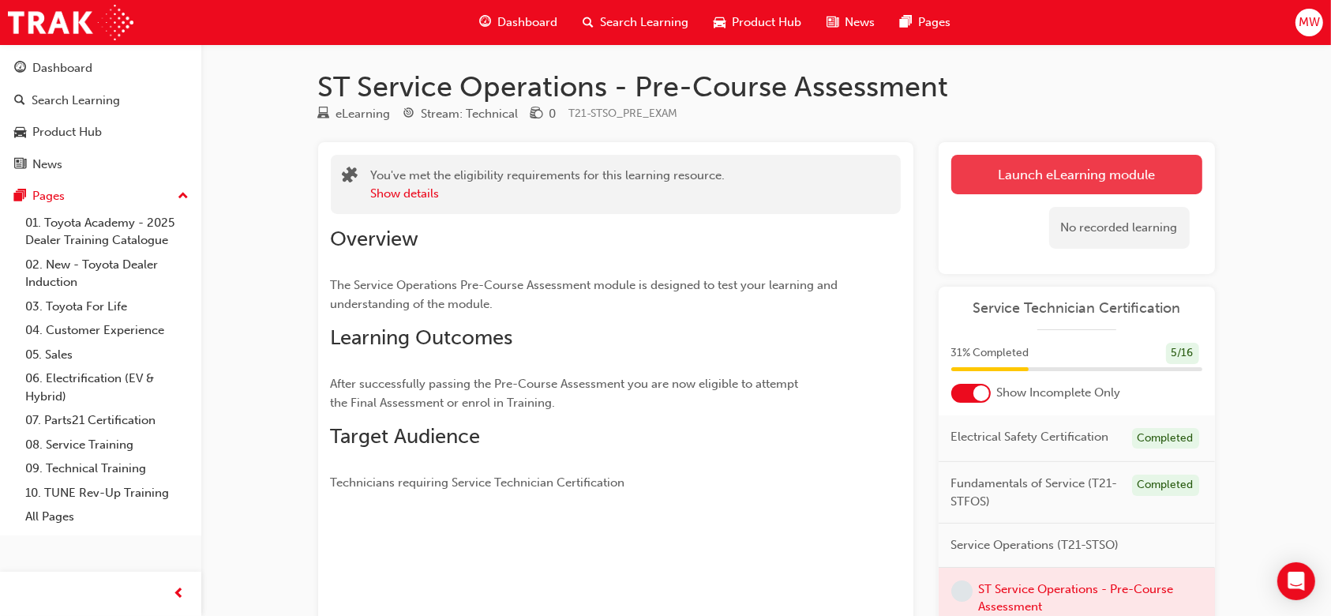
click at [995, 156] on link "Launch eLearning module" at bounding box center [1077, 174] width 251 height 39
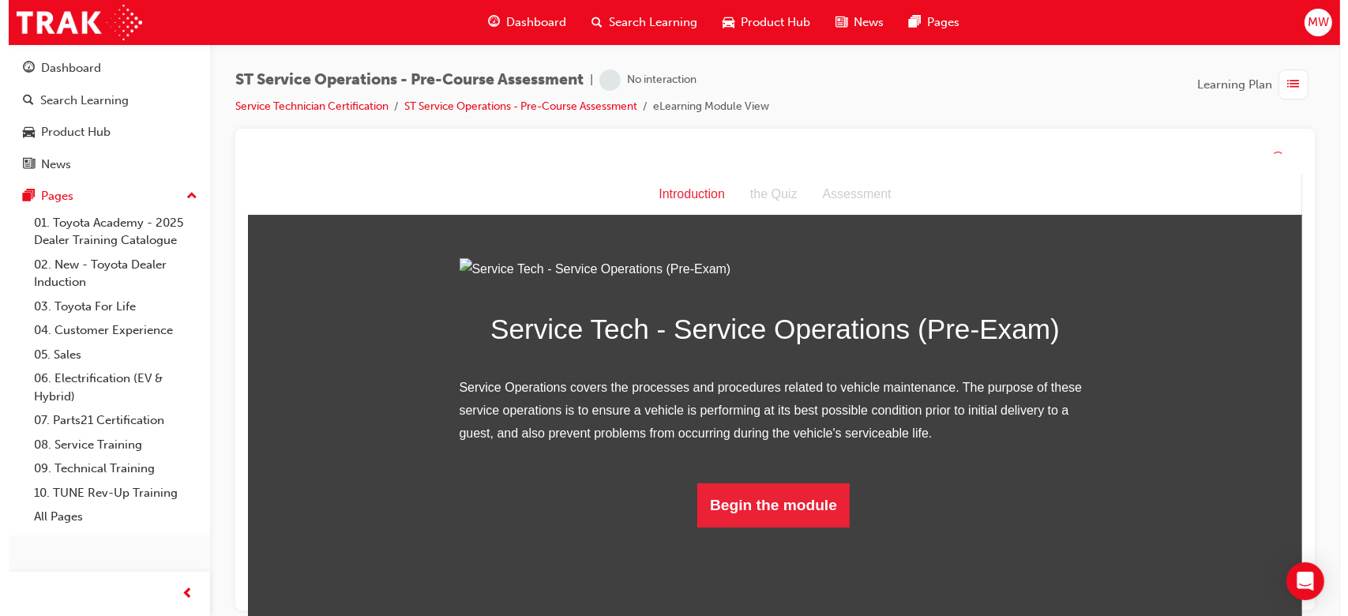
scroll to position [69, 0]
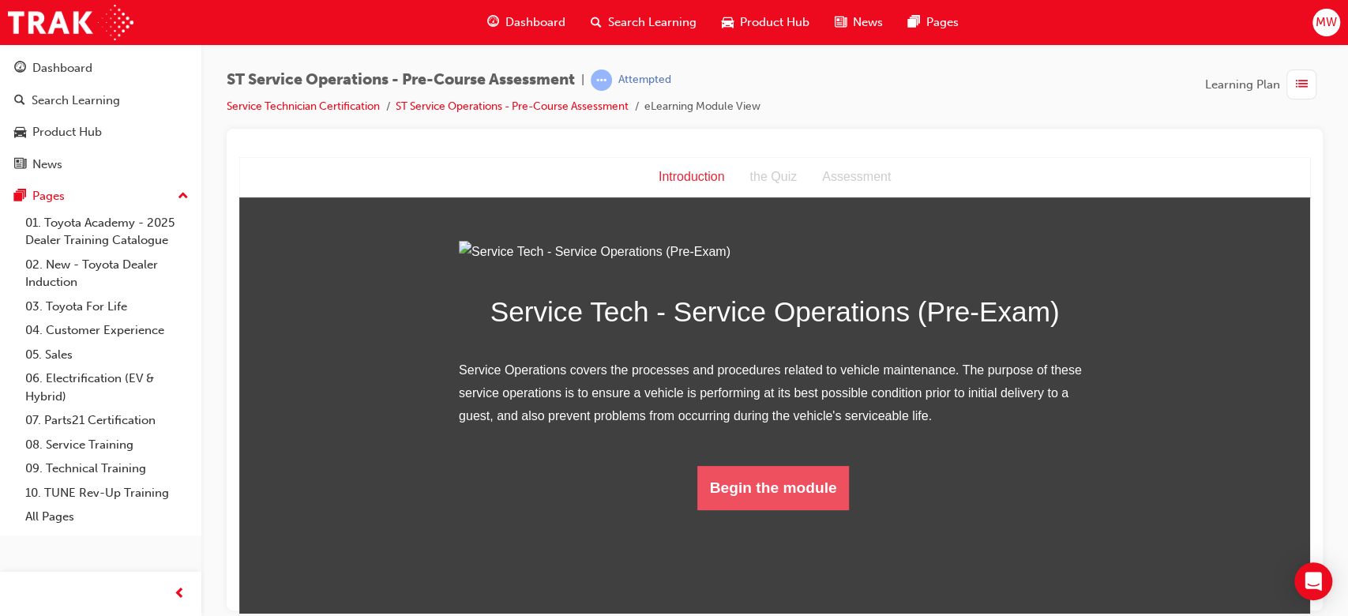
click at [813, 509] on button "Begin the module" at bounding box center [773, 487] width 152 height 44
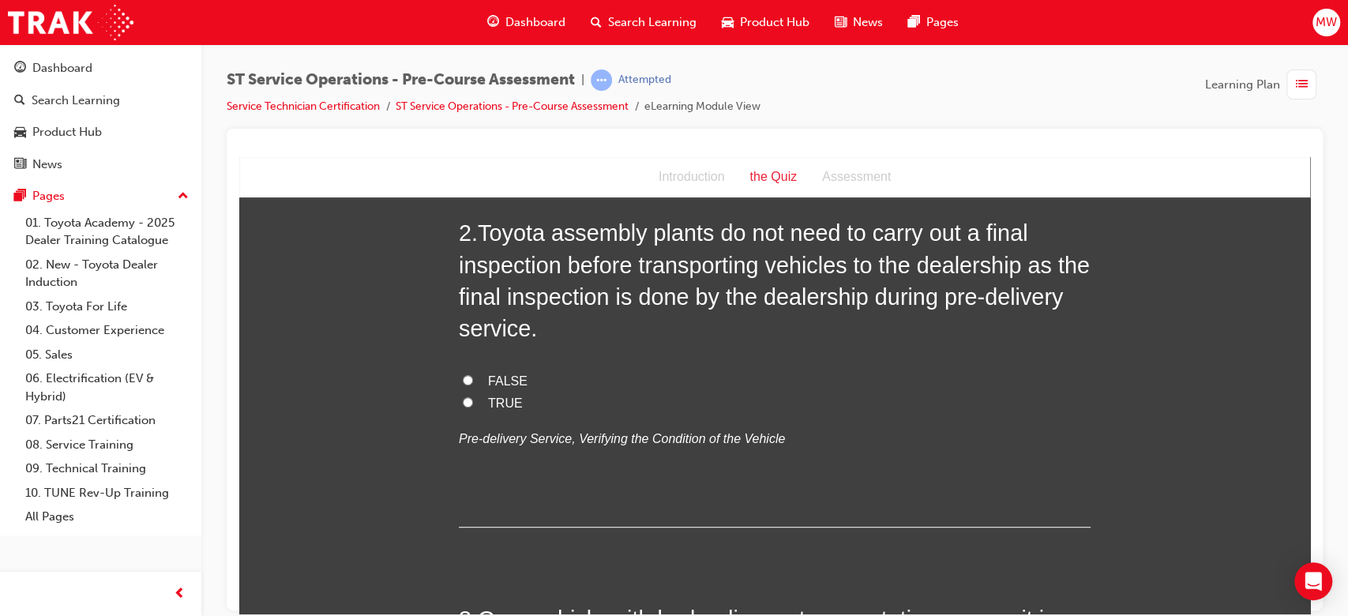
scroll to position [0, 0]
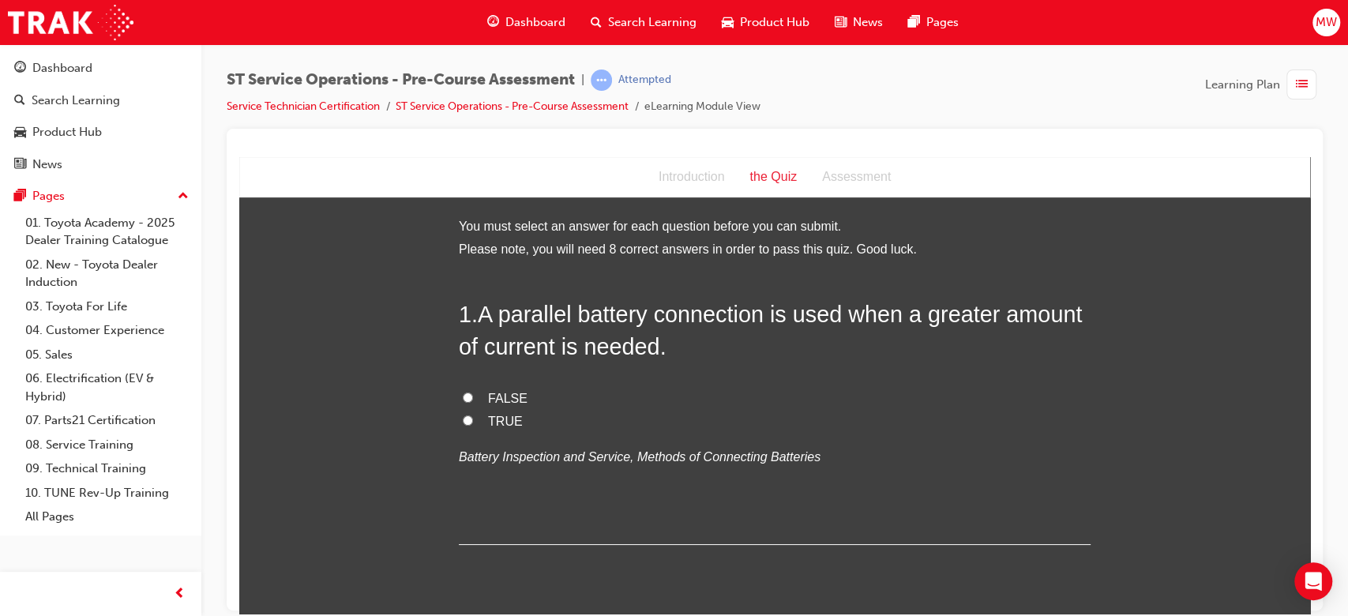
click at [509, 427] on span "TRUE" at bounding box center [505, 420] width 35 height 13
click at [473, 425] on input "TRUE" at bounding box center [468, 420] width 10 height 10
radio input "true"
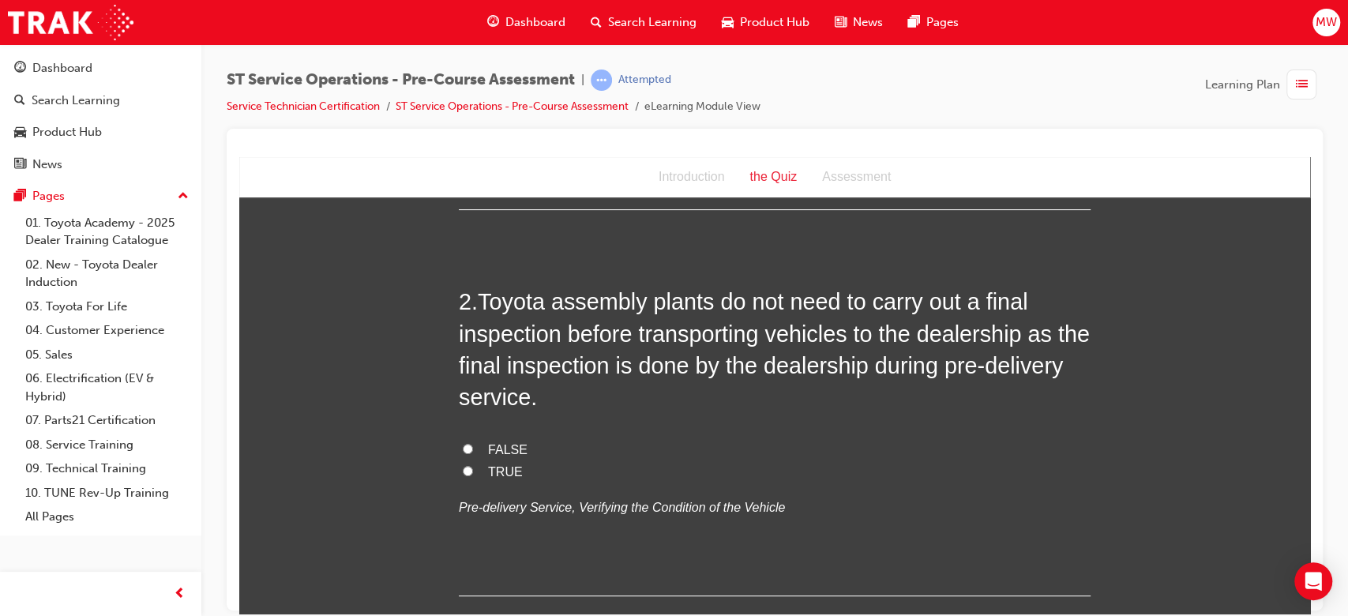
scroll to position [336, 0]
click at [497, 441] on span "FALSE" at bounding box center [507, 447] width 39 height 13
click at [473, 441] on input "FALSE" at bounding box center [468, 446] width 10 height 10
radio input "true"
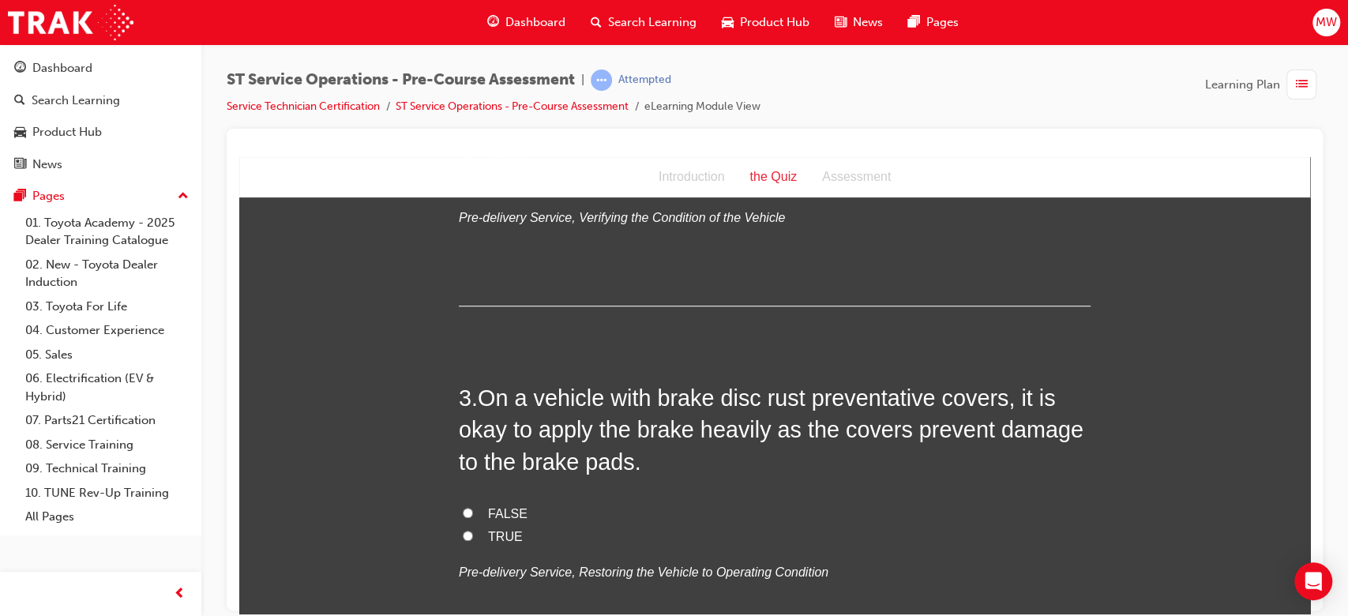
scroll to position [685, 0]
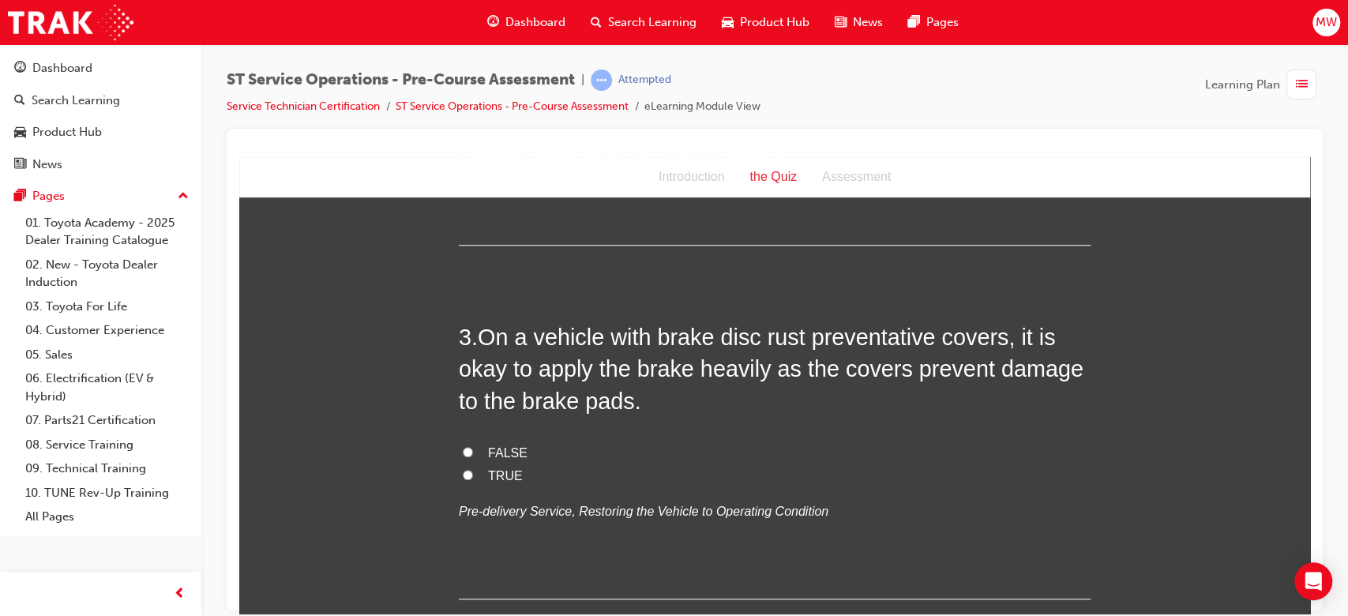
click at [483, 433] on div "3 . On a vehicle with brake disc rust preventative covers, it is okay to apply …" at bounding box center [775, 460] width 632 height 278
click at [497, 445] on span "FALSE" at bounding box center [507, 451] width 39 height 13
click at [473, 446] on input "FALSE" at bounding box center [468, 451] width 10 height 10
radio input "true"
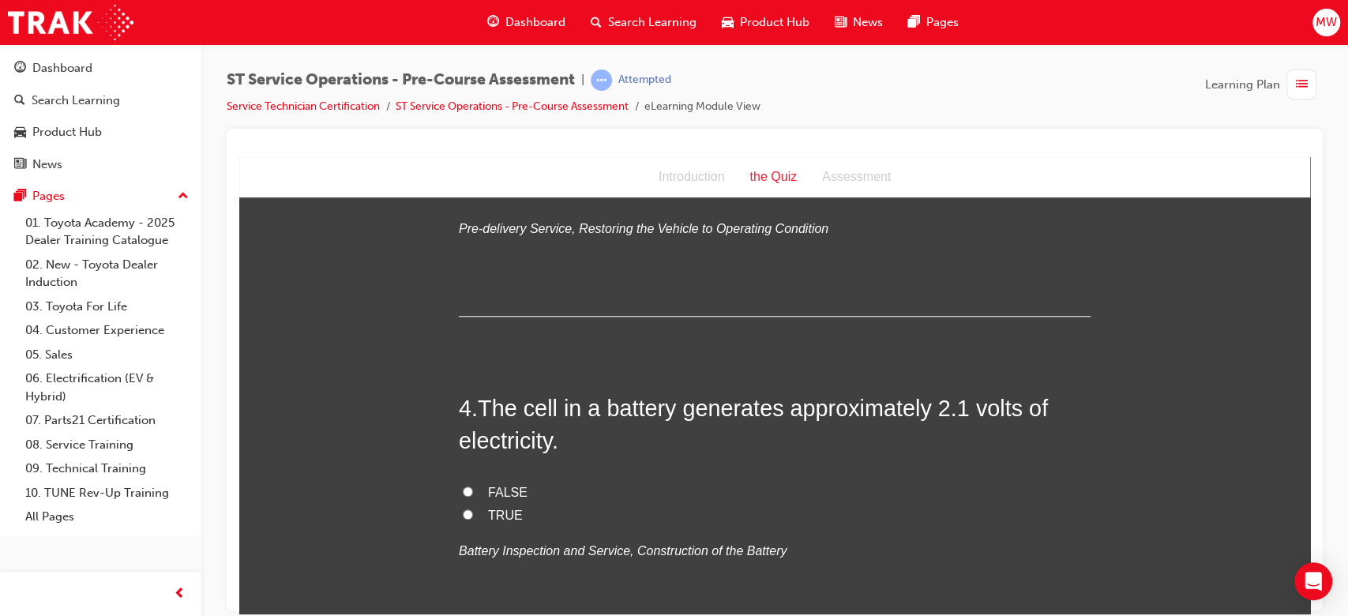
scroll to position [970, 0]
click at [503, 483] on span "FALSE" at bounding box center [507, 489] width 39 height 13
click at [473, 484] on input "FALSE" at bounding box center [468, 489] width 10 height 10
radio input "true"
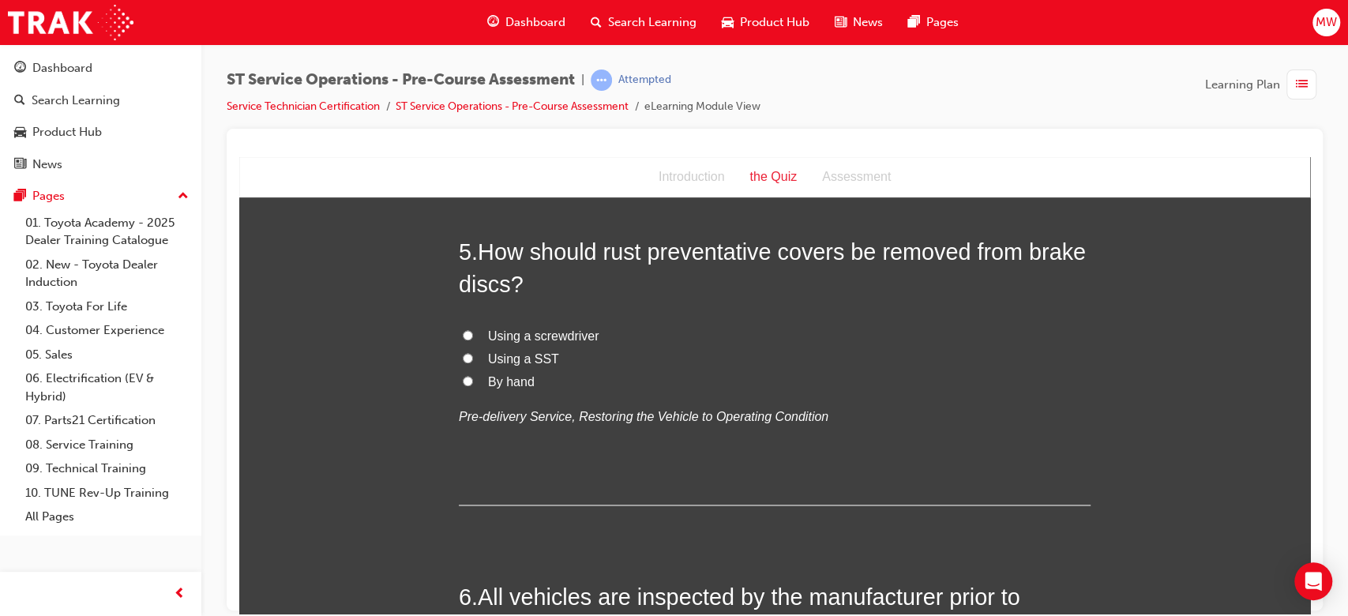
scroll to position [1446, 0]
click at [462, 394] on div "Using a screwdriver Using a SST By hand Pre-delivery Service, Restoring the Veh…" at bounding box center [775, 376] width 632 height 103
click at [488, 391] on label "By hand" at bounding box center [775, 382] width 632 height 23
click at [473, 386] on input "By hand" at bounding box center [468, 381] width 10 height 10
radio input "true"
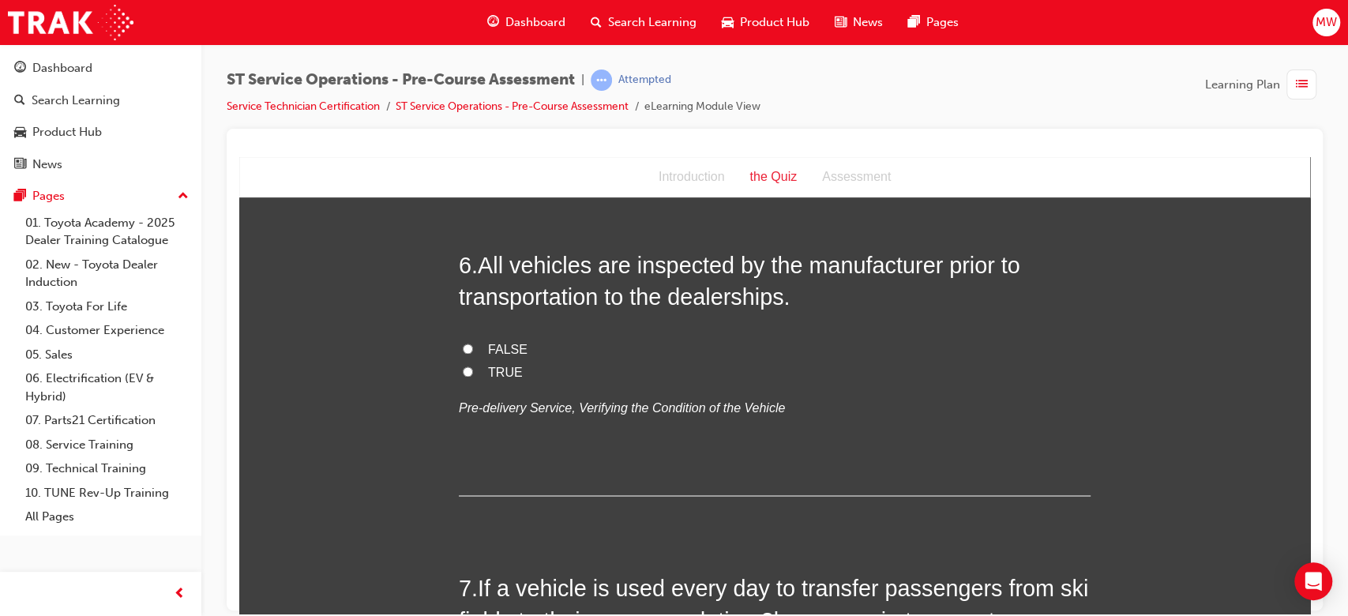
scroll to position [1776, 0]
click at [488, 344] on span "FALSE" at bounding box center [507, 350] width 39 height 13
click at [473, 345] on input "FALSE" at bounding box center [468, 350] width 10 height 10
radio input "true"
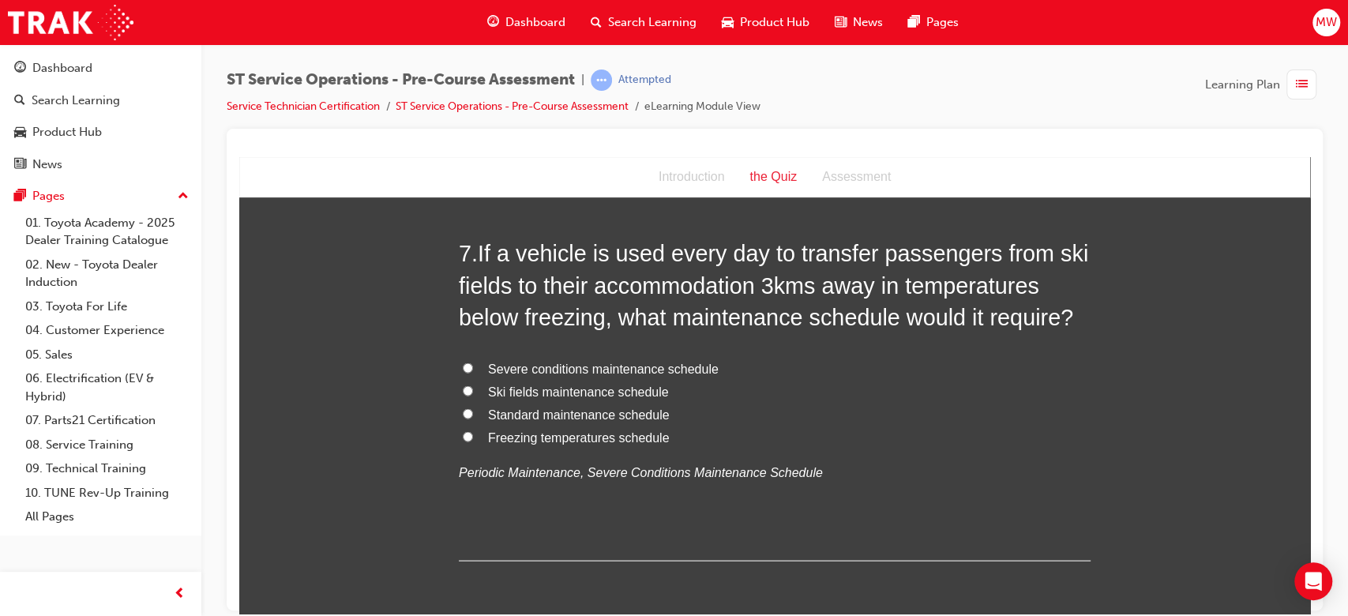
scroll to position [2111, 0]
click at [545, 366] on span "Severe conditions maintenance schedule" at bounding box center [603, 368] width 231 height 13
click at [473, 366] on input "Severe conditions maintenance schedule" at bounding box center [468, 368] width 10 height 10
radio input "true"
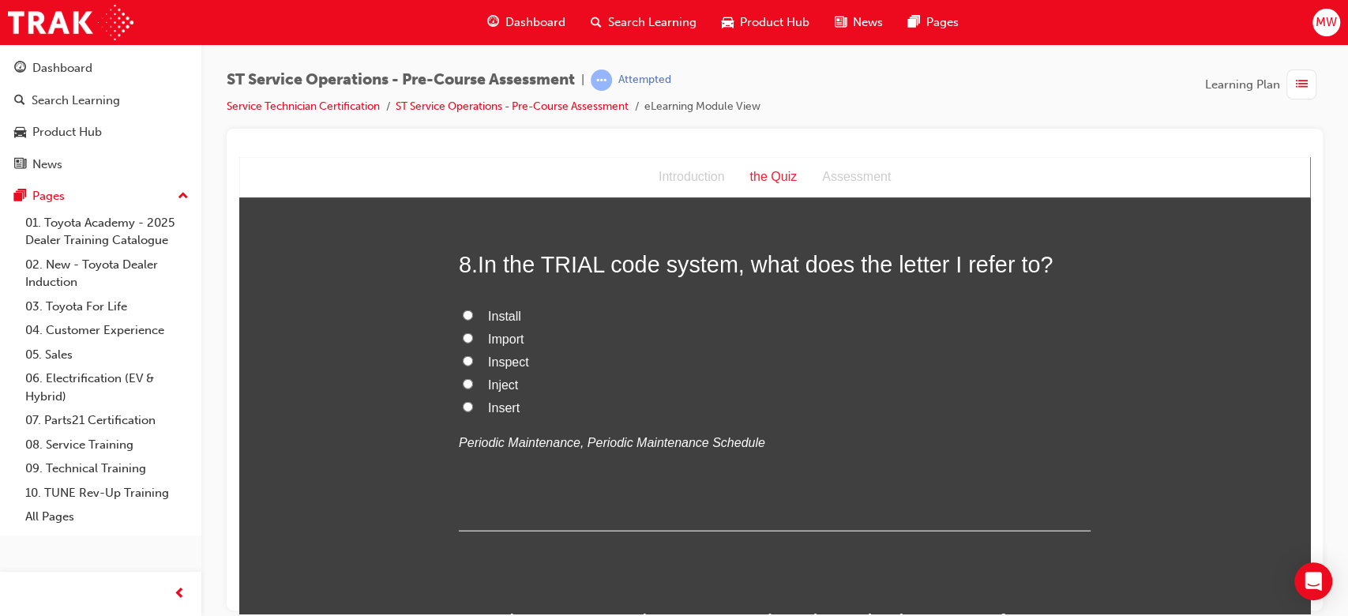
scroll to position [2502, 0]
click at [509, 366] on span "Inspect" at bounding box center [508, 359] width 41 height 13
click at [473, 364] on input "Inspect" at bounding box center [468, 359] width 10 height 10
radio input "true"
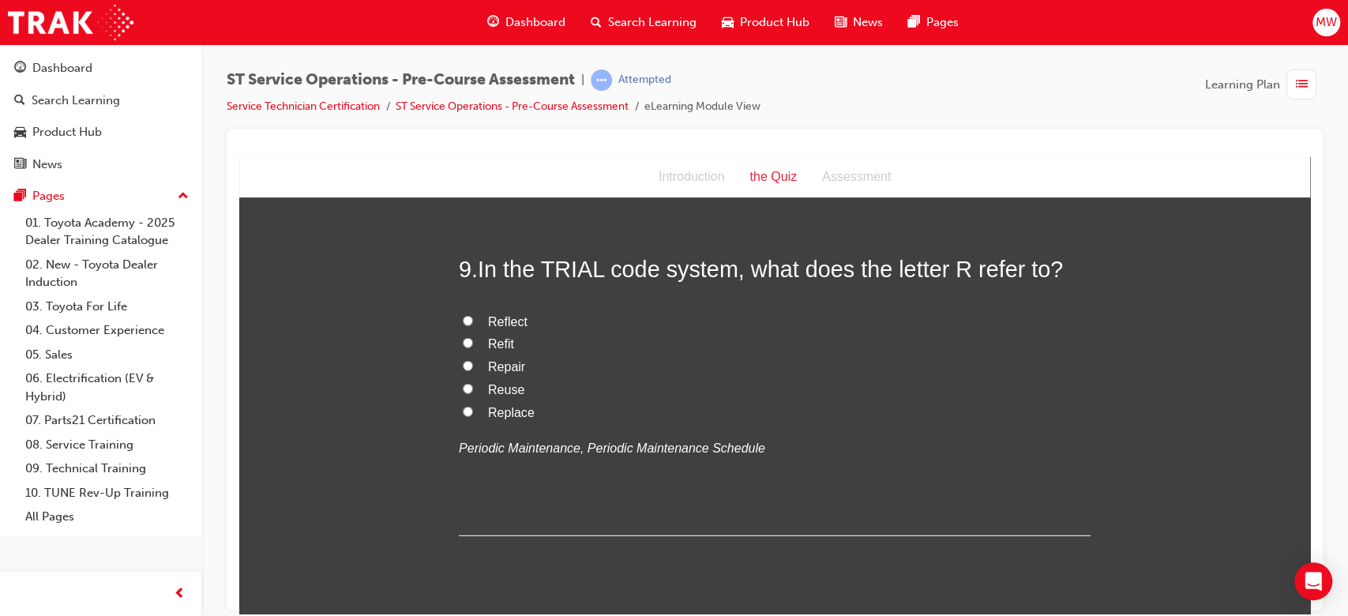
scroll to position [2855, 0]
click at [504, 358] on span "Repair" at bounding box center [506, 364] width 37 height 13
click at [473, 359] on input "Repair" at bounding box center [468, 364] width 10 height 10
radio input "true"
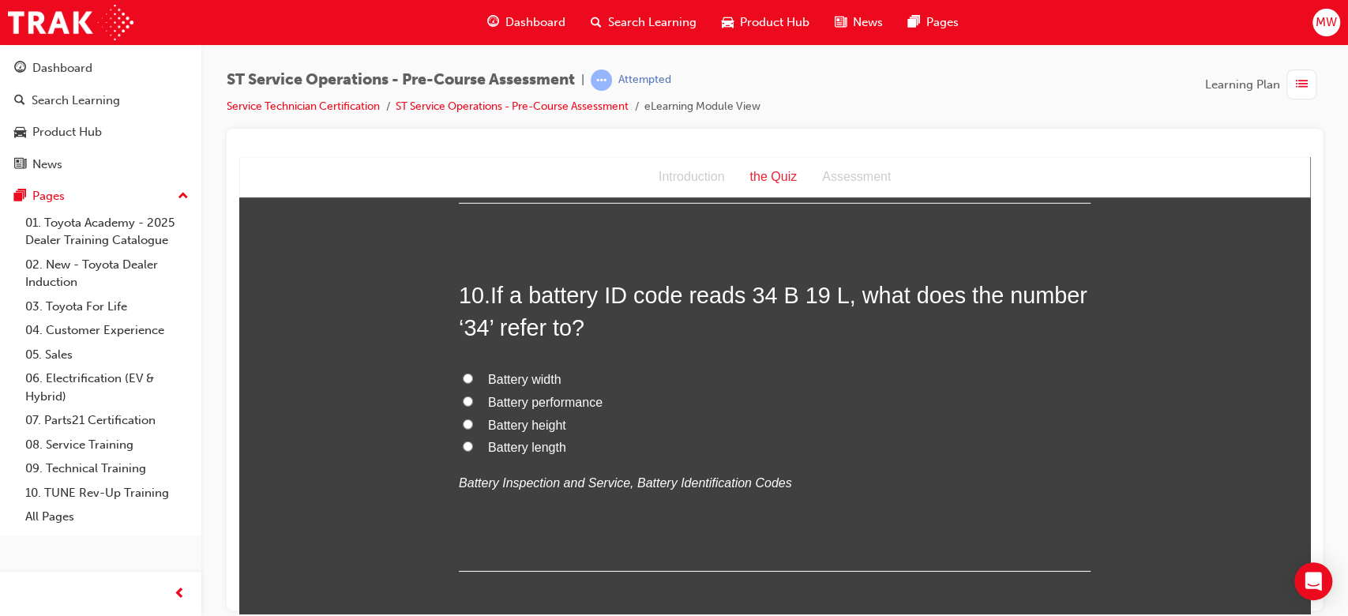
scroll to position [3185, 0]
click at [547, 400] on span "Battery performance" at bounding box center [545, 402] width 114 height 13
click at [473, 400] on input "Battery performance" at bounding box center [468, 402] width 10 height 10
radio input "true"
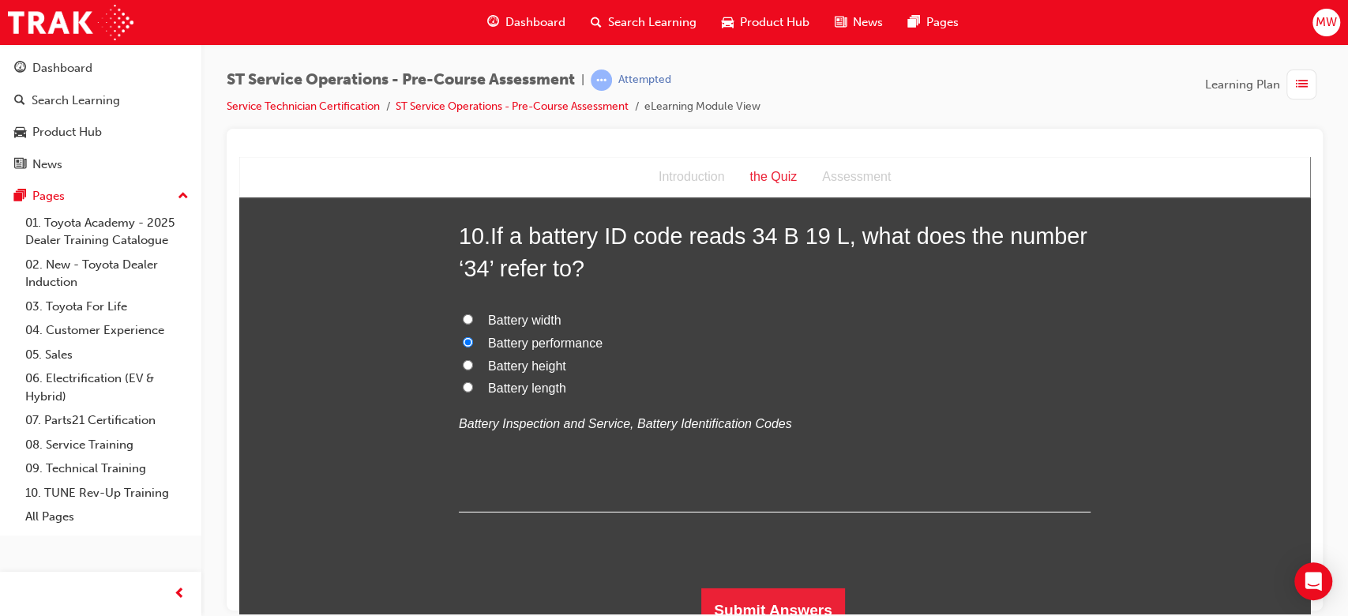
scroll to position [3264, 0]
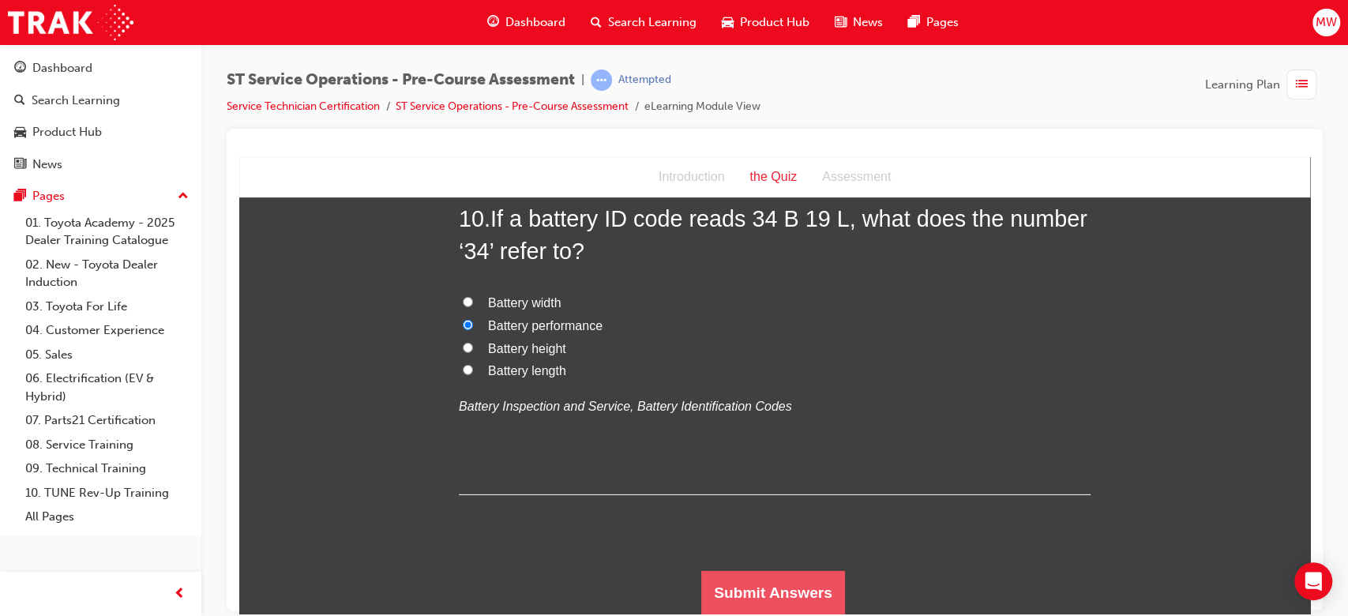
click at [792, 572] on button "Submit Answers" at bounding box center [773, 592] width 144 height 44
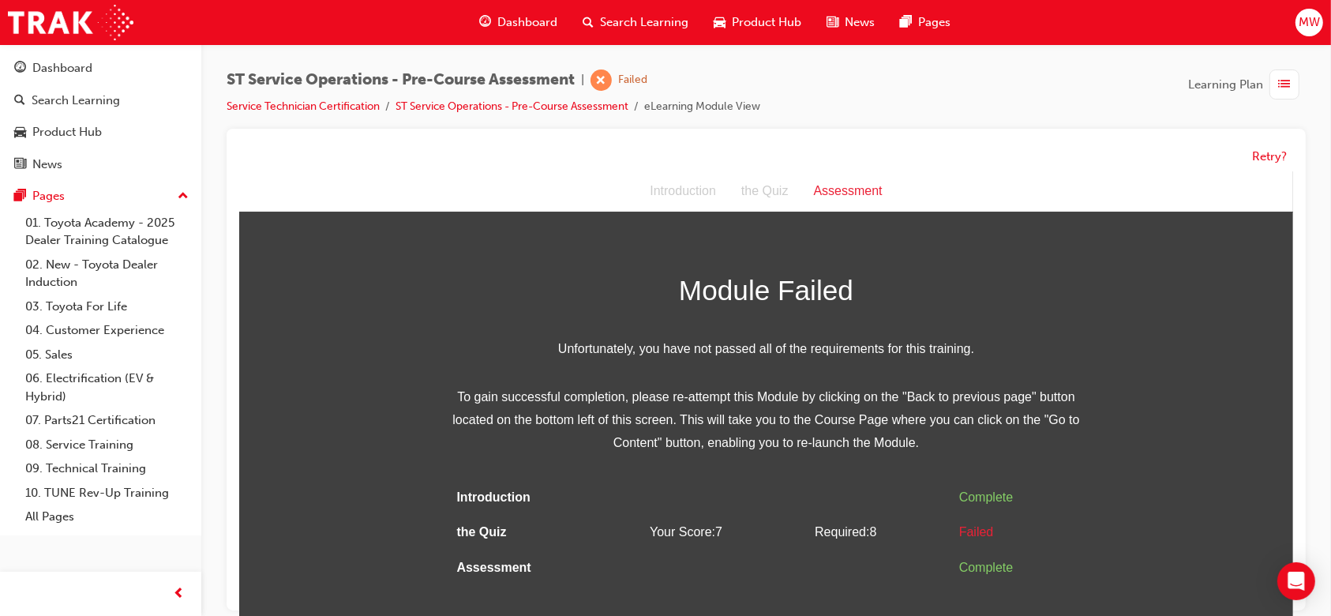
scroll to position [12, 0]
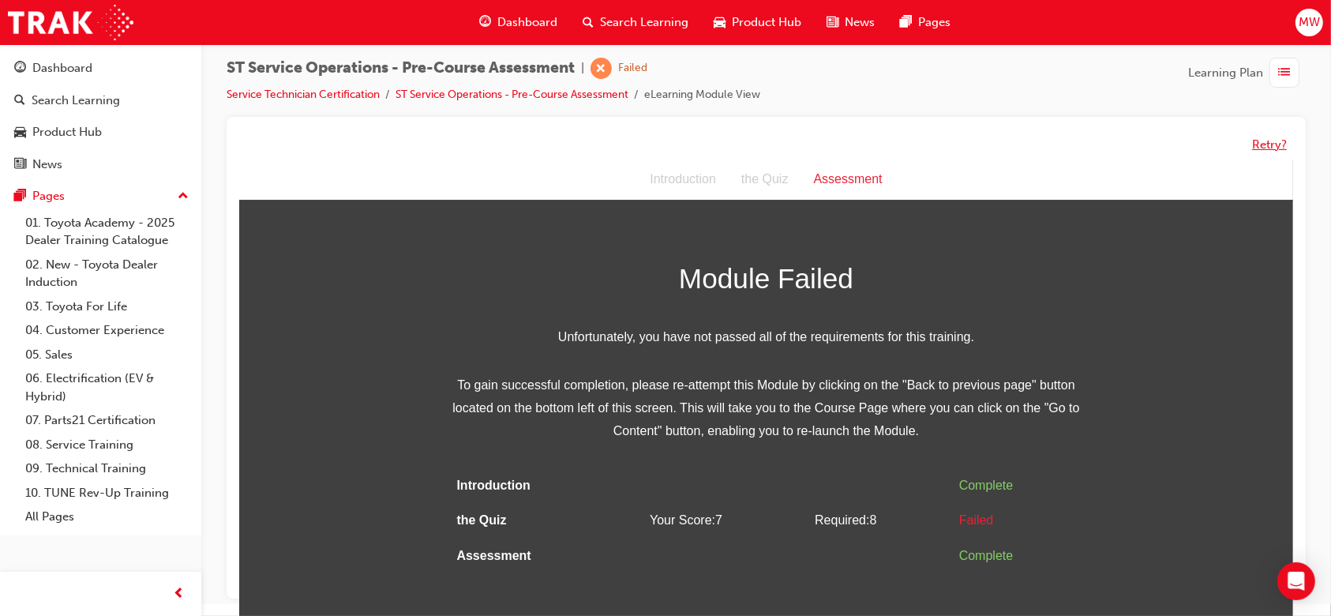
click at [1268, 141] on button "Retry?" at bounding box center [1269, 145] width 35 height 18
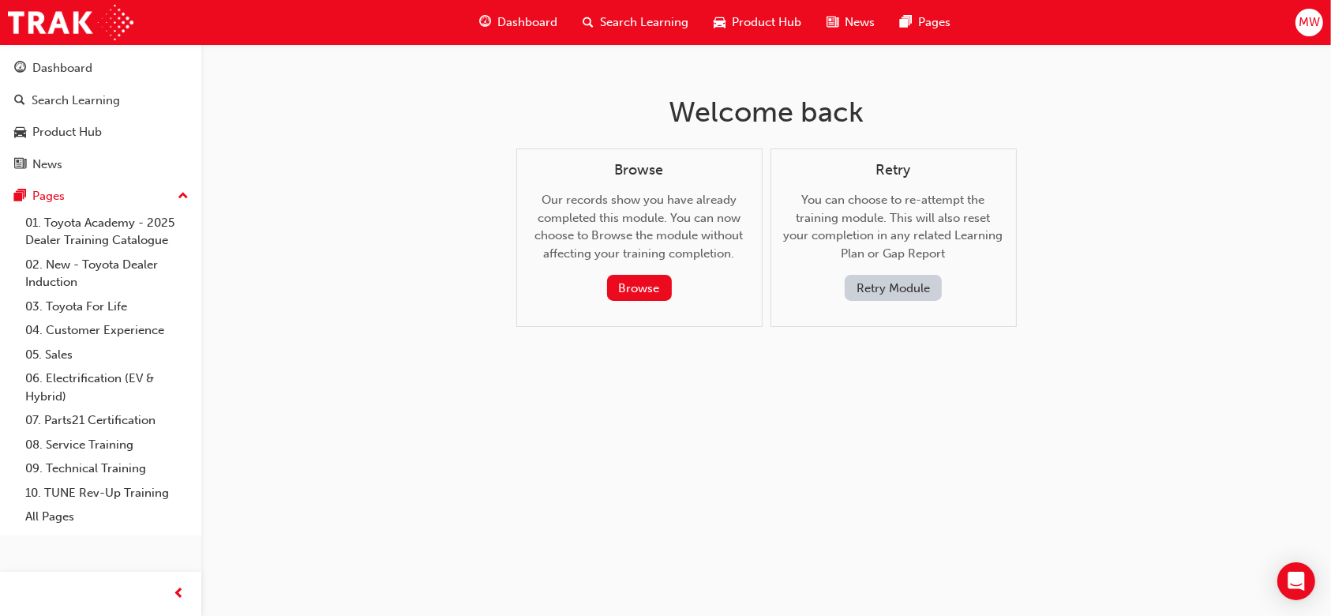
scroll to position [0, 0]
click at [884, 282] on button "Retry Module" at bounding box center [902, 288] width 97 height 26
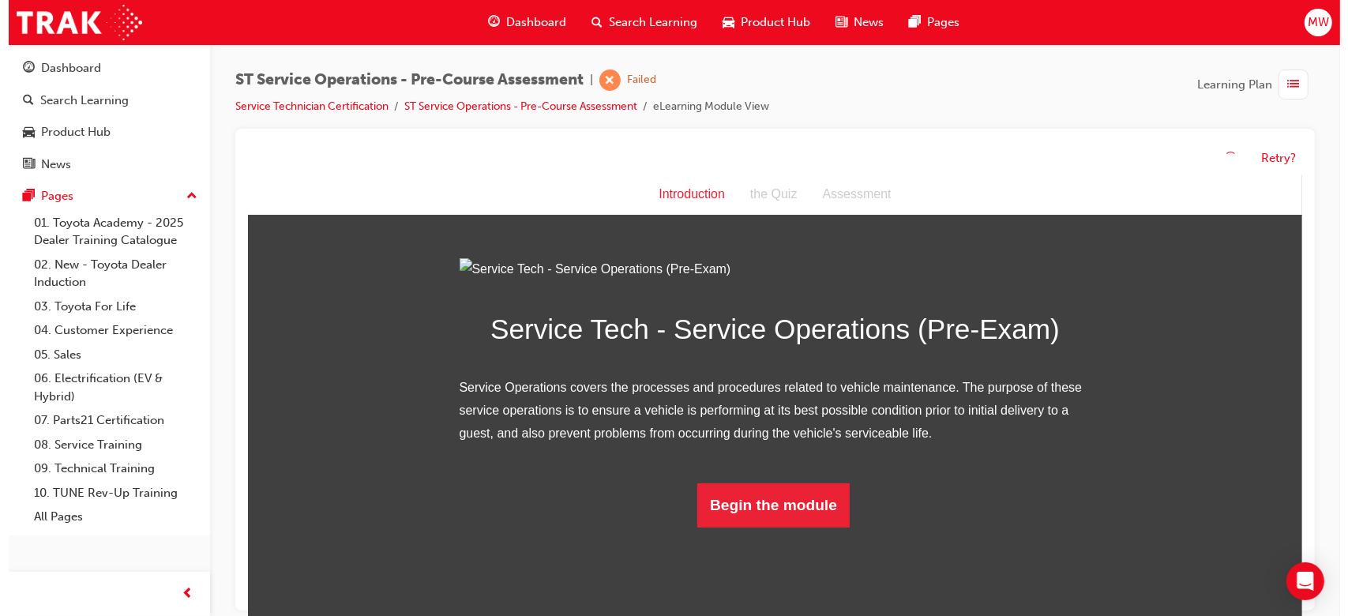
scroll to position [69, 0]
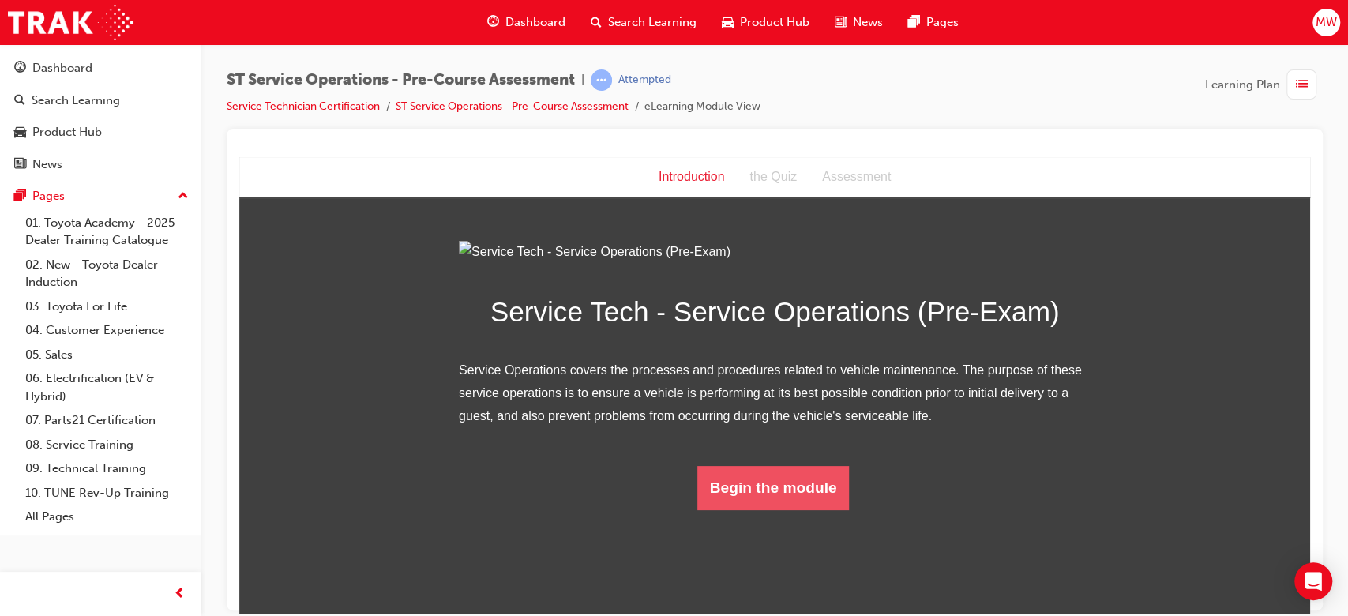
click at [772, 509] on button "Begin the module" at bounding box center [773, 487] width 152 height 44
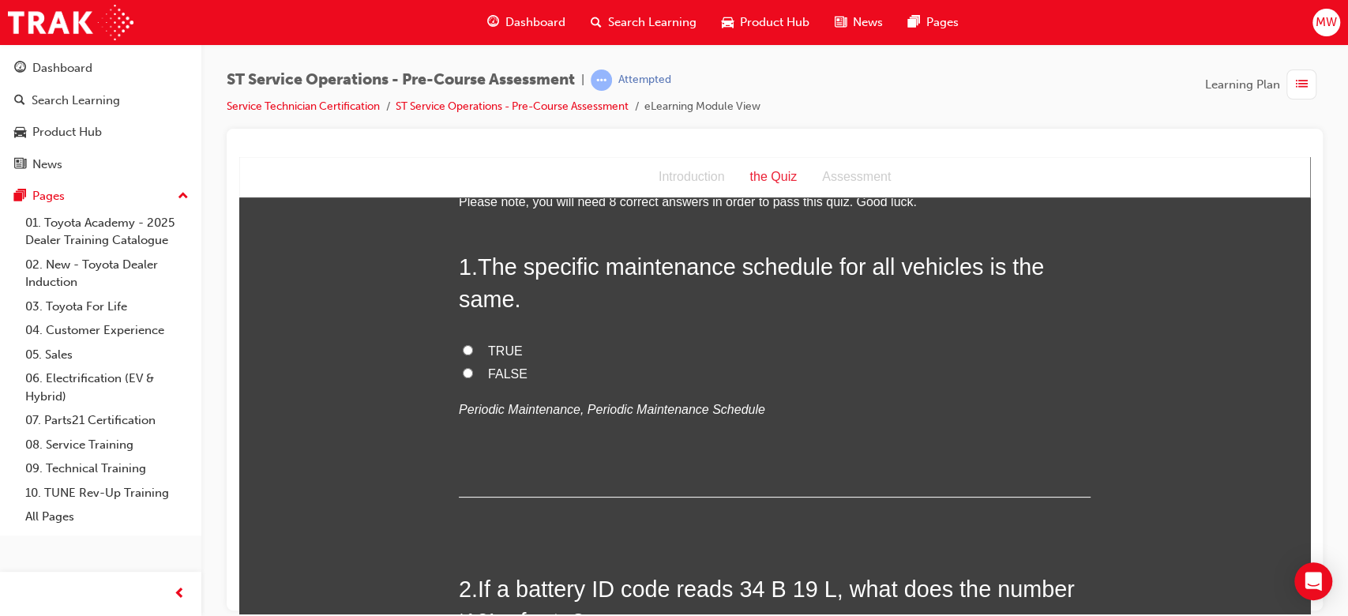
scroll to position [0, 0]
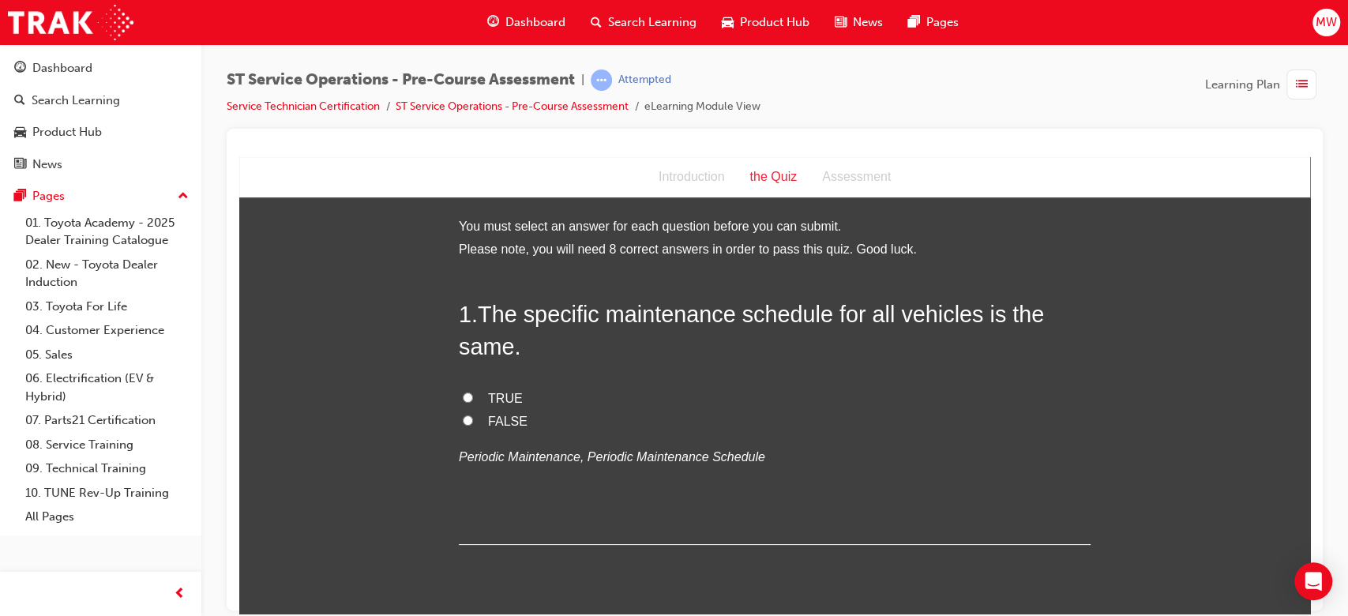
click at [497, 418] on span "FALSE" at bounding box center [507, 420] width 39 height 13
click at [473, 418] on input "FALSE" at bounding box center [468, 420] width 10 height 10
radio input "true"
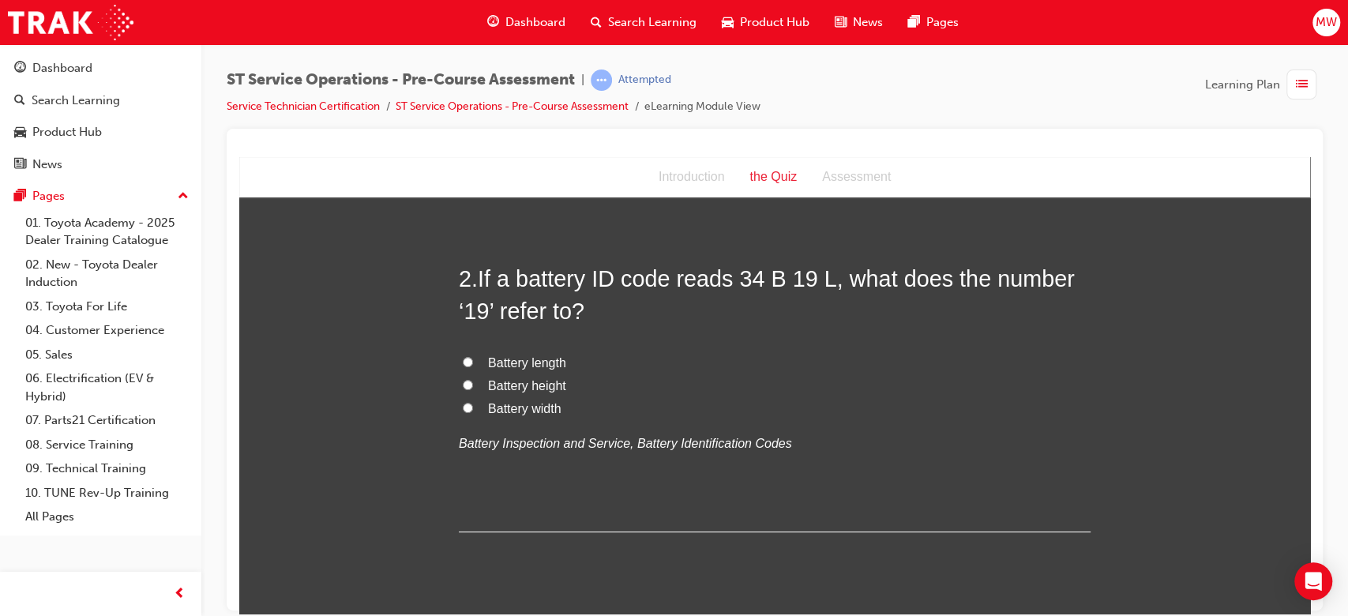
scroll to position [359, 0]
click at [535, 360] on span "Battery length" at bounding box center [527, 360] width 78 height 13
click at [473, 360] on input "Battery length" at bounding box center [468, 360] width 10 height 10
radio input "true"
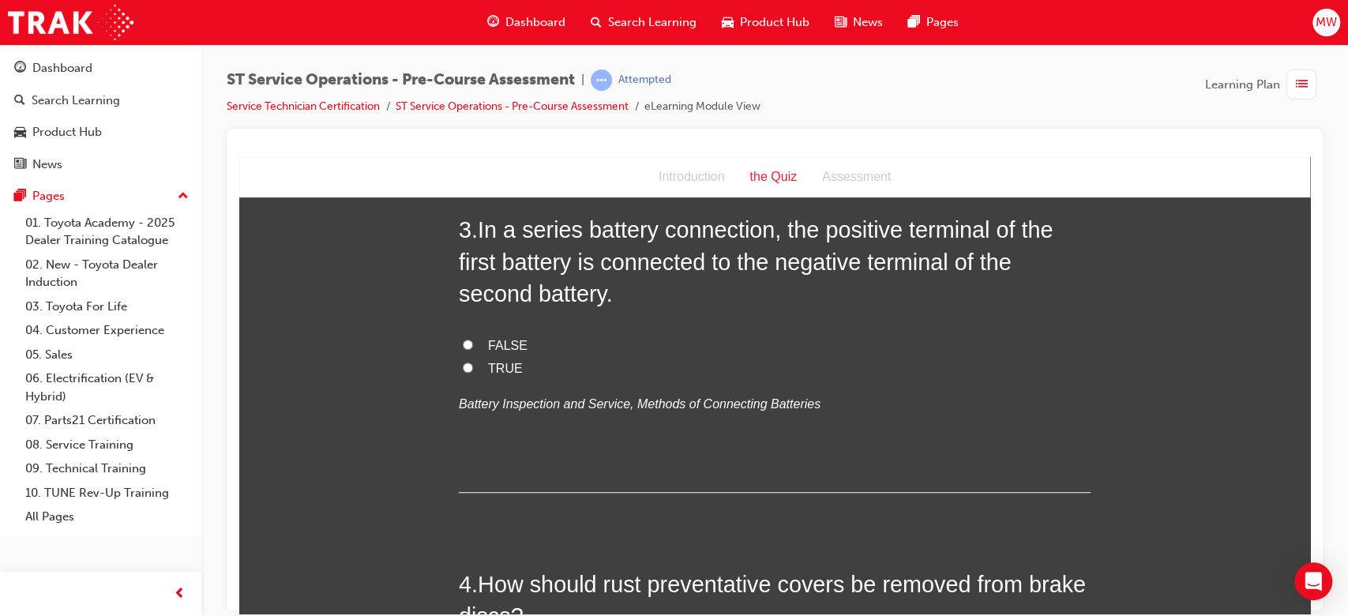
scroll to position [751, 0]
click at [819, 436] on div "3 . In a series battery connection, the positive terminal of the first battery …" at bounding box center [775, 353] width 632 height 278
click at [494, 349] on span "FALSE" at bounding box center [507, 345] width 39 height 13
click at [473, 349] on input "FALSE" at bounding box center [468, 345] width 10 height 10
radio input "true"
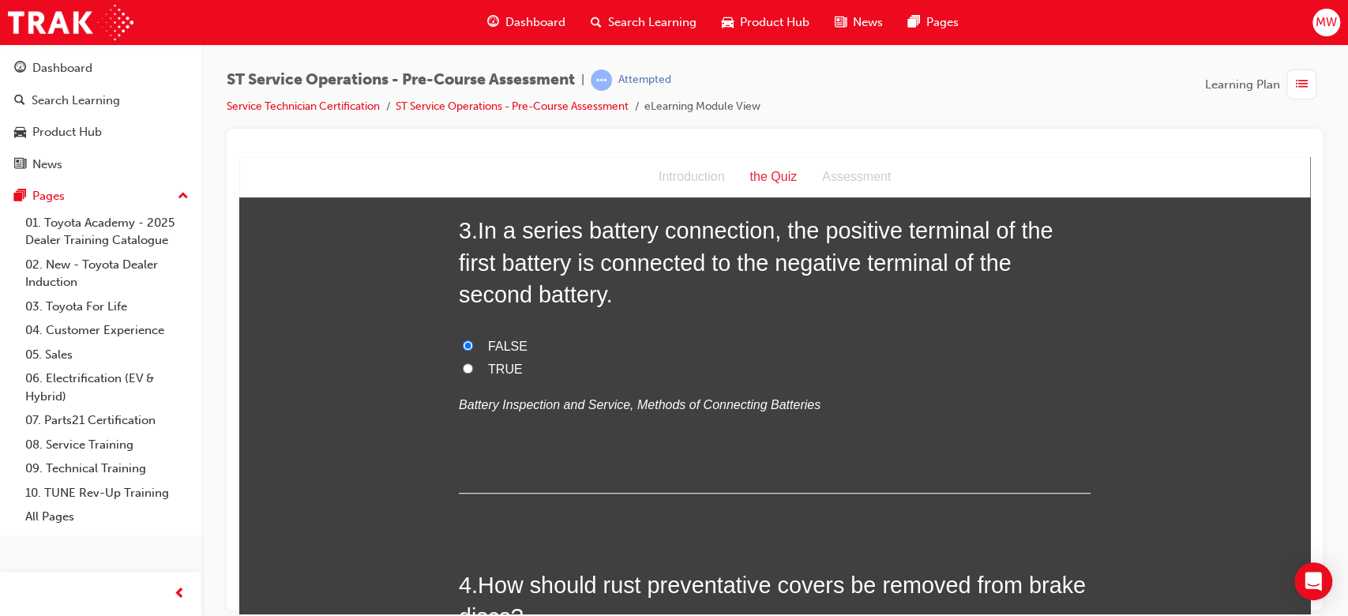
click at [494, 366] on span "TRUE" at bounding box center [505, 368] width 35 height 13
click at [473, 366] on input "TRUE" at bounding box center [468, 367] width 10 height 10
radio input "true"
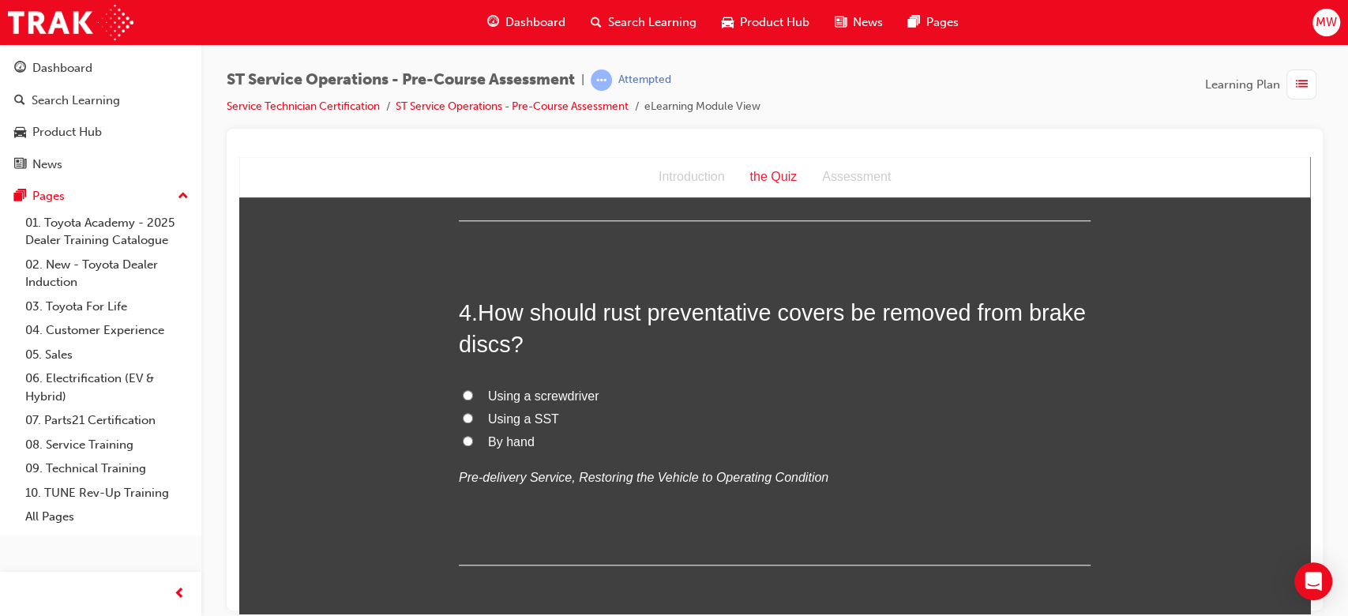
scroll to position [1024, 0]
click at [489, 436] on span "By hand" at bounding box center [511, 440] width 47 height 13
click at [473, 436] on input "By hand" at bounding box center [468, 439] width 10 height 10
radio input "true"
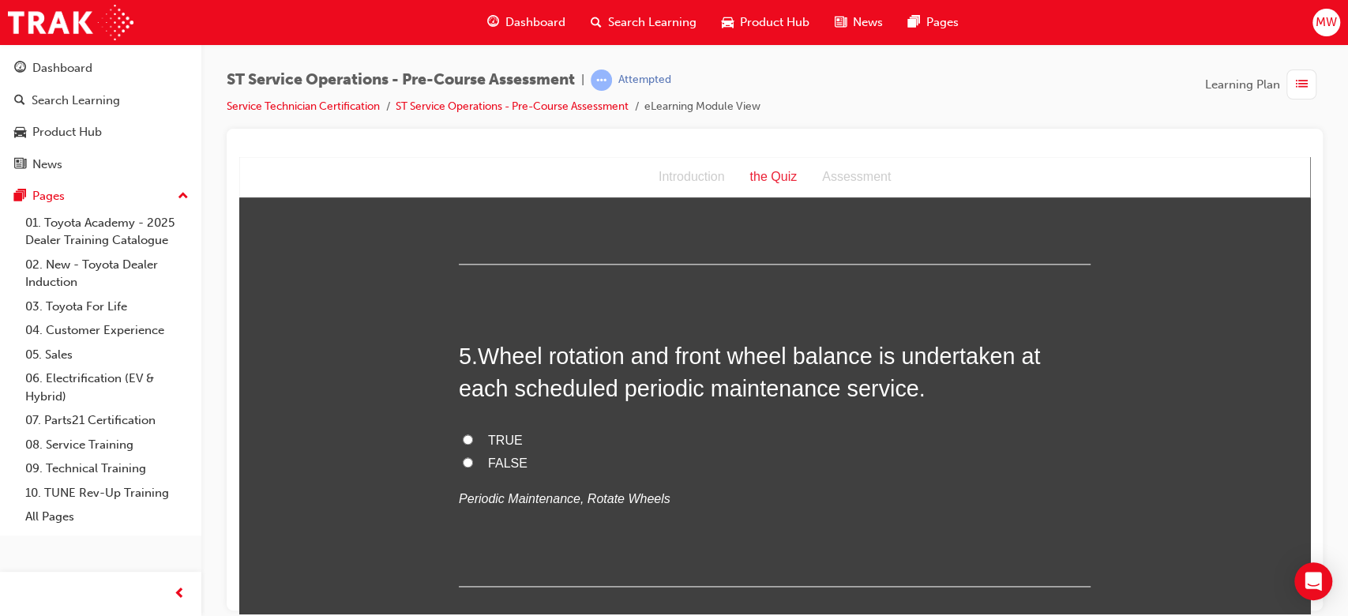
scroll to position [1326, 0]
click at [489, 427] on label "TRUE" at bounding box center [775, 438] width 632 height 23
click at [473, 432] on input "TRUE" at bounding box center [468, 437] width 10 height 10
radio input "true"
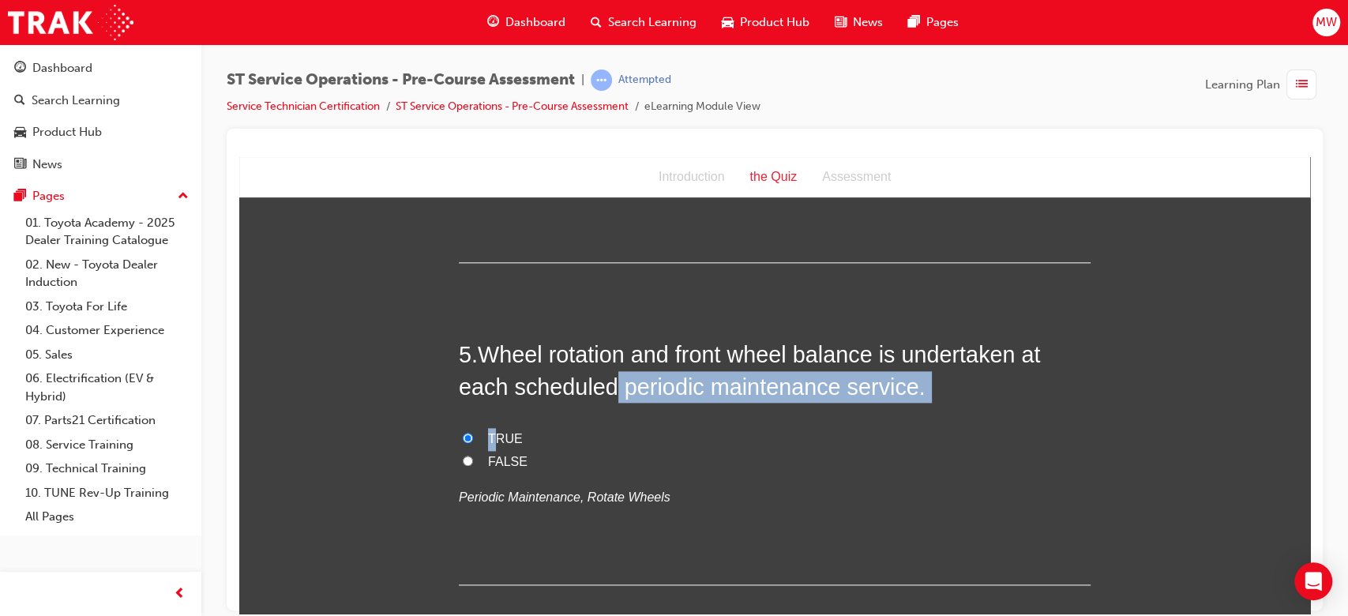
drag, startPoint x: 489, startPoint y: 427, endPoint x: 622, endPoint y: 392, distance: 137.9
click at [622, 392] on div "5 . Wheel rotation and front wheel balance is undertaken at each scheduled peri…" at bounding box center [775, 461] width 632 height 246
click at [622, 392] on span "Wheel rotation and front wheel balance is undertaken at each scheduled periodic…" at bounding box center [749, 369] width 581 height 57
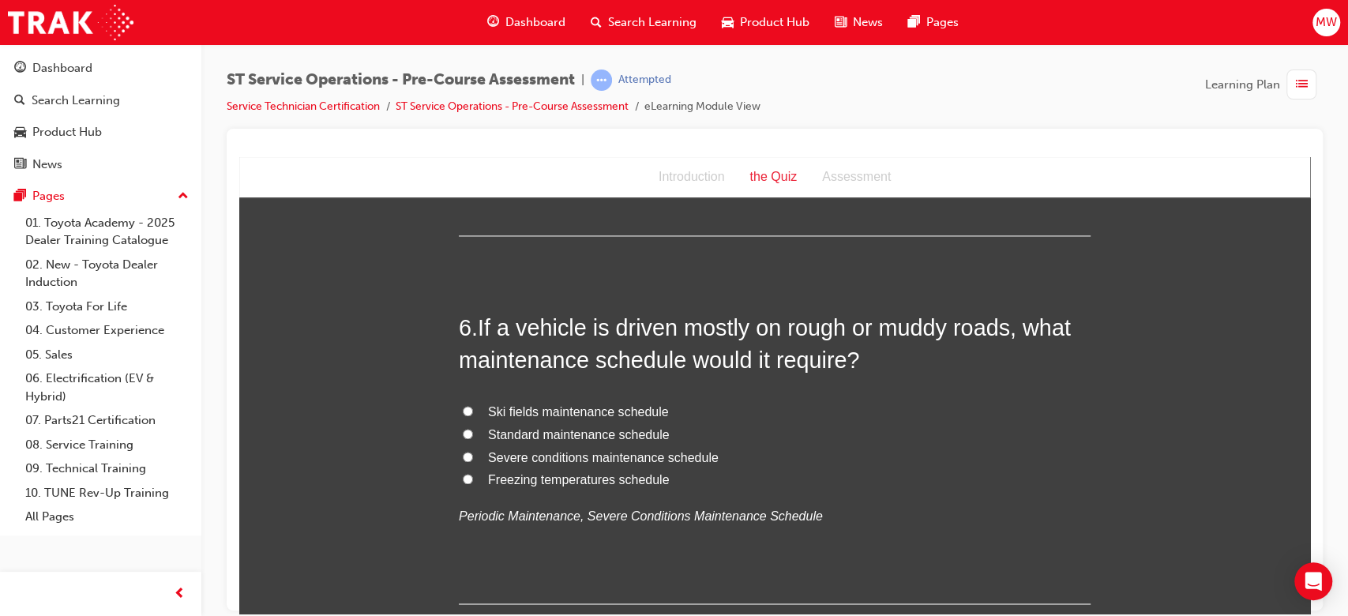
scroll to position [1676, 0]
click at [532, 460] on span "Severe conditions maintenance schedule" at bounding box center [603, 455] width 231 height 13
click at [473, 460] on input "Severe conditions maintenance schedule" at bounding box center [468, 455] width 10 height 10
radio input "true"
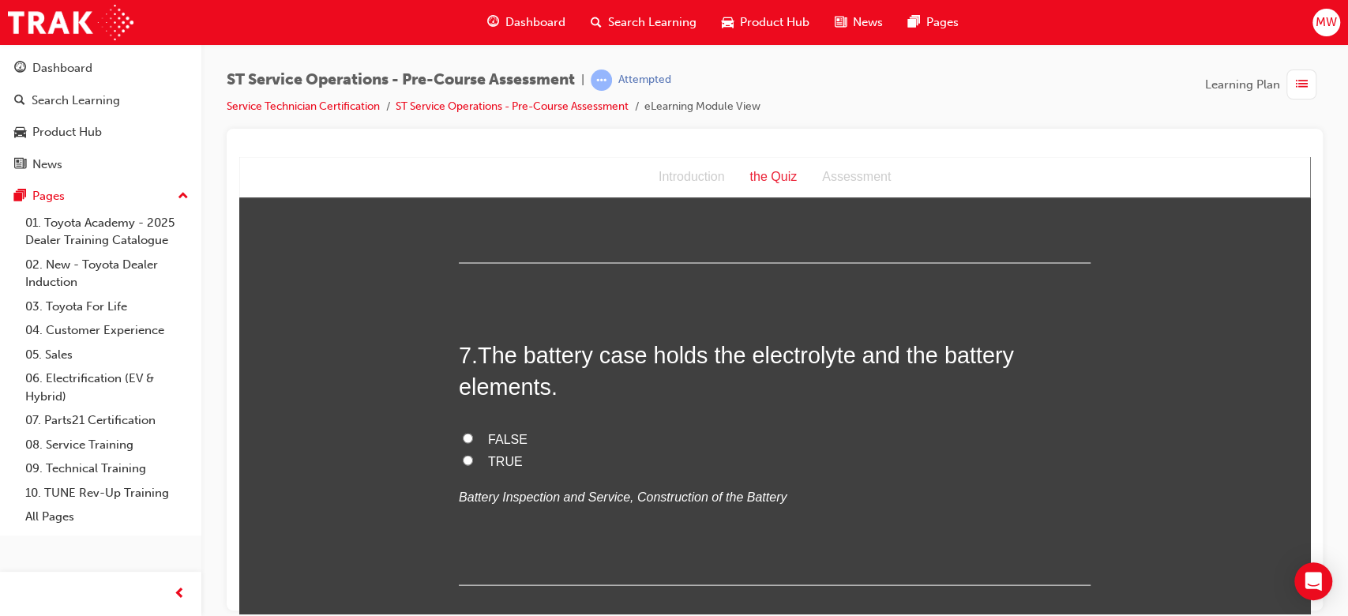
scroll to position [2017, 0]
click at [508, 463] on span "TRUE" at bounding box center [505, 458] width 35 height 13
click at [473, 463] on input "TRUE" at bounding box center [468, 458] width 10 height 10
radio input "true"
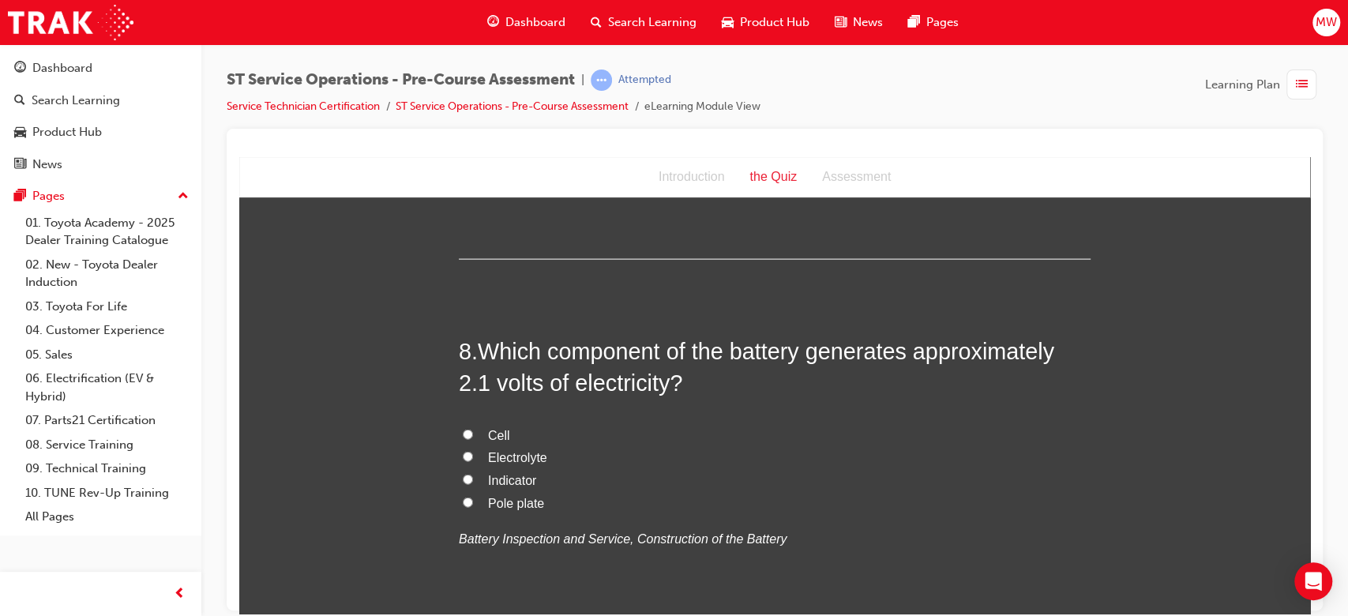
scroll to position [2343, 0]
click at [488, 427] on span "Cell" at bounding box center [499, 432] width 22 height 13
click at [473, 427] on input "Cell" at bounding box center [468, 432] width 10 height 10
radio input "true"
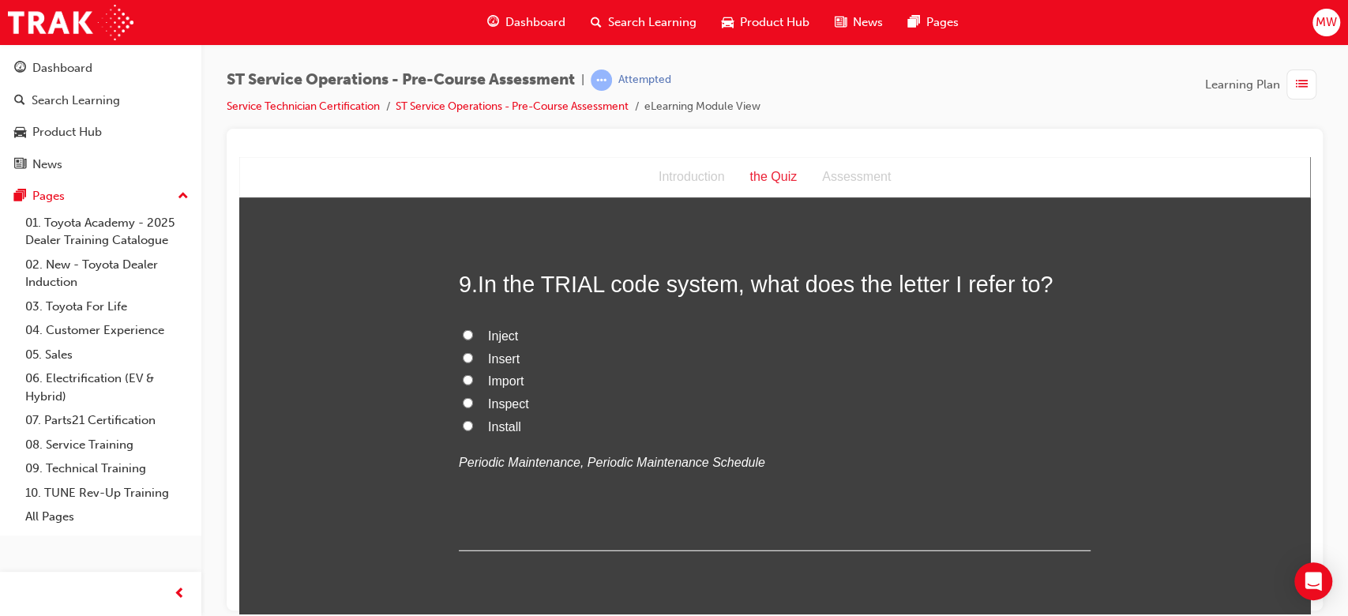
scroll to position [2777, 0]
click at [502, 404] on span "Inspect" at bounding box center [508, 402] width 41 height 13
click at [473, 404] on input "Inspect" at bounding box center [468, 401] width 10 height 10
radio input "true"
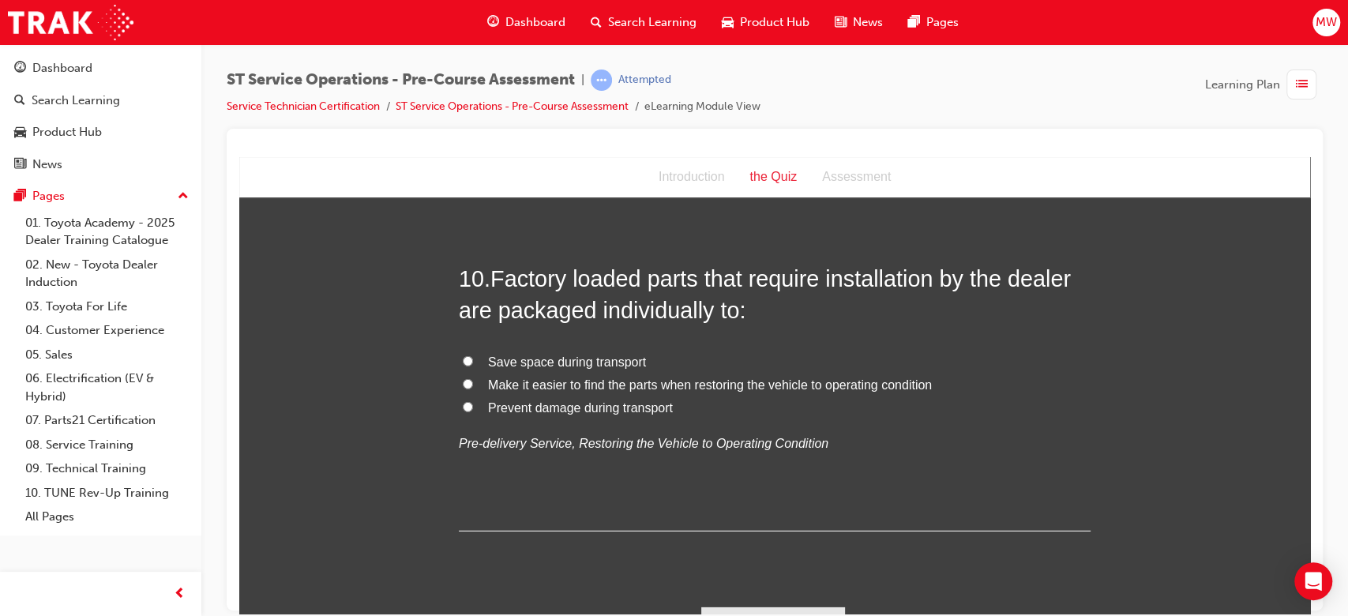
scroll to position [3141, 0]
click at [509, 363] on span "Save space during transport" at bounding box center [567, 360] width 158 height 13
click at [473, 363] on input "Save space during transport" at bounding box center [468, 360] width 10 height 10
radio input "true"
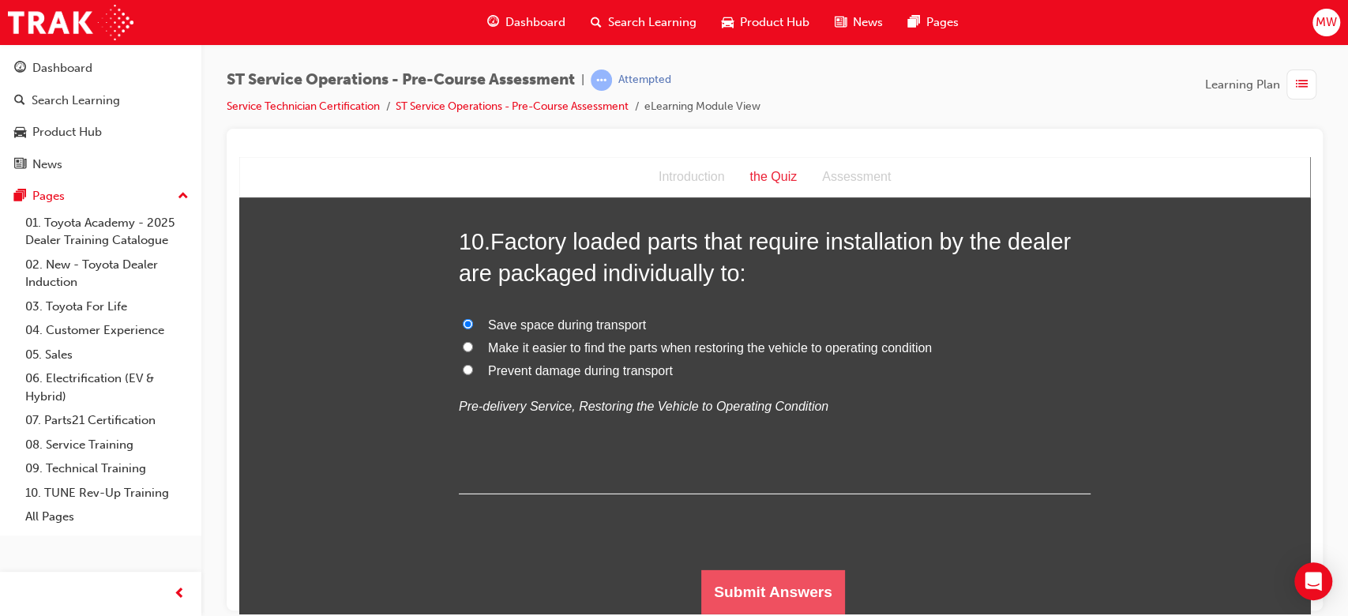
click at [799, 595] on button "Submit Answers" at bounding box center [773, 591] width 144 height 44
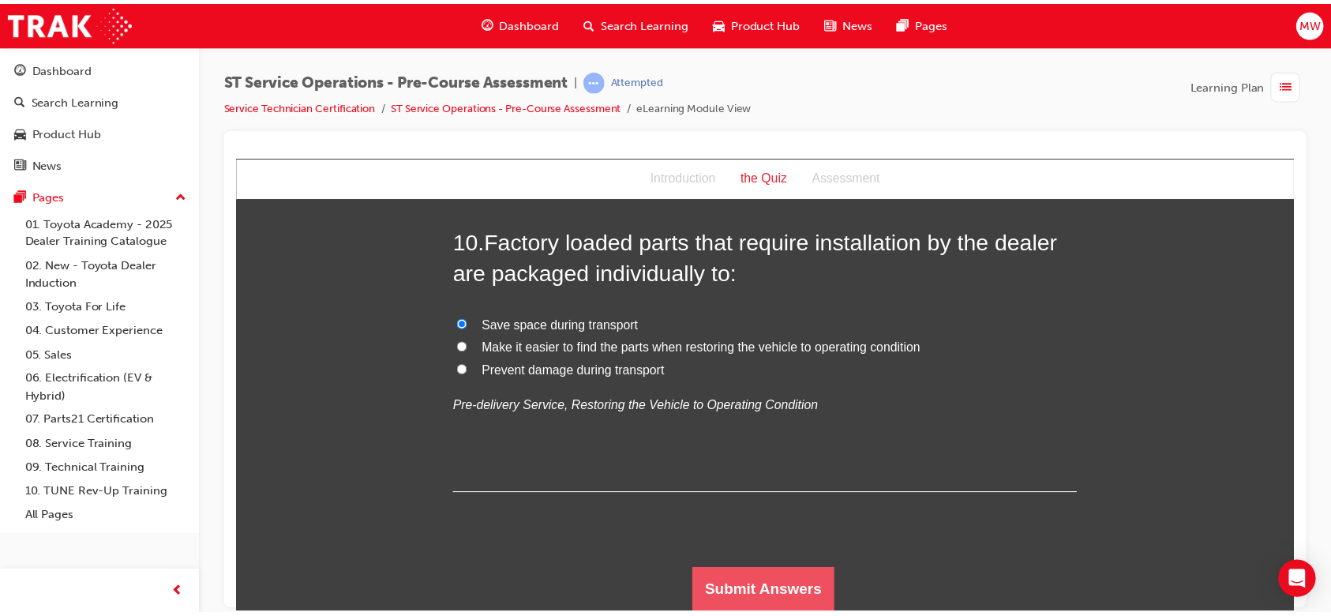
scroll to position [0, 0]
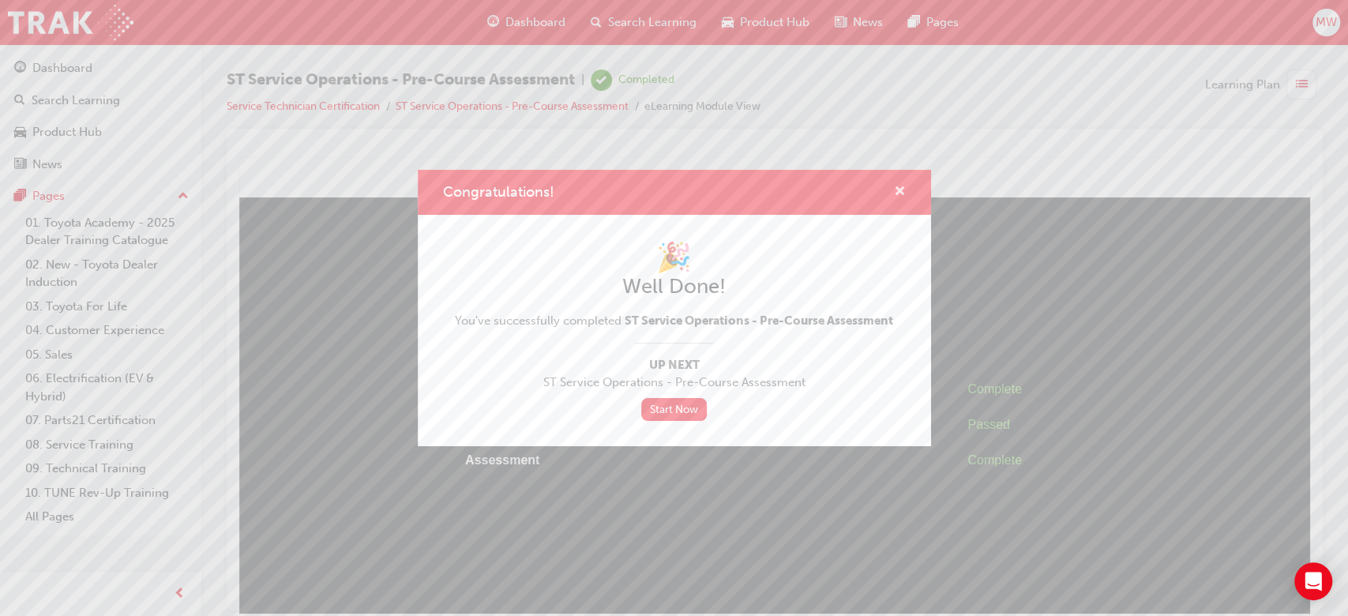
click at [899, 197] on span "cross-icon" at bounding box center [900, 193] width 12 height 14
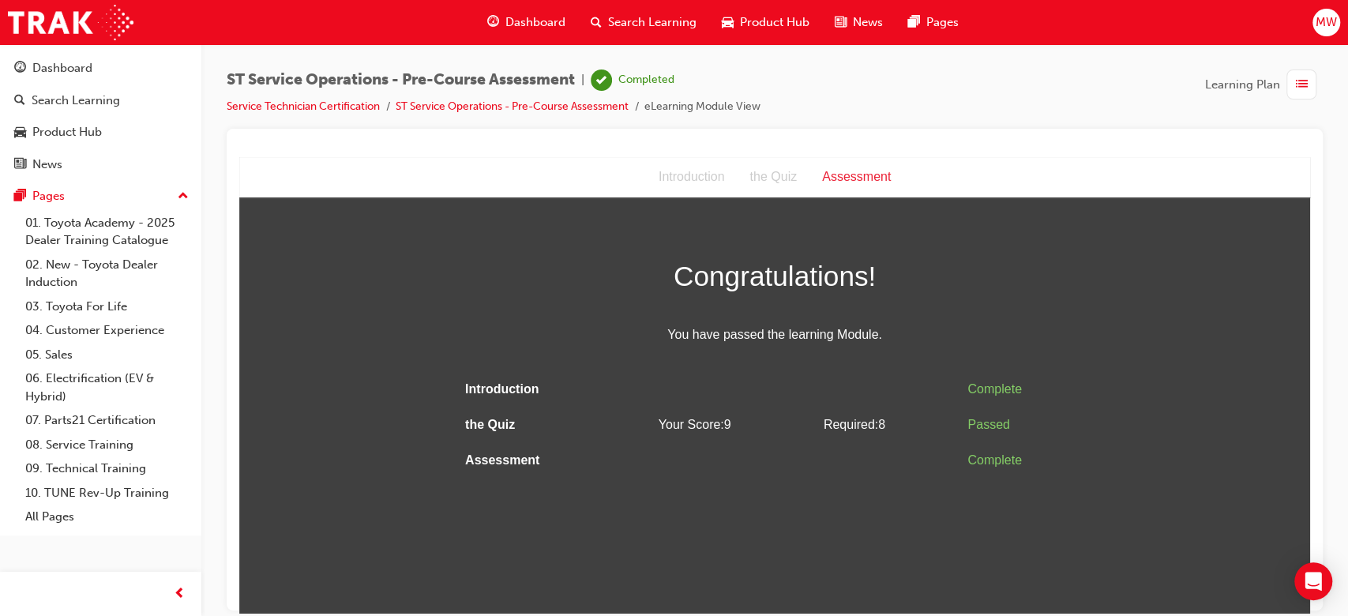
click at [552, 24] on span "Dashboard" at bounding box center [535, 22] width 60 height 18
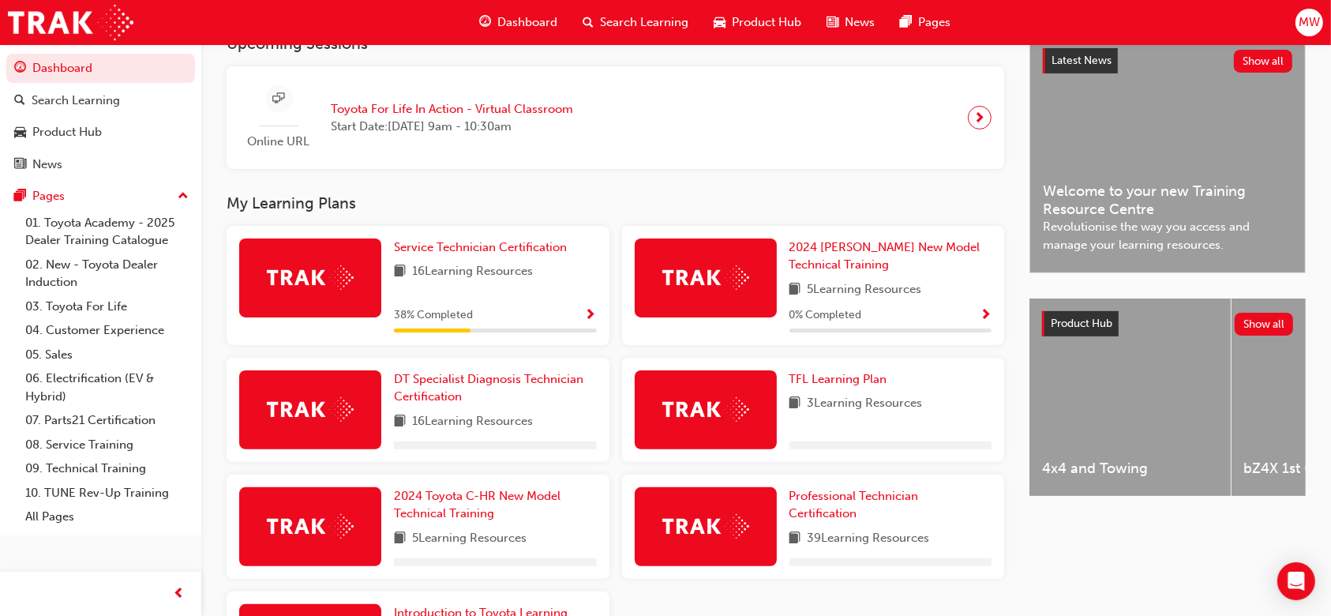
scroll to position [368, 0]
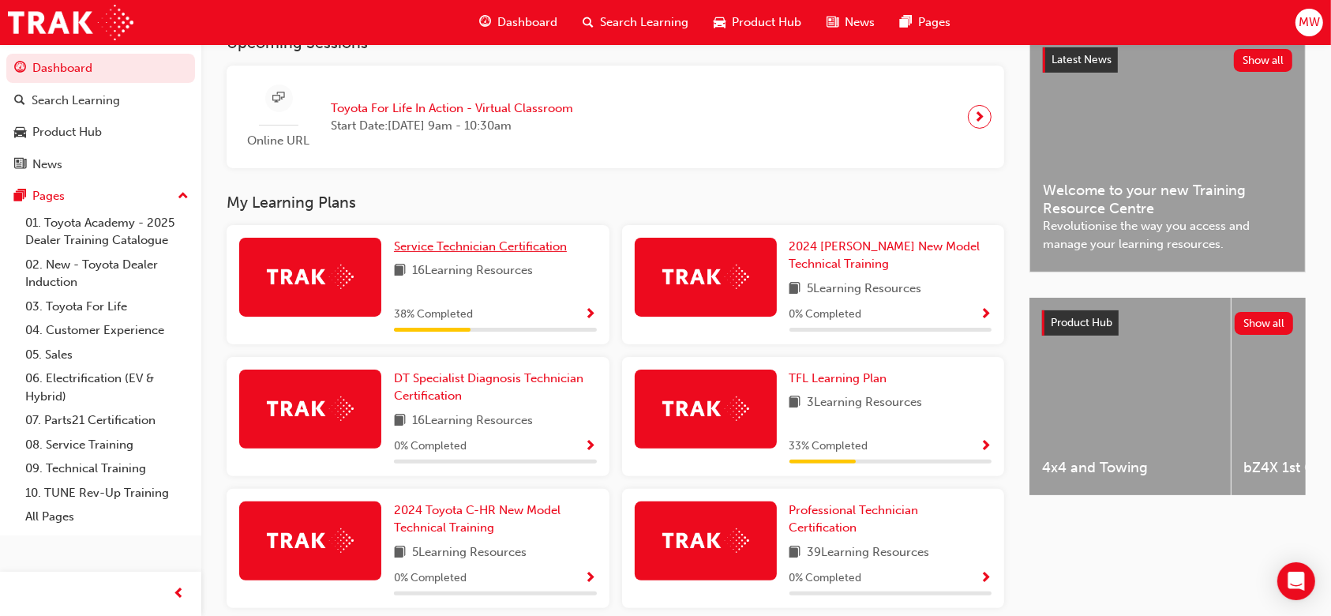
click at [525, 253] on span "Service Technician Certification" at bounding box center [480, 246] width 173 height 14
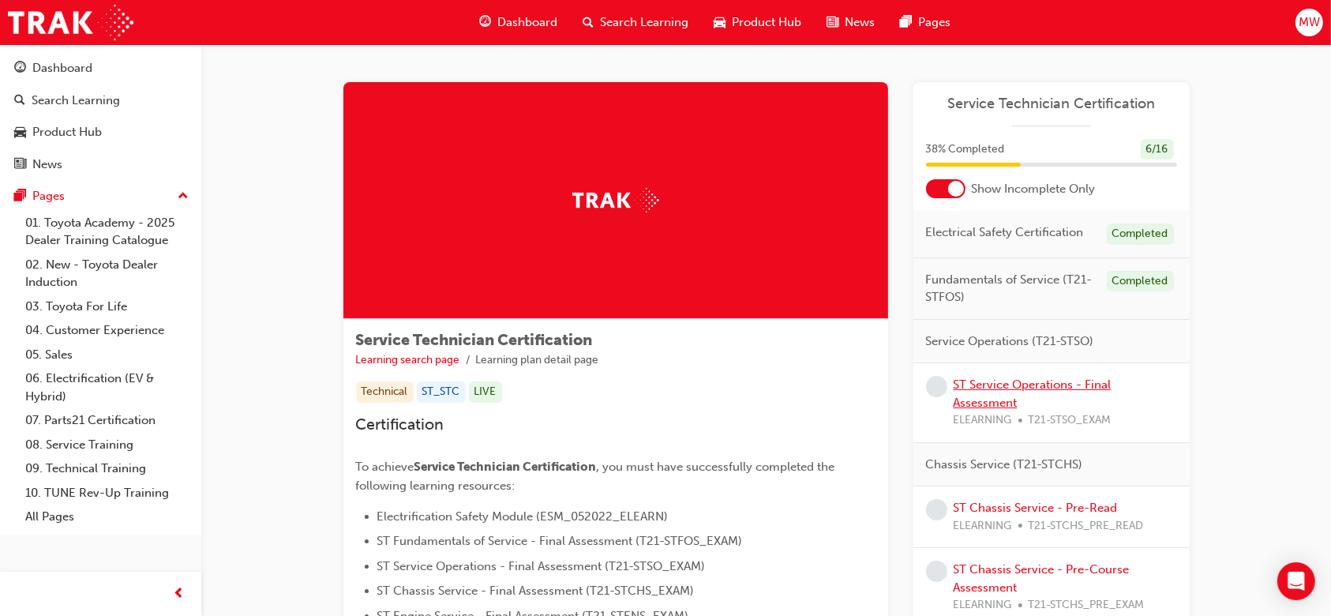
click at [1026, 384] on link "ST Service Operations - Final Assessment" at bounding box center [1033, 393] width 158 height 32
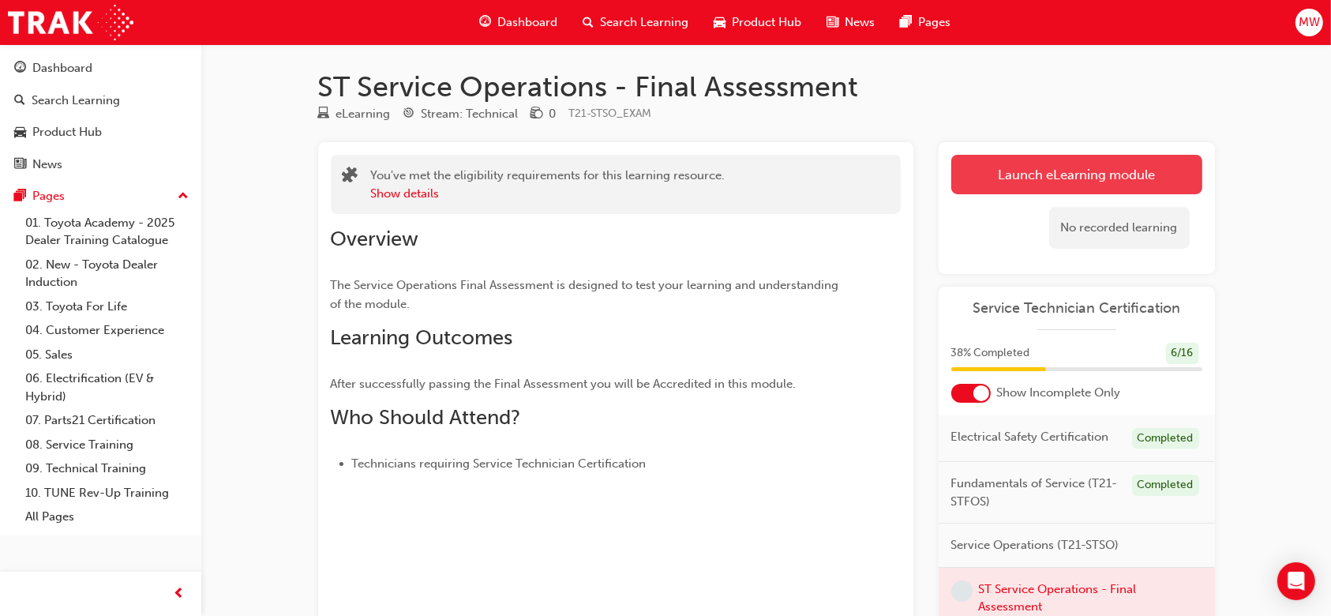
click at [1018, 178] on link "Launch eLearning module" at bounding box center [1077, 174] width 251 height 39
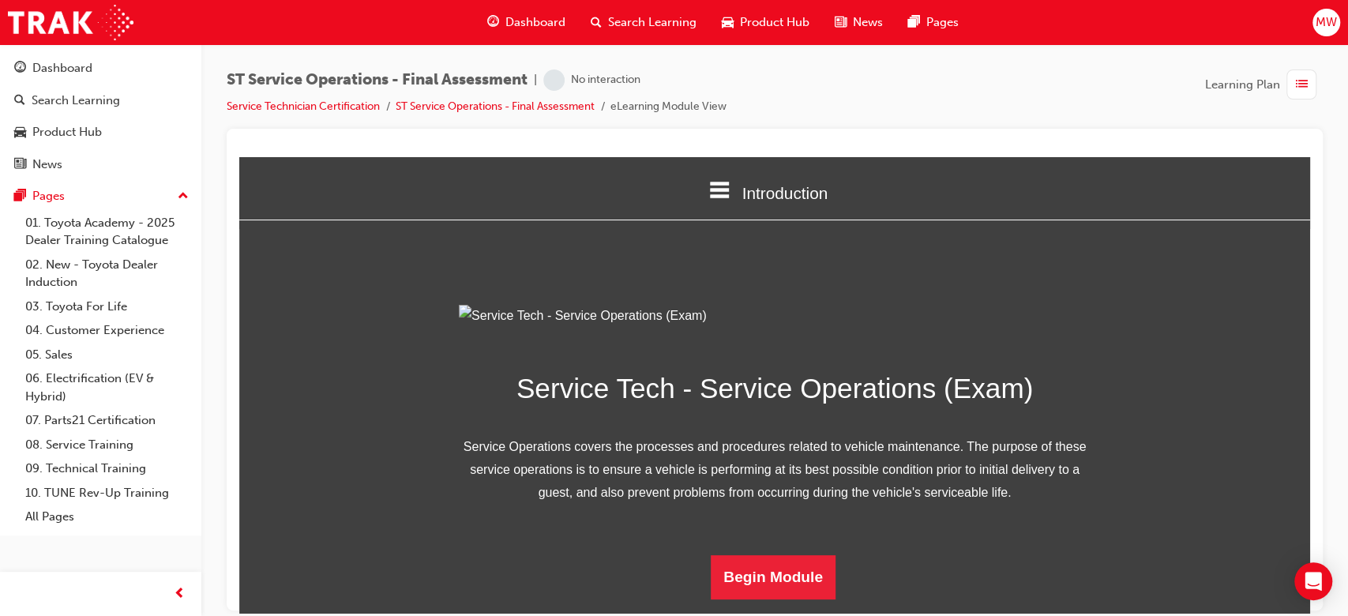
scroll to position [159, 0]
click at [805, 587] on button "Begin Module" at bounding box center [773, 576] width 125 height 44
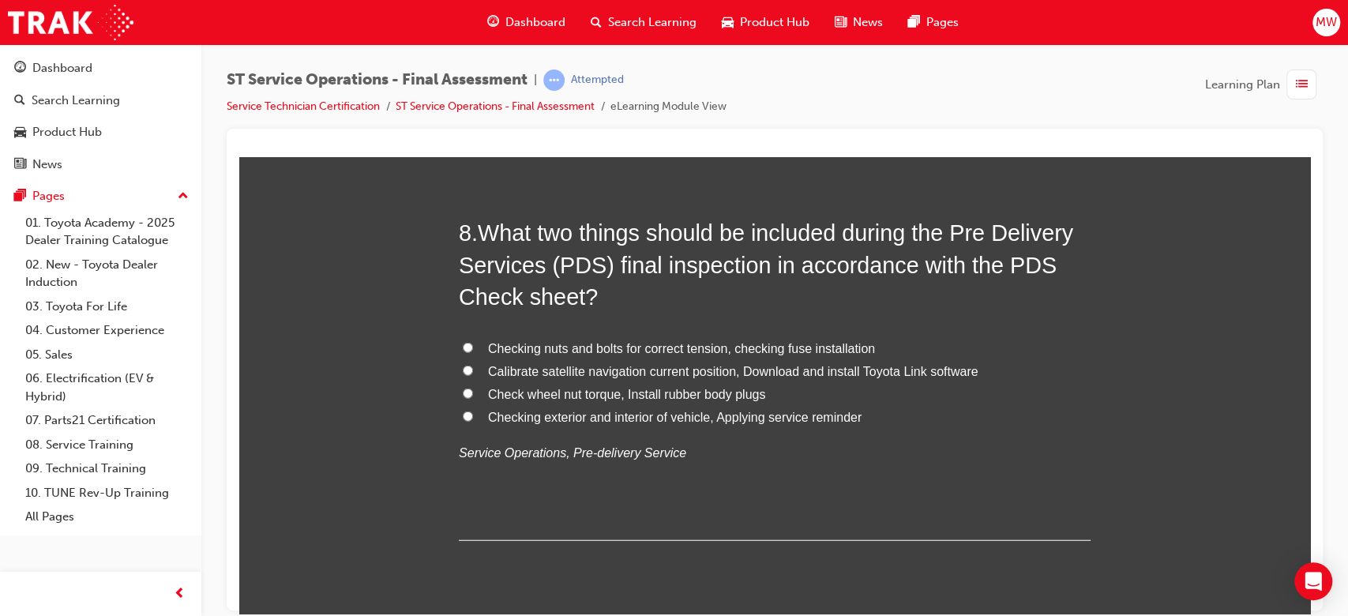
scroll to position [2606, 0]
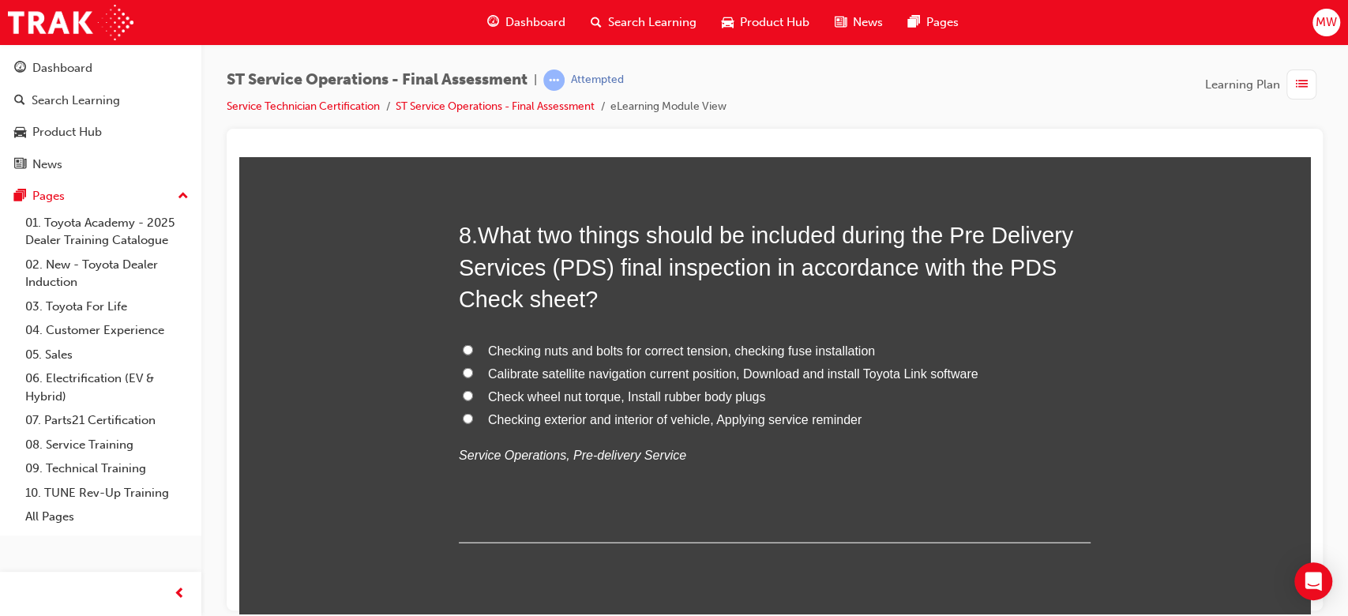
click at [621, 418] on span "Checking exterior and interior of vehicle, Applying service reminder" at bounding box center [674, 418] width 373 height 13
click at [473, 418] on input "Checking exterior and interior of vehicle, Applying service reminder" at bounding box center [468, 418] width 10 height 10
radio input "true"
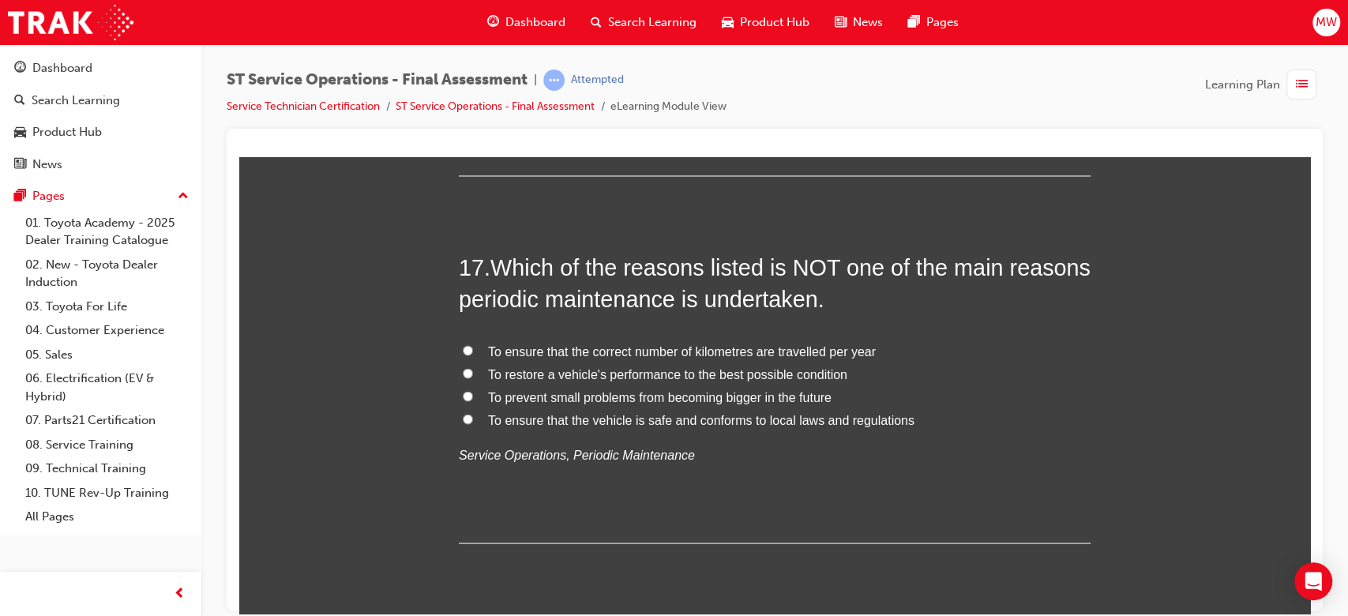
scroll to position [5872, 0]
click at [584, 343] on span "To ensure that the correct number of kilometres are travelled per year" at bounding box center [682, 347] width 388 height 13
click at [473, 343] on input "To ensure that the correct number of kilometres are travelled per year" at bounding box center [468, 347] width 10 height 10
radio input "true"
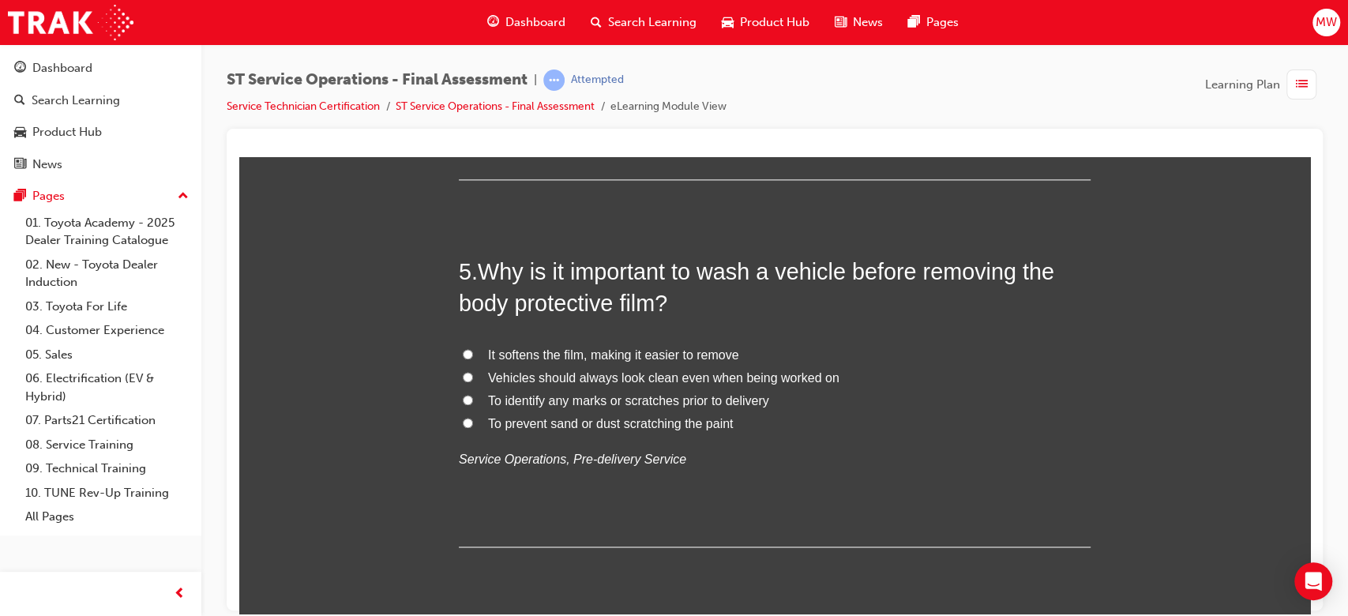
scroll to position [1556, 0]
click at [530, 406] on span "To identify any marks or scratches prior to delivery" at bounding box center [628, 401] width 281 height 13
click at [473, 406] on input "To identify any marks or scratches prior to delivery" at bounding box center [468, 401] width 10 height 10
radio input "true"
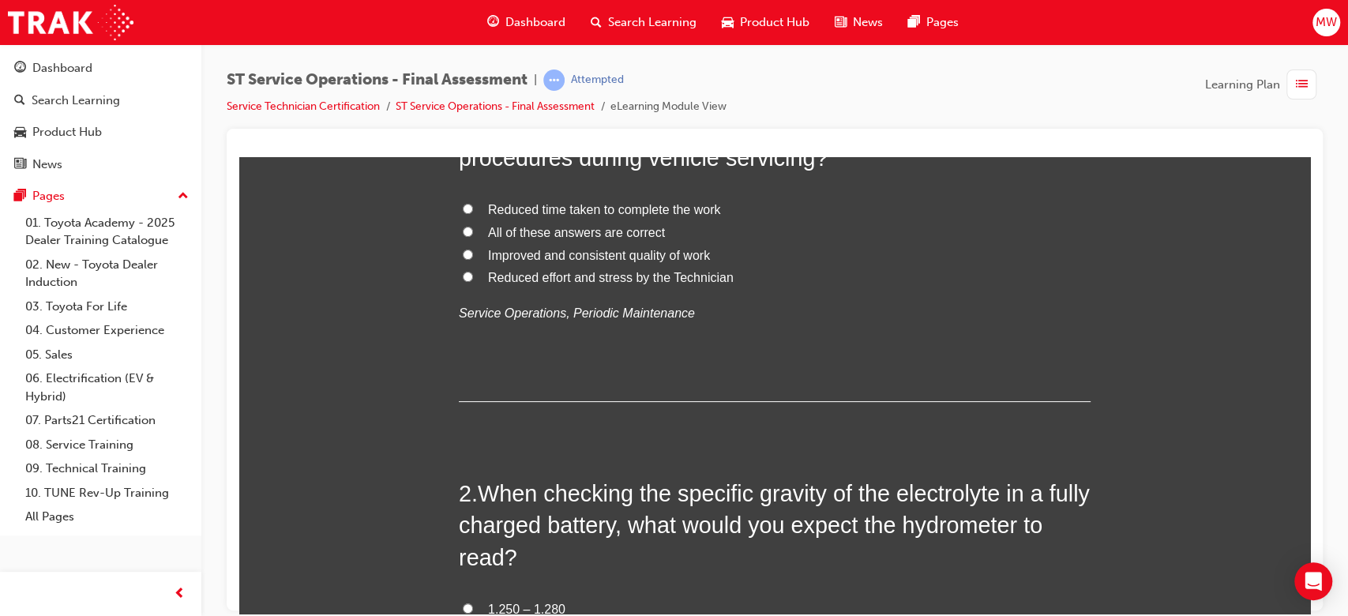
scroll to position [0, 0]
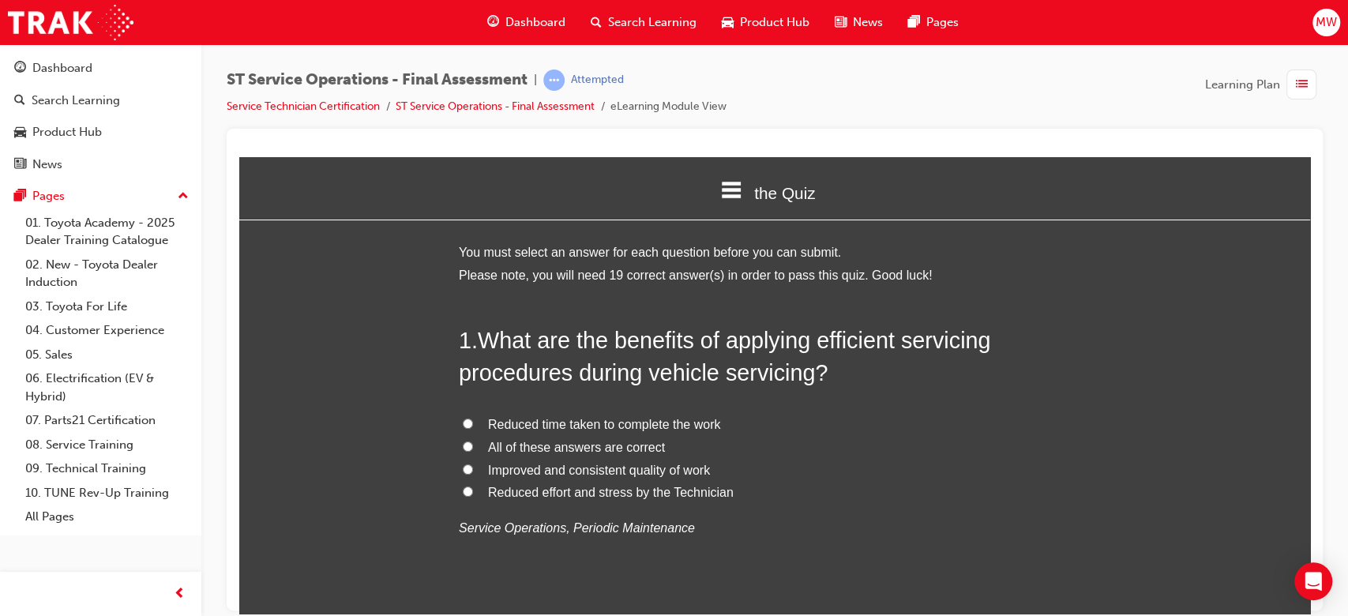
click at [604, 442] on span "All of these answers are correct" at bounding box center [576, 446] width 177 height 13
click at [473, 442] on input "All of these answers are correct" at bounding box center [468, 446] width 10 height 10
radio input "true"
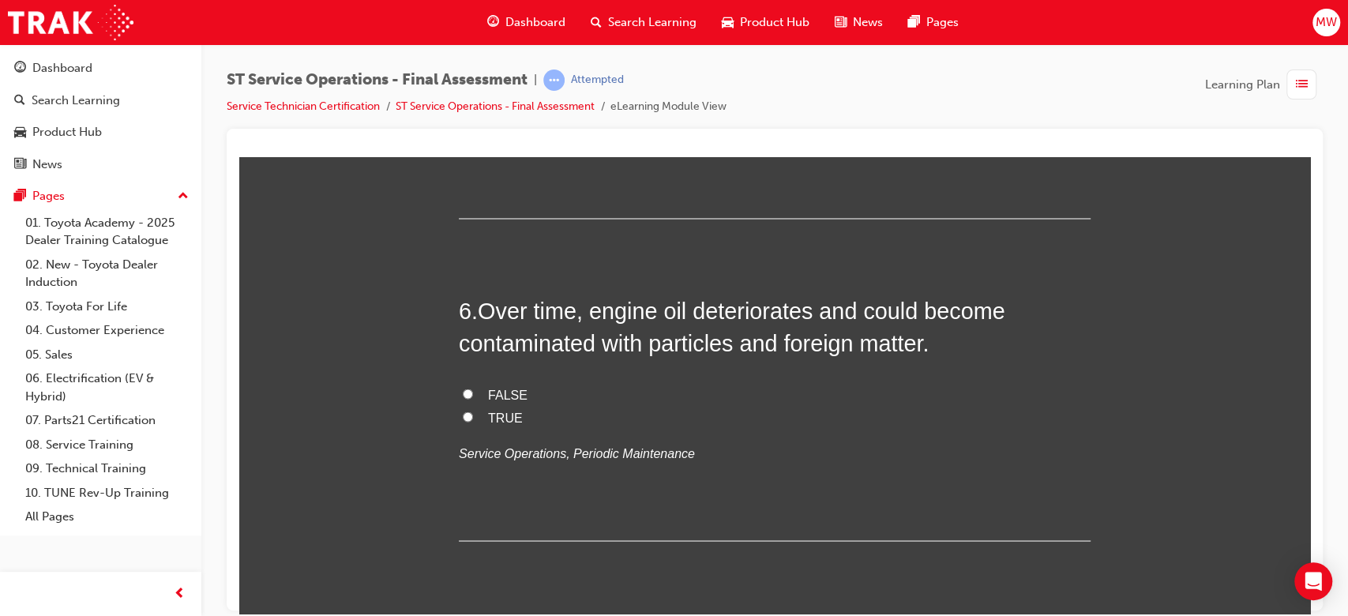
scroll to position [1889, 0]
click at [485, 424] on label "TRUE" at bounding box center [775, 415] width 632 height 23
click at [473, 419] on input "TRUE" at bounding box center [468, 413] width 10 height 10
radio input "true"
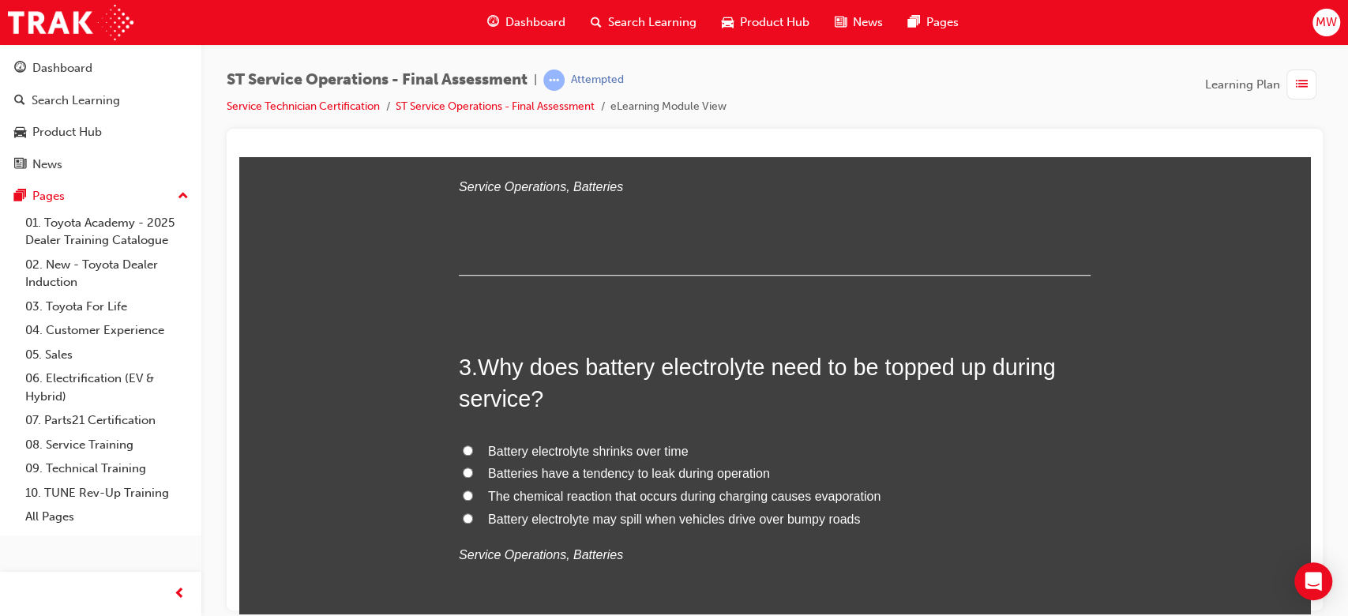
scroll to position [740, 0]
click at [562, 370] on span "Why does battery electrolyte need to be topped up during service?" at bounding box center [757, 383] width 597 height 57
click at [728, 495] on span "The chemical reaction that occurs during charging causes evaporation" at bounding box center [684, 496] width 392 height 13
click at [473, 495] on input "The chemical reaction that occurs during charging causes evaporation" at bounding box center [468, 495] width 10 height 10
radio input "true"
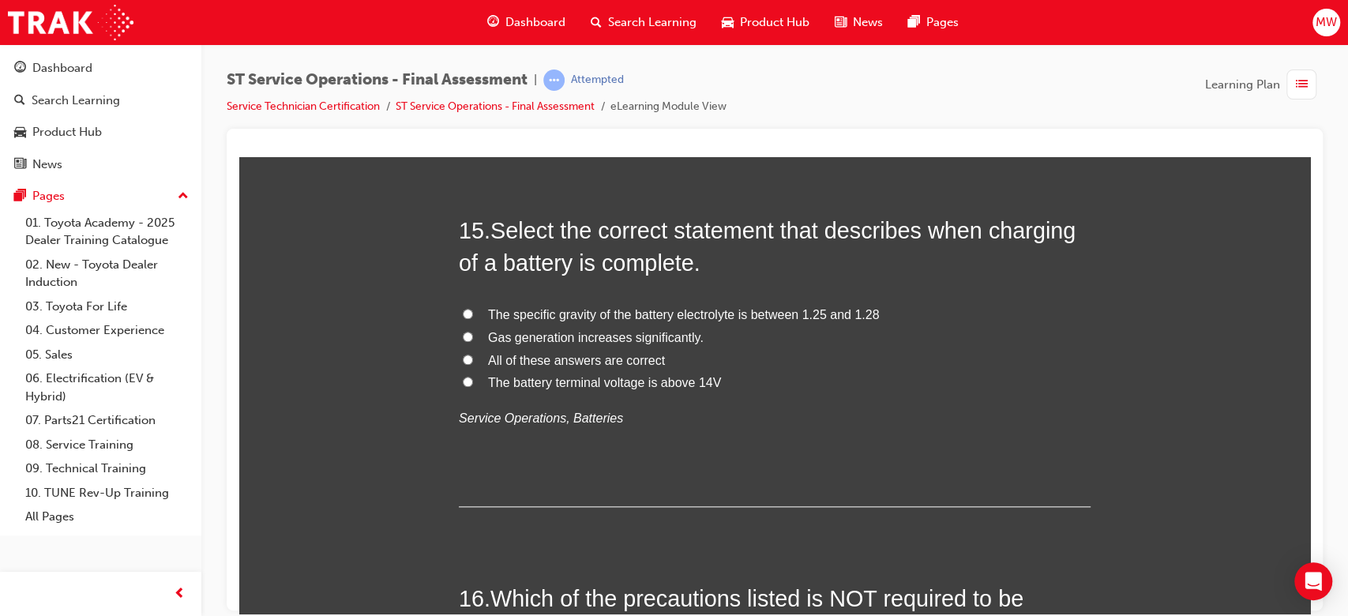
scroll to position [5164, 0]
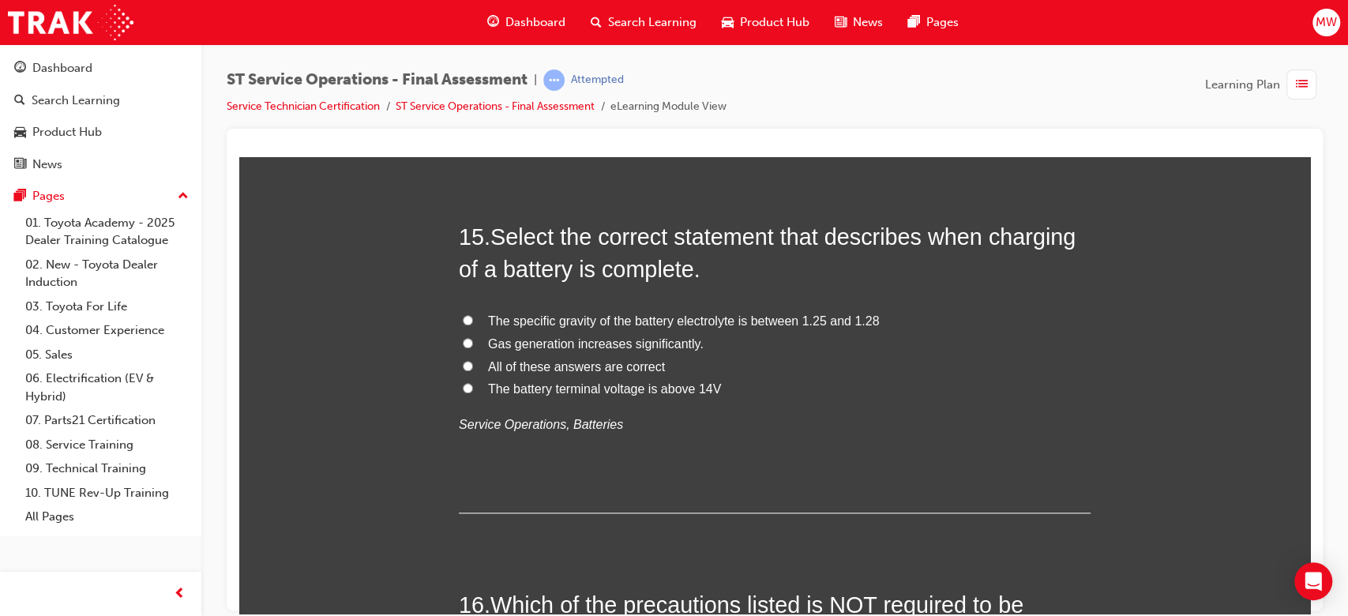
click at [494, 234] on span "Select the correct statement that describes when charging of a battery is compl…" at bounding box center [767, 251] width 617 height 57
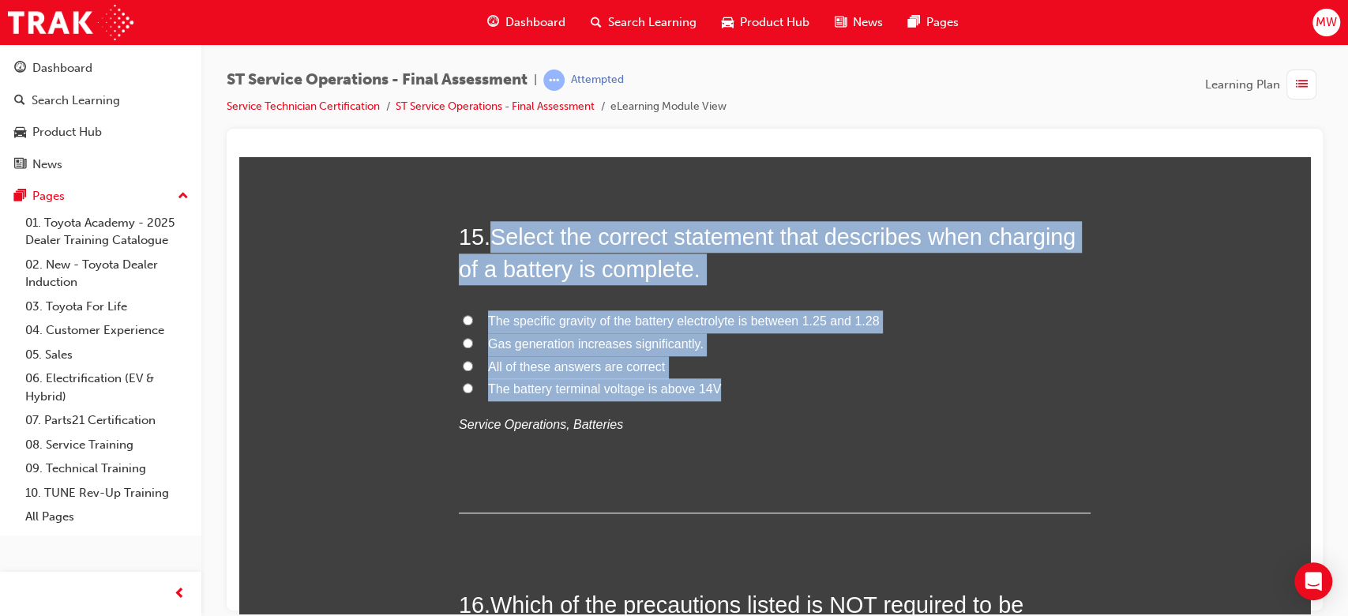
drag, startPoint x: 495, startPoint y: 235, endPoint x: 715, endPoint y: 397, distance: 273.2
click at [715, 397] on div "15 . Select the correct statement that describes when charging of a battery is …" at bounding box center [775, 366] width 632 height 292
copy div "Select the correct statement that describes when charging of a battery is compl…"
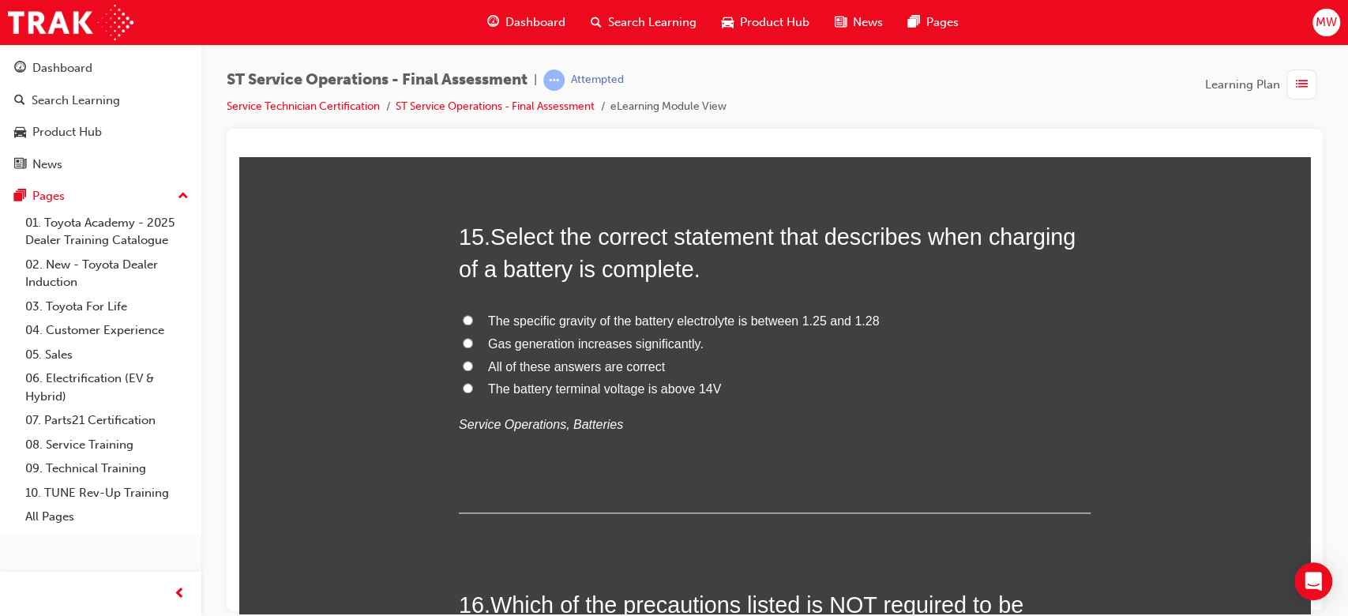
click at [846, 423] on p "Service Operations, Batteries" at bounding box center [775, 424] width 632 height 23
click at [497, 359] on span "All of these answers are correct" at bounding box center [576, 365] width 177 height 13
click at [473, 360] on input "All of these answers are correct" at bounding box center [468, 365] width 10 height 10
radio input "true"
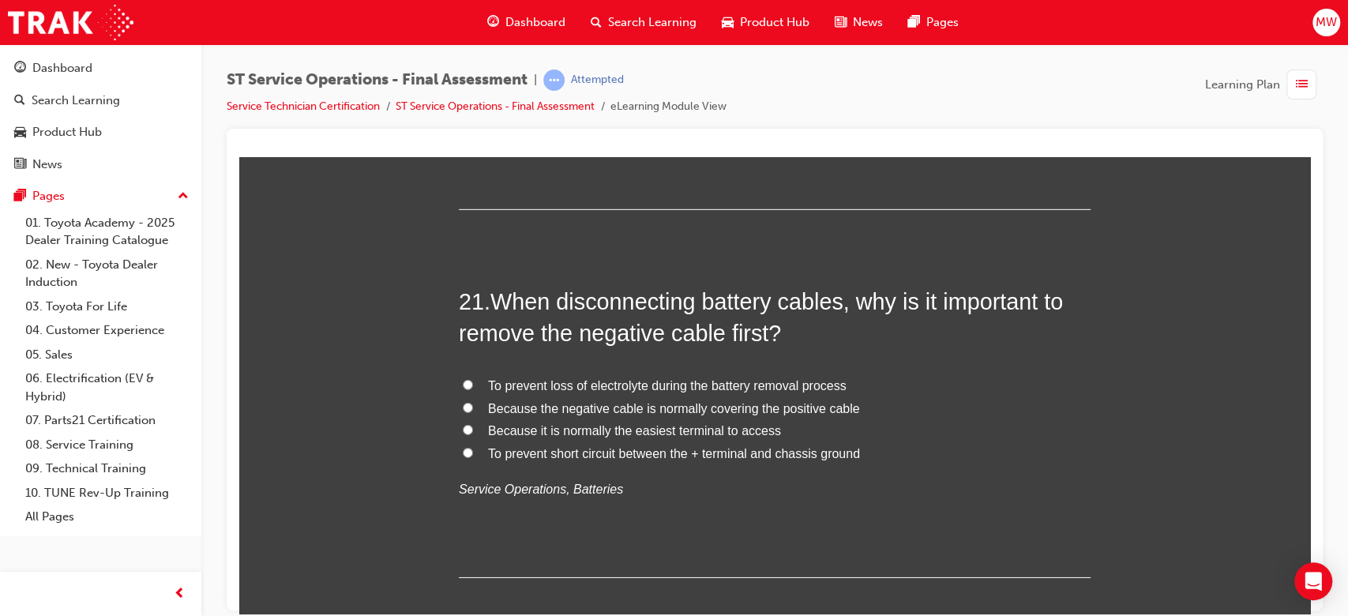
scroll to position [7306, 0]
click at [605, 452] on span "To prevent short circuit between the + terminal and chassis ground" at bounding box center [674, 451] width 372 height 13
click at [473, 452] on input "To prevent short circuit between the + terminal and chassis ground" at bounding box center [468, 451] width 10 height 10
radio input "true"
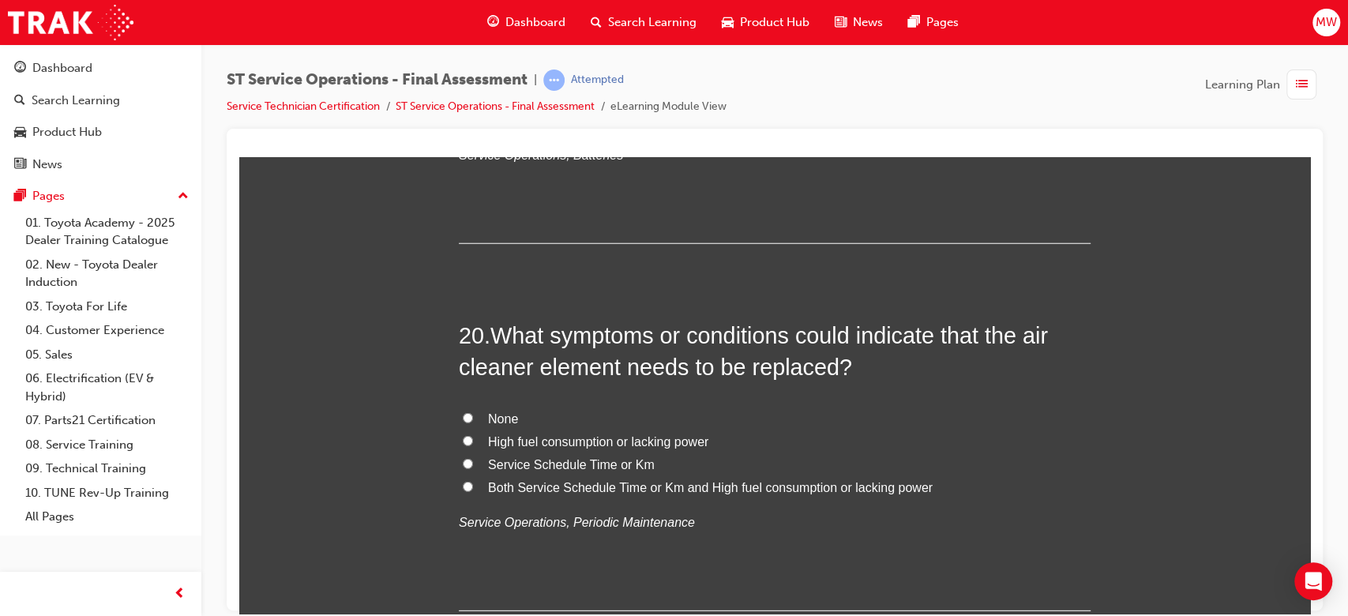
scroll to position [6906, 0]
click at [571, 494] on label "Both Service Schedule Time or Km and High fuel consumption or lacking power" at bounding box center [775, 486] width 632 height 23
click at [473, 490] on input "Both Service Schedule Time or Km and High fuel consumption or lacking power" at bounding box center [468, 484] width 10 height 10
radio input "true"
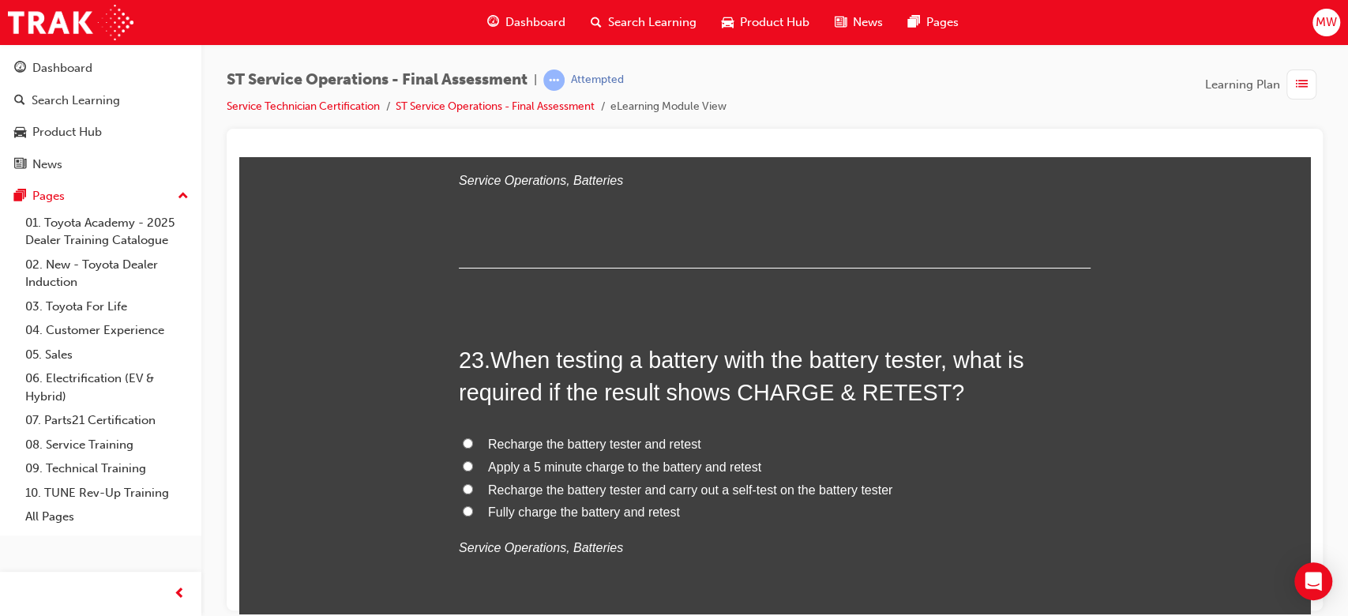
scroll to position [7984, 0]
click at [561, 505] on span "Fully charge the battery and retest" at bounding box center [584, 509] width 192 height 13
click at [473, 505] on input "Fully charge the battery and retest" at bounding box center [468, 509] width 10 height 10
radio input "true"
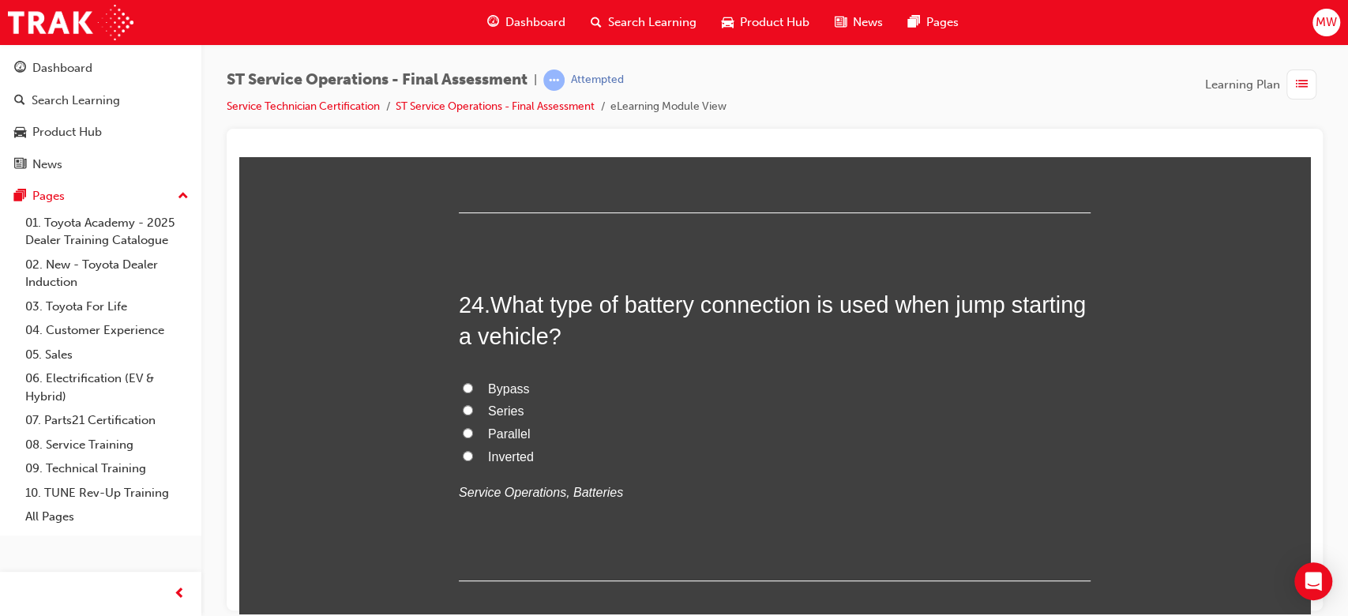
scroll to position [8490, 0]
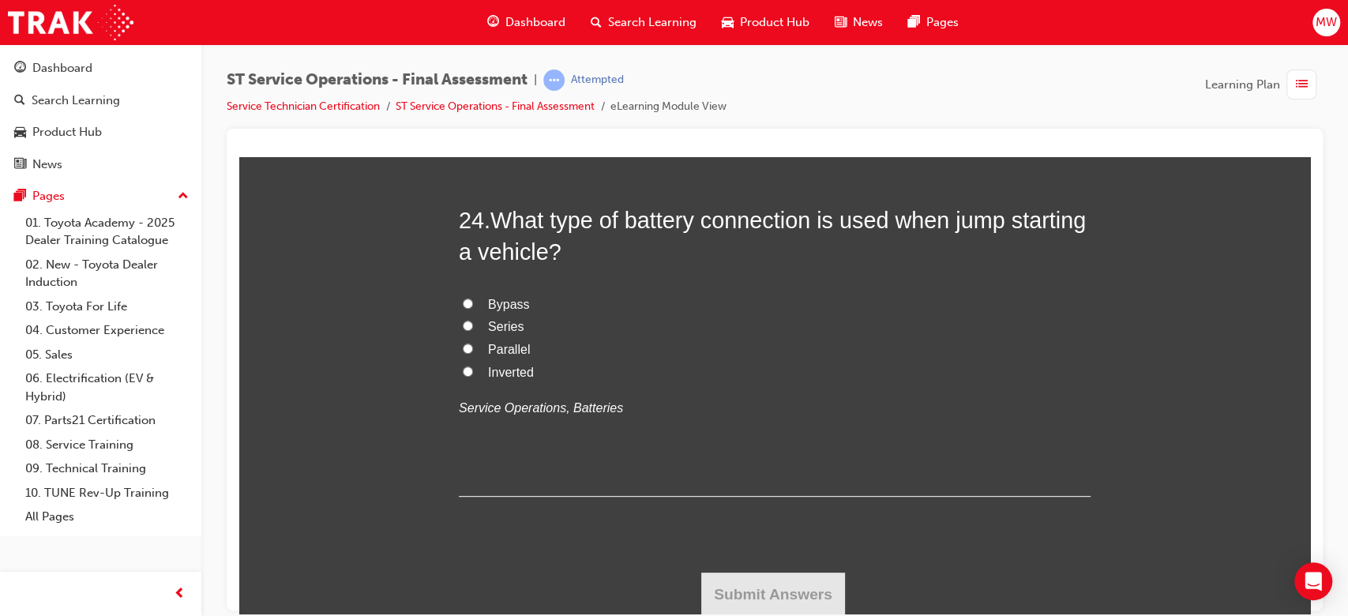
click at [1330, 16] on span "MW" at bounding box center [1326, 22] width 21 height 18
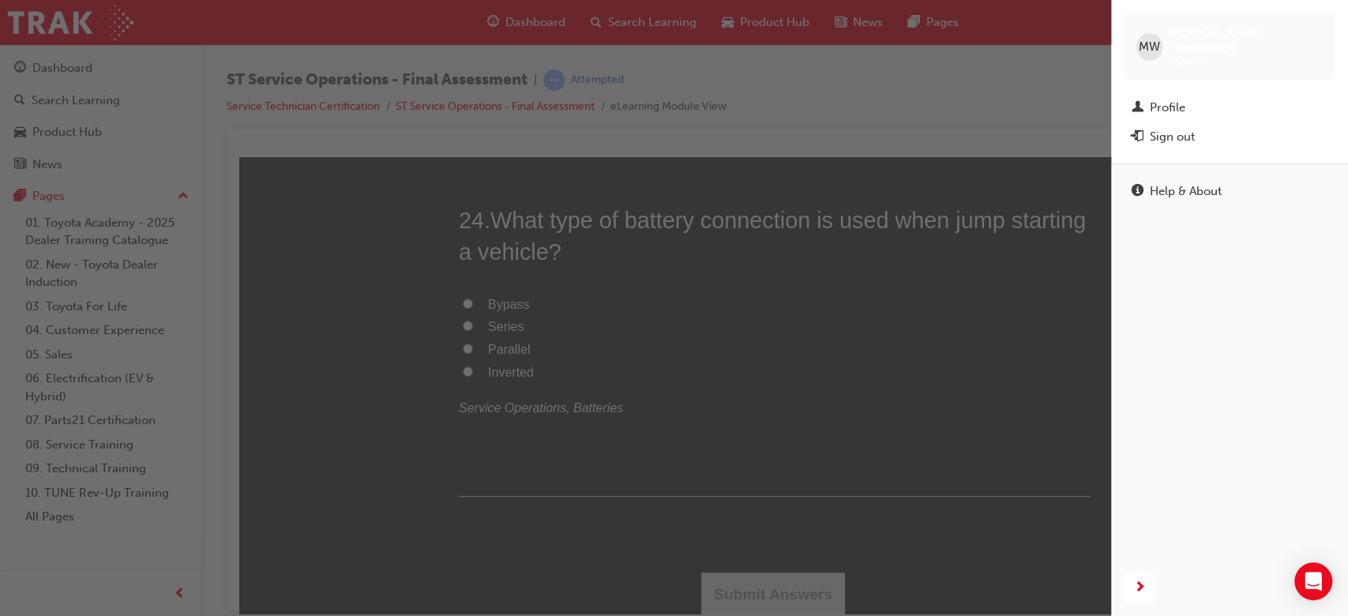
click at [1078, 84] on div "button" at bounding box center [555, 308] width 1111 height 616
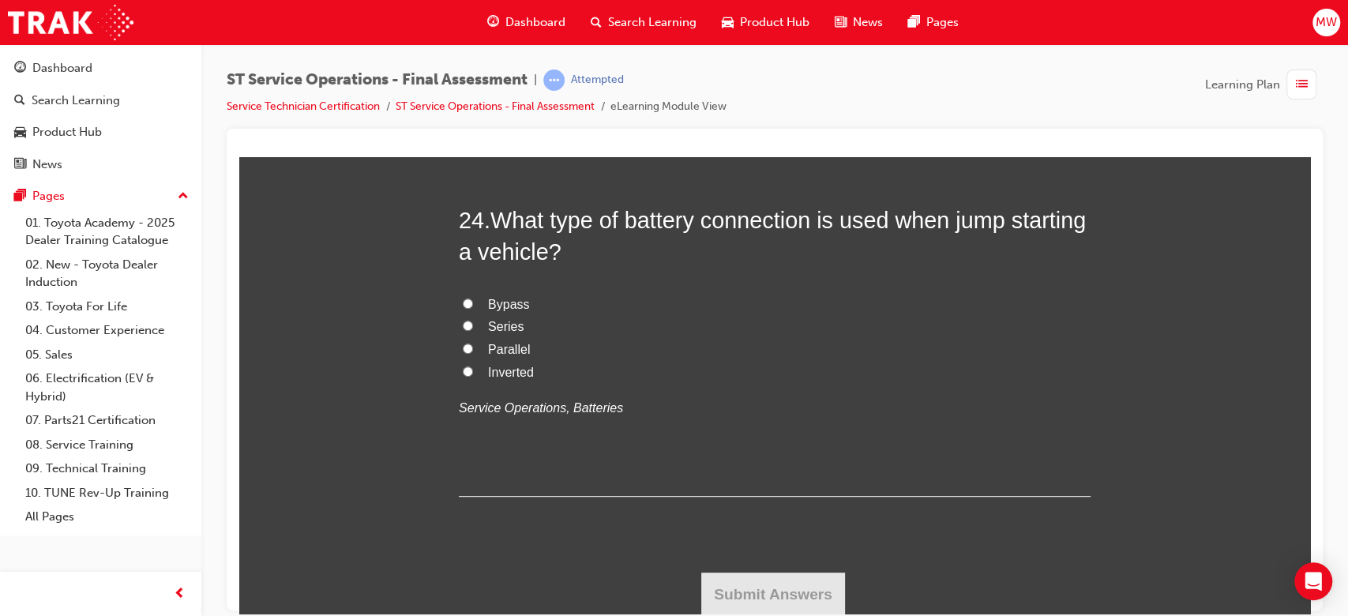
click at [1318, 18] on span "MW" at bounding box center [1326, 22] width 21 height 18
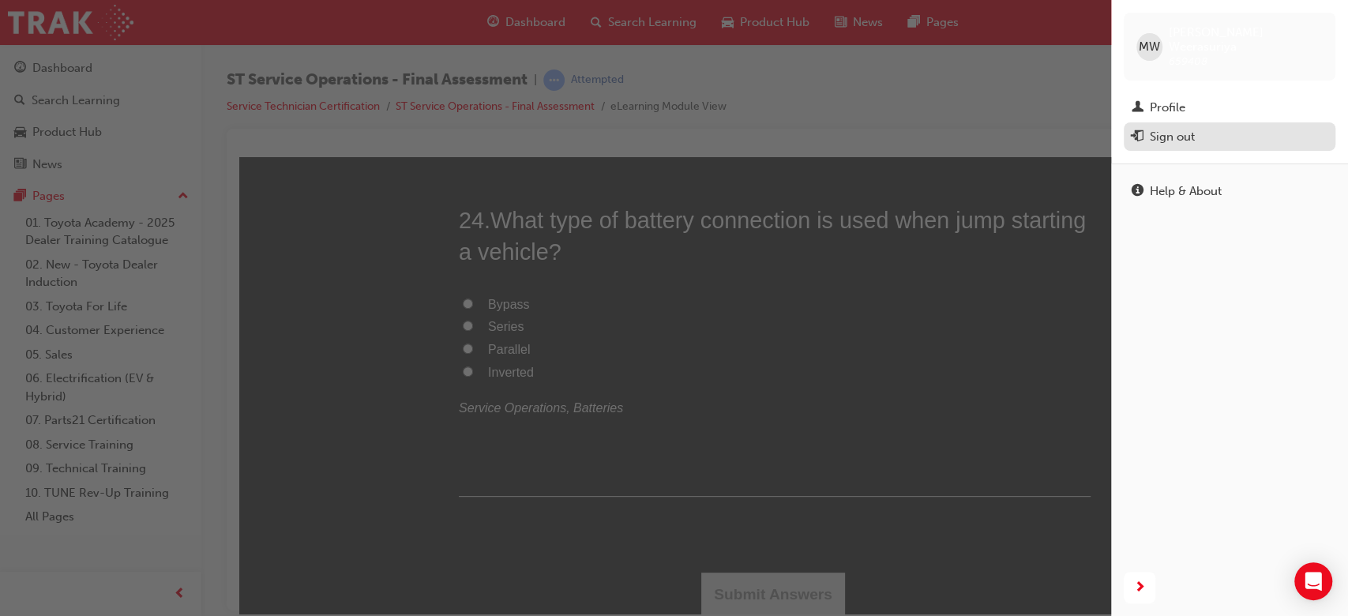
click at [1192, 128] on div "Sign out" at bounding box center [1172, 137] width 45 height 18
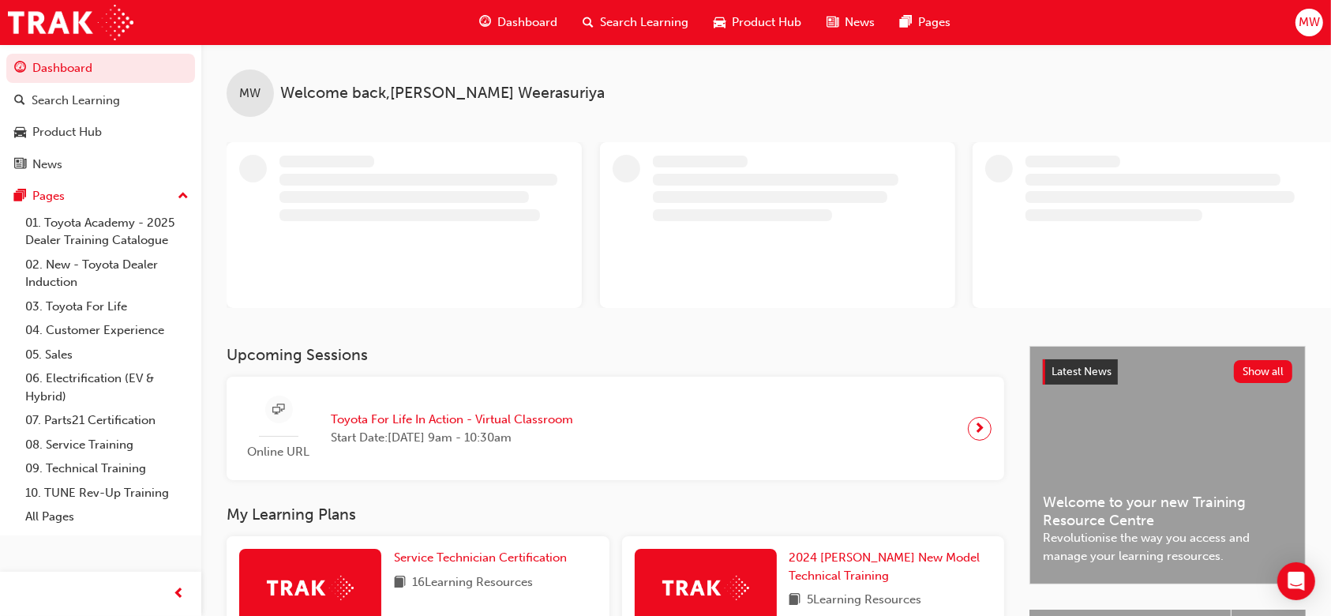
click at [1314, 30] on span "MW" at bounding box center [1309, 22] width 21 height 18
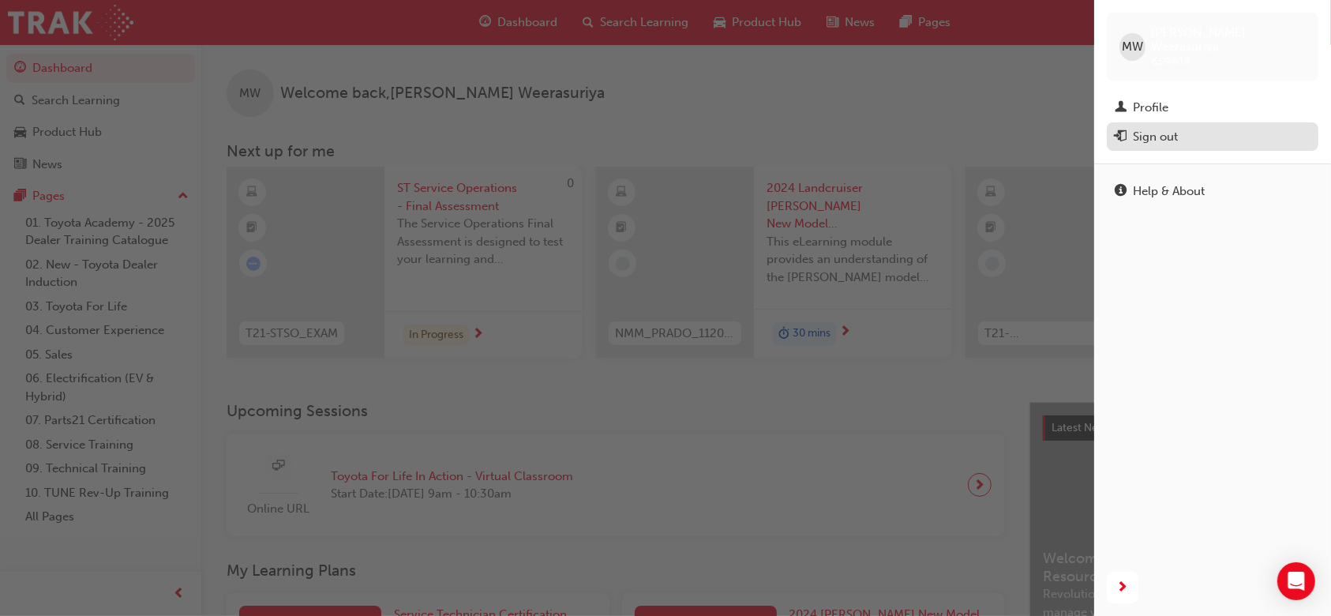
click at [1143, 128] on div "Sign out" at bounding box center [1155, 137] width 45 height 18
